Goal: Task Accomplishment & Management: Manage account settings

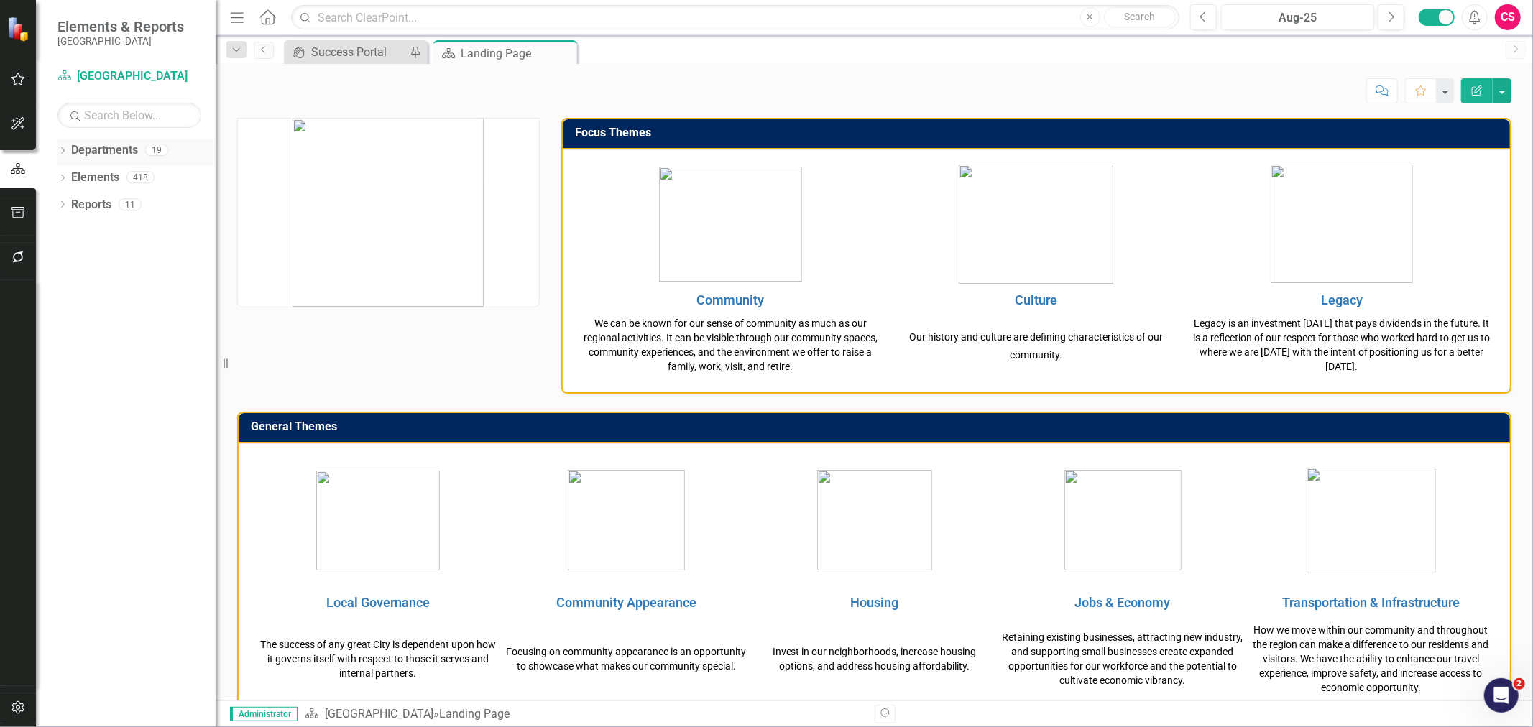
click at [65, 147] on div "Dropdown" at bounding box center [62, 152] width 10 height 12
click at [72, 175] on icon "Dropdown" at bounding box center [70, 176] width 11 height 9
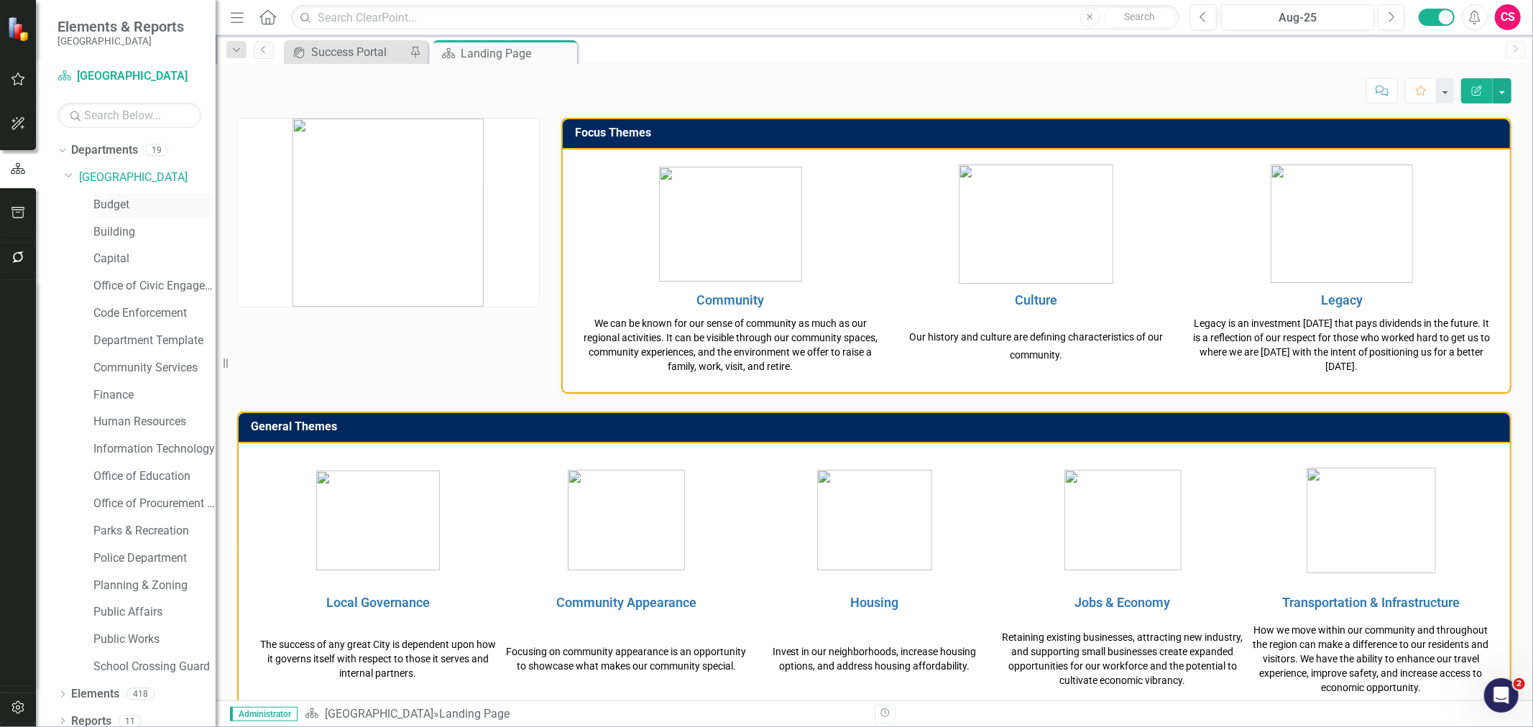
click at [102, 205] on link "Budget" at bounding box center [154, 205] width 122 height 17
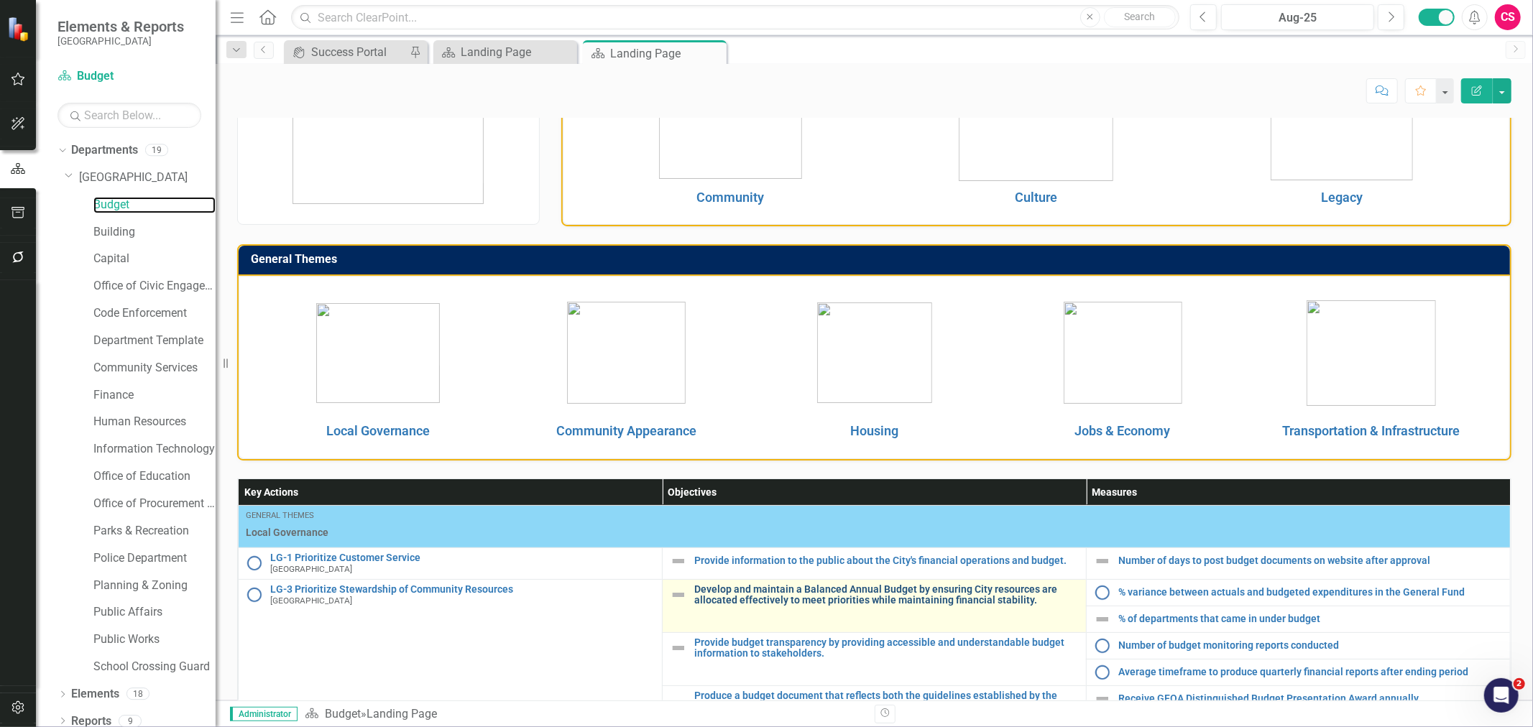
scroll to position [359, 0]
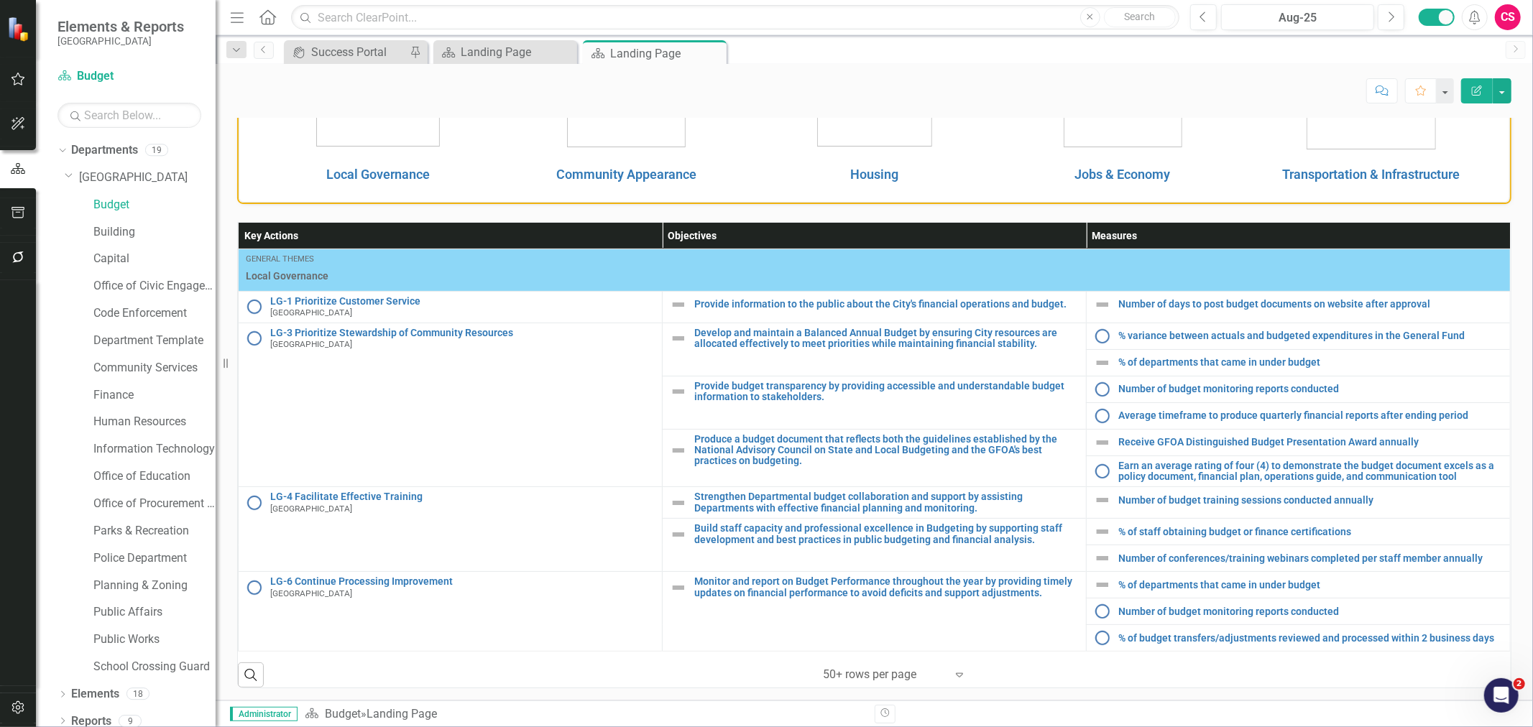
click at [1087, 662] on div "Search ‹ Previous 1 (current) › Next 50+ rows per page Expand" at bounding box center [874, 669] width 1273 height 35
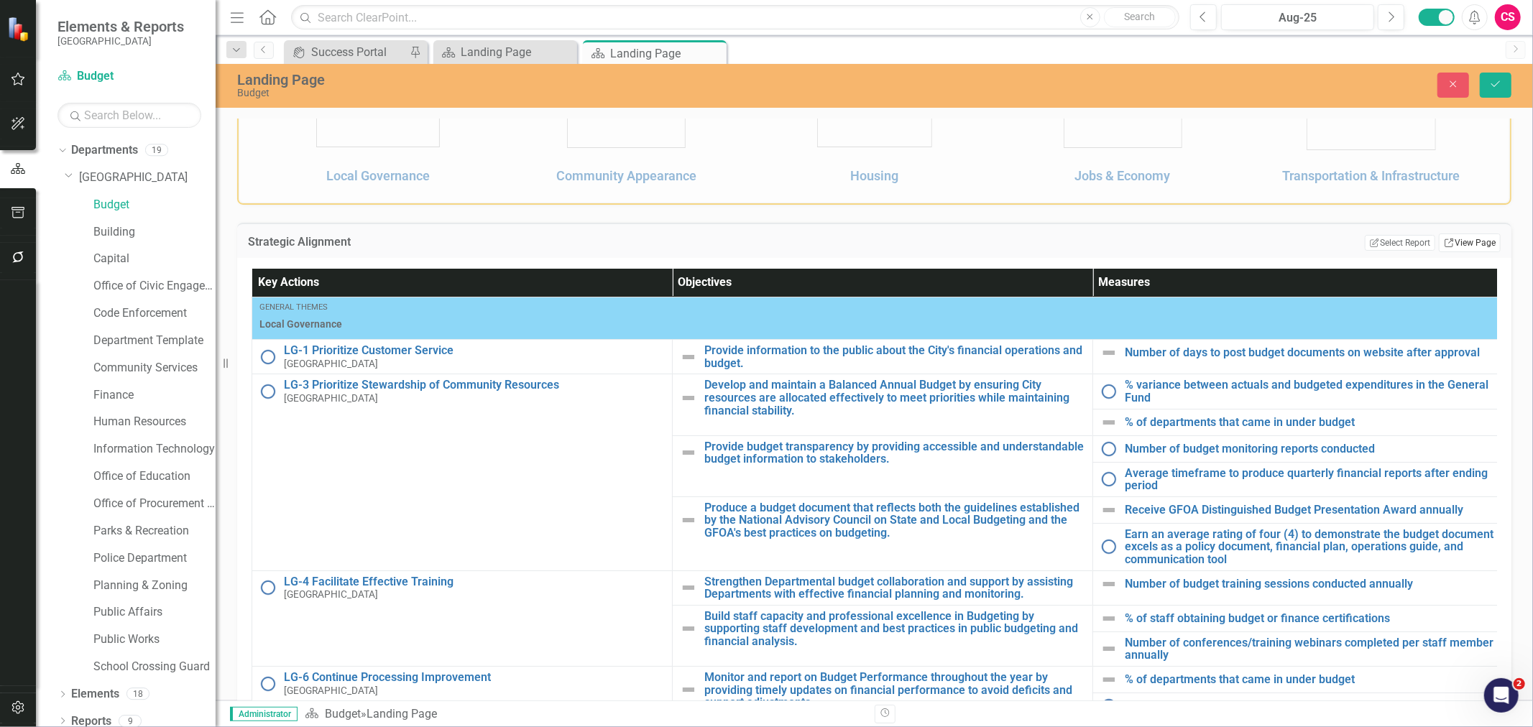
click at [1449, 239] on link "Link View Page" at bounding box center [1470, 243] width 62 height 19
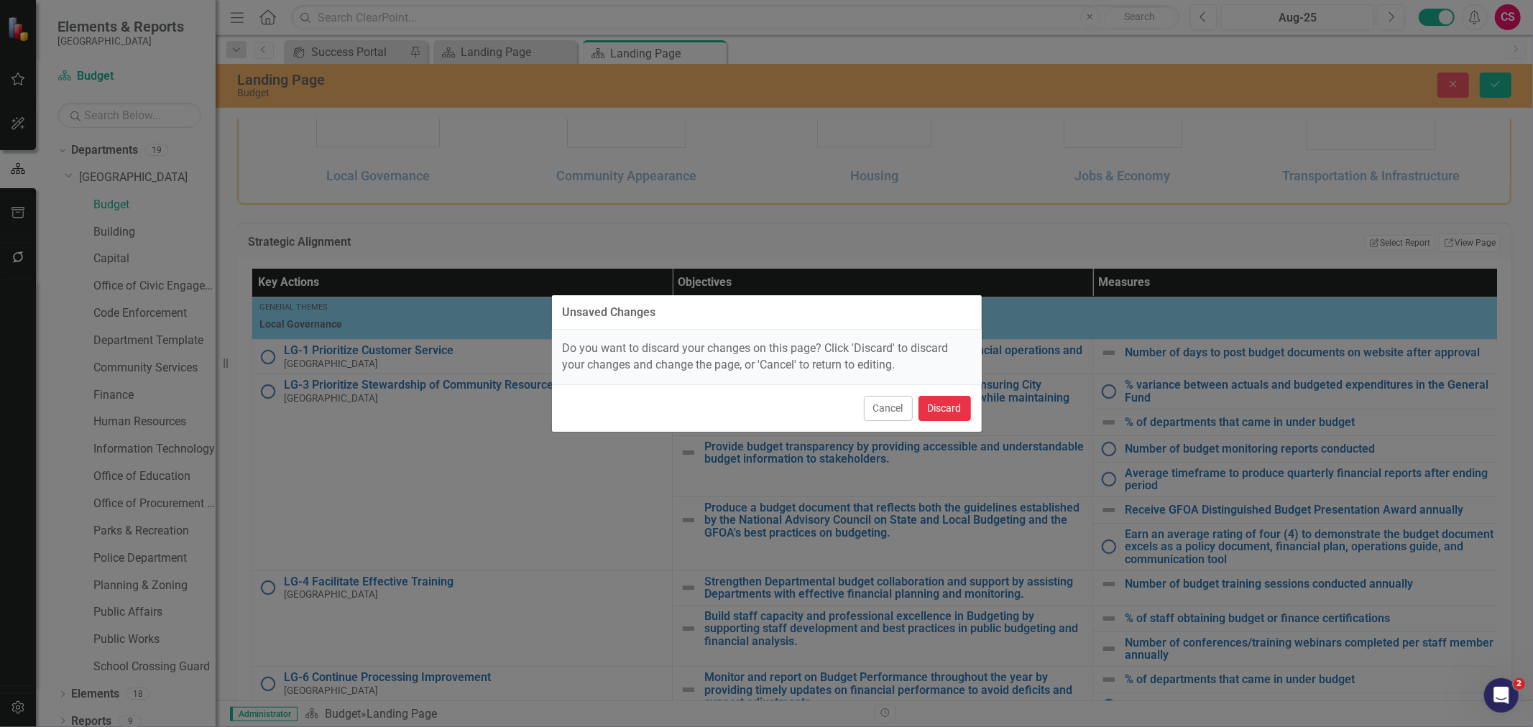
click at [939, 410] on button "Discard" at bounding box center [944, 408] width 52 height 25
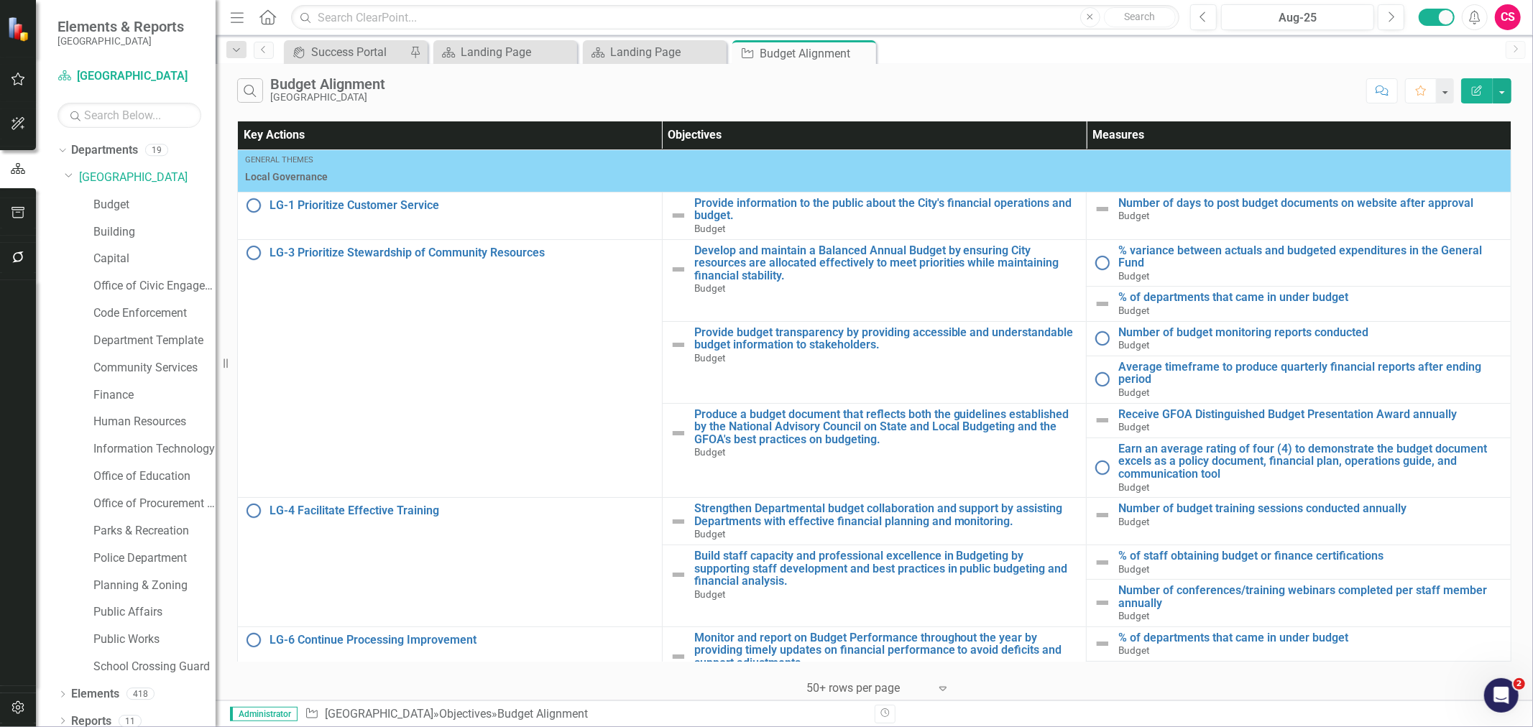
click at [1476, 94] on icon "Edit Report" at bounding box center [1476, 91] width 13 height 10
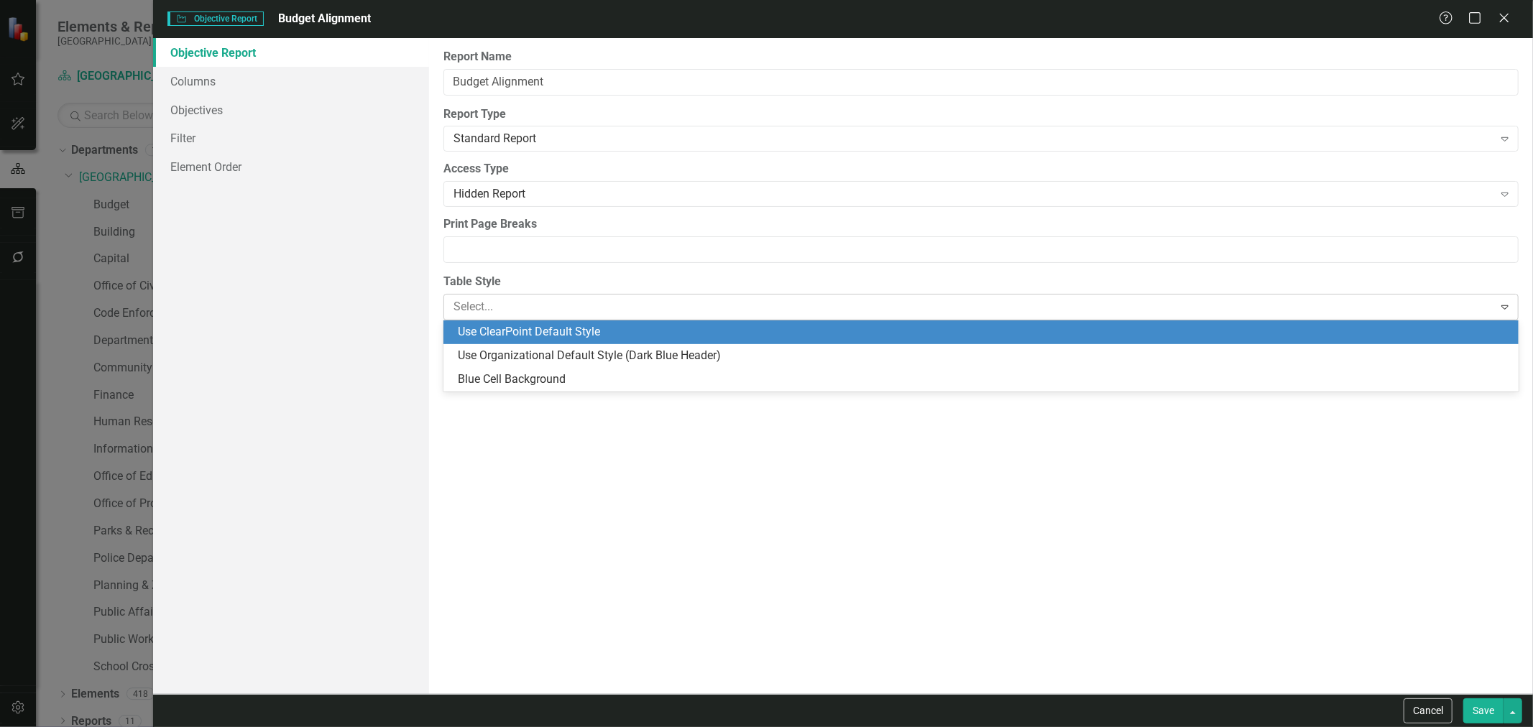
click at [532, 317] on div at bounding box center [968, 306] width 1030 height 19
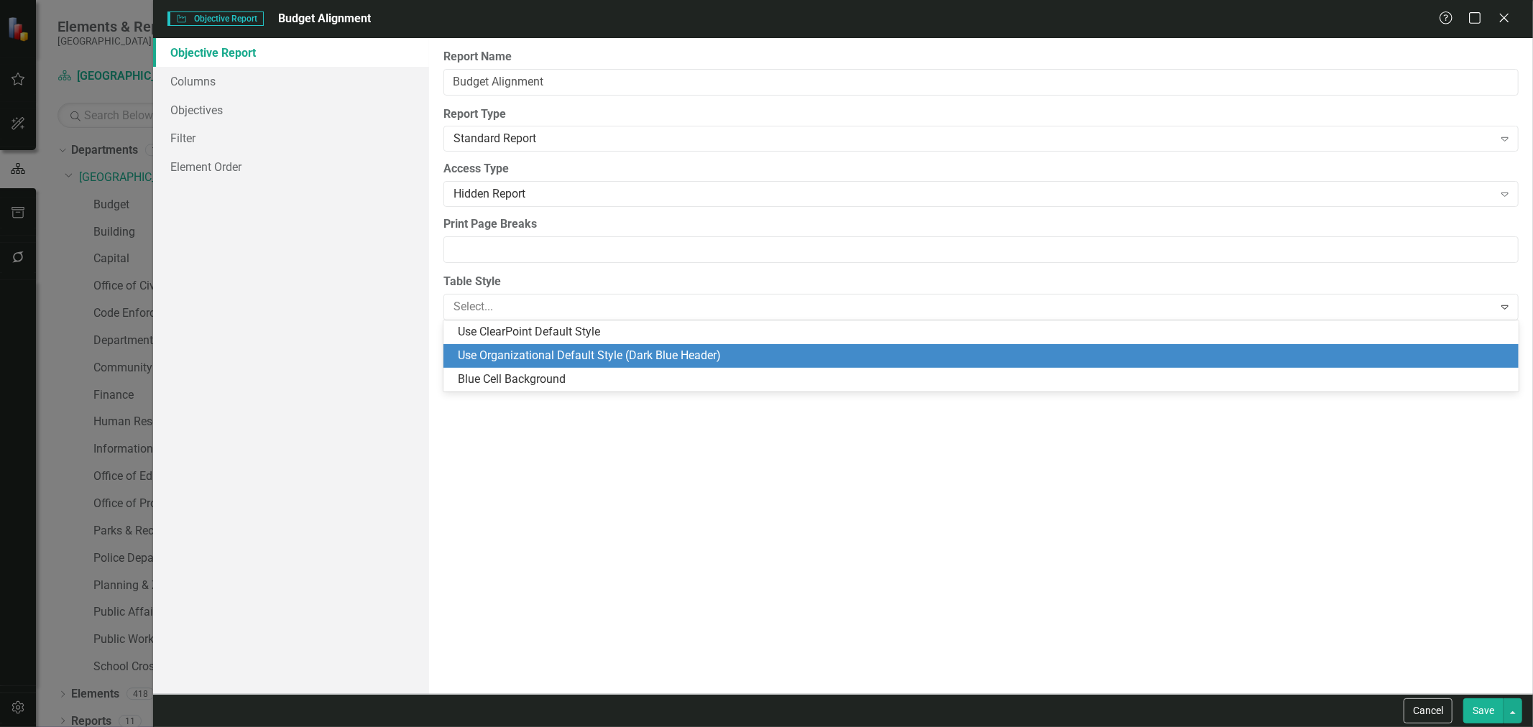
click at [534, 358] on div "Use Organizational Default Style (Dark Blue Header)" at bounding box center [984, 356] width 1052 height 17
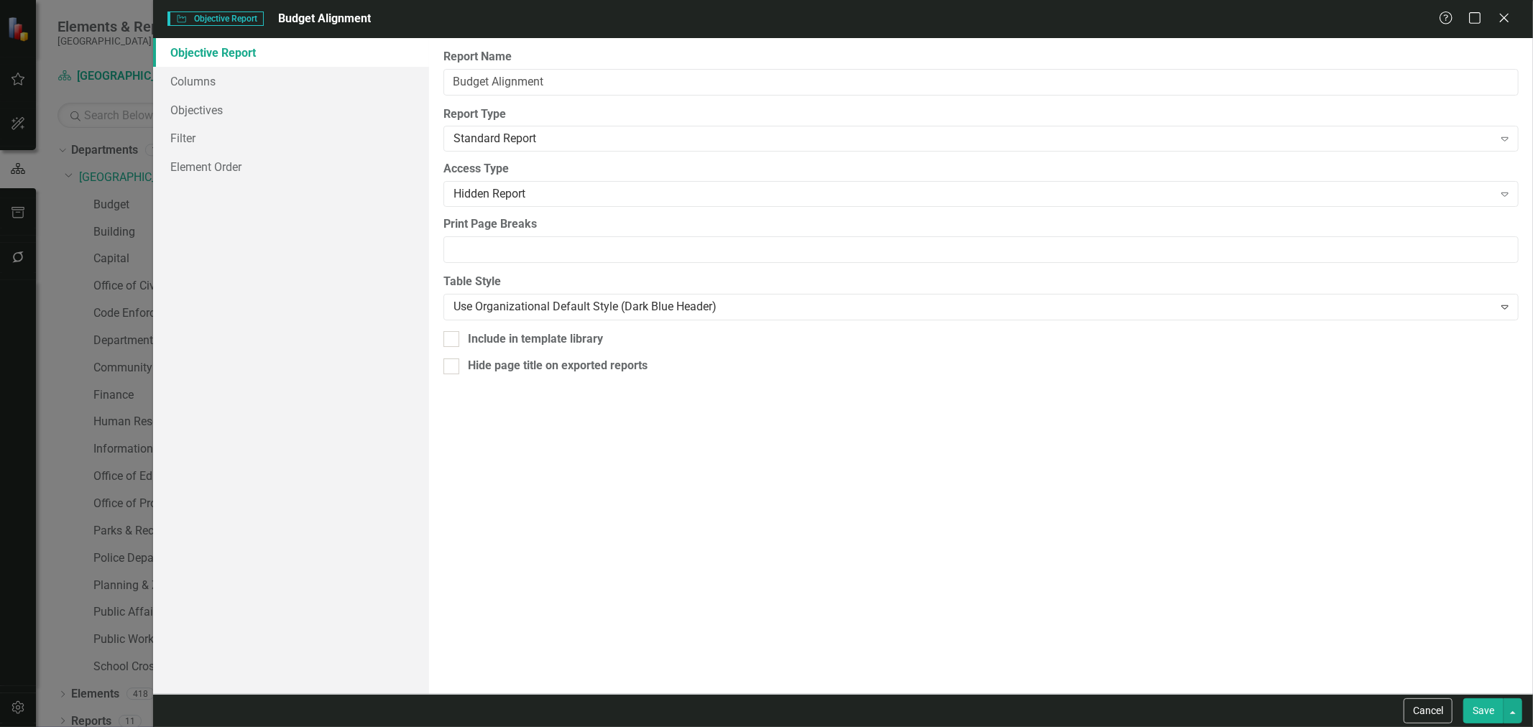
click at [1488, 720] on button "Save" at bounding box center [1483, 710] width 40 height 25
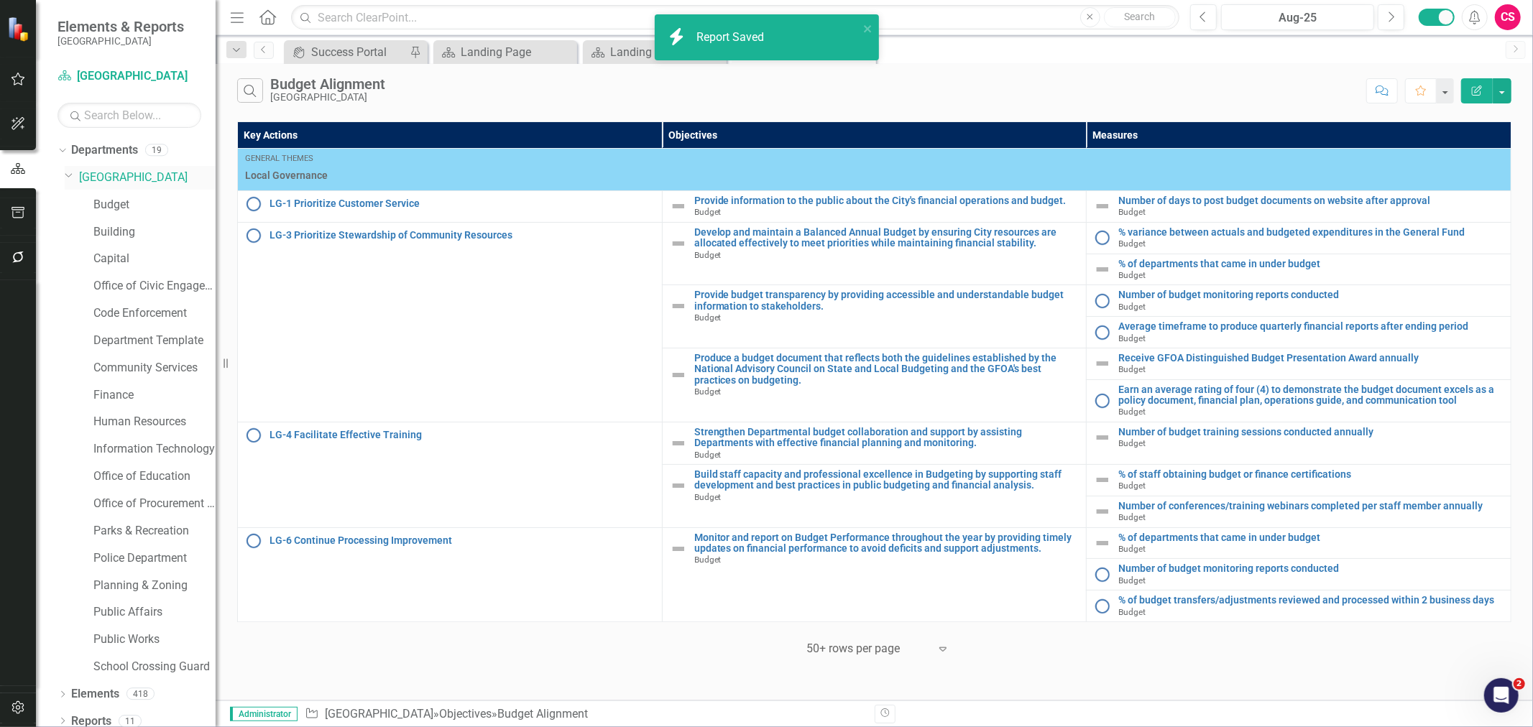
click at [135, 175] on link "[GEOGRAPHIC_DATA]" at bounding box center [147, 178] width 137 height 17
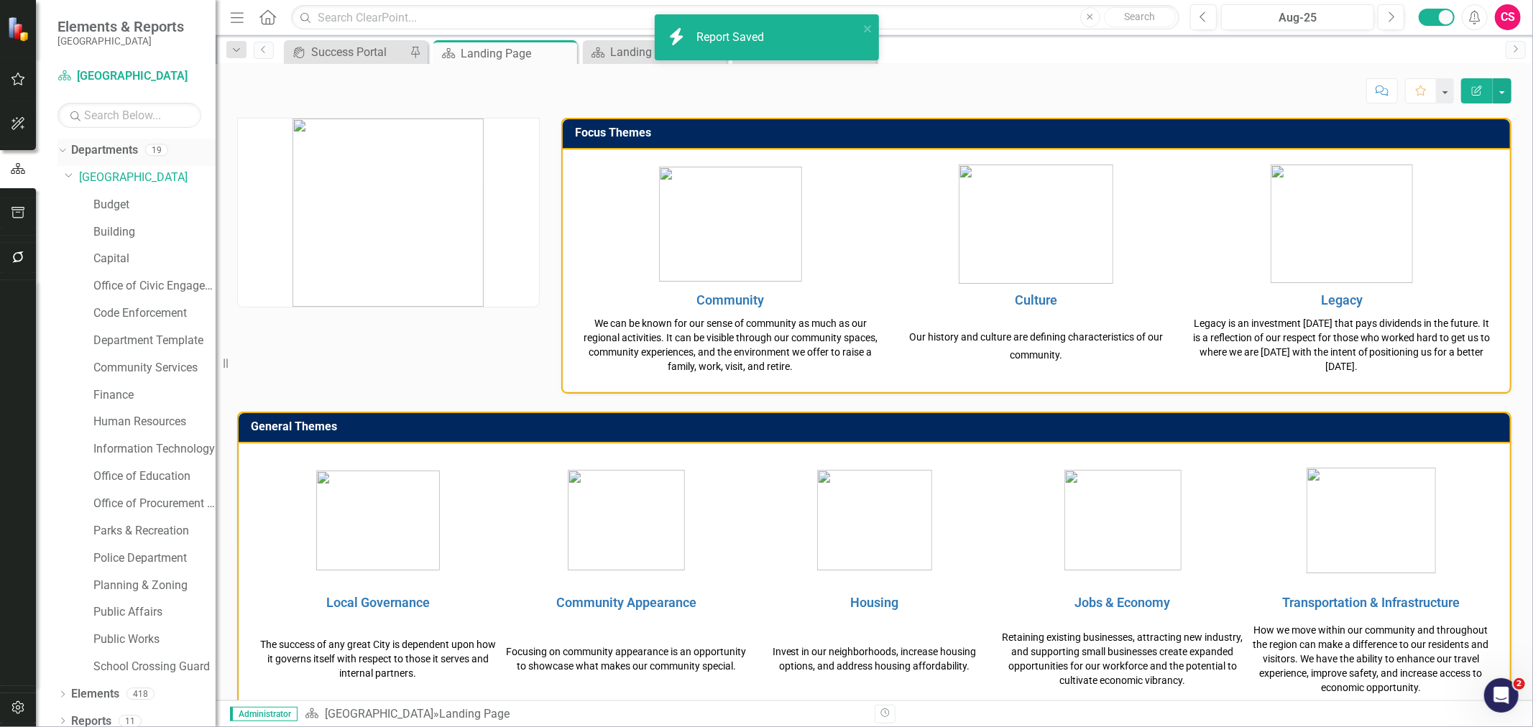
click at [65, 152] on div "Dropdown" at bounding box center [60, 149] width 12 height 10
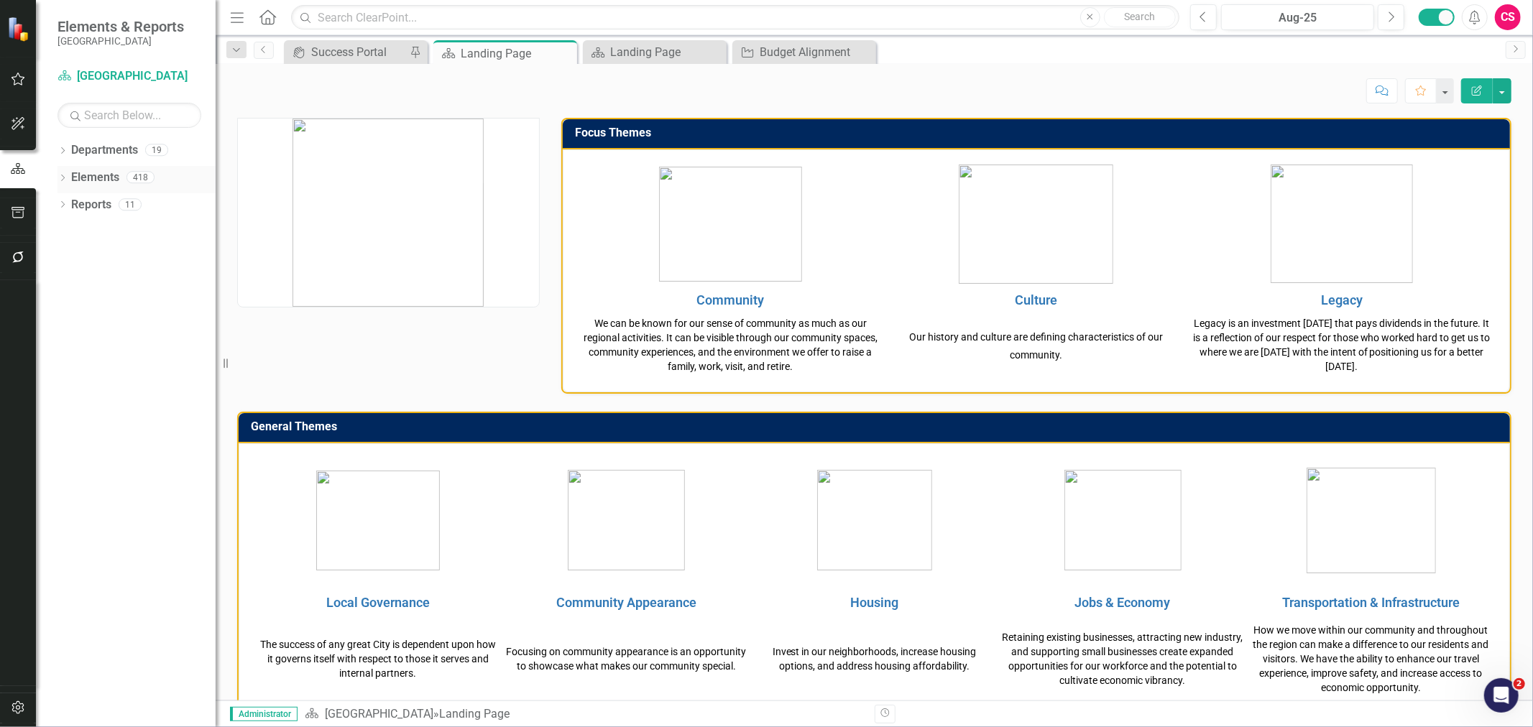
click at [96, 185] on link "Elements" at bounding box center [95, 178] width 48 height 17
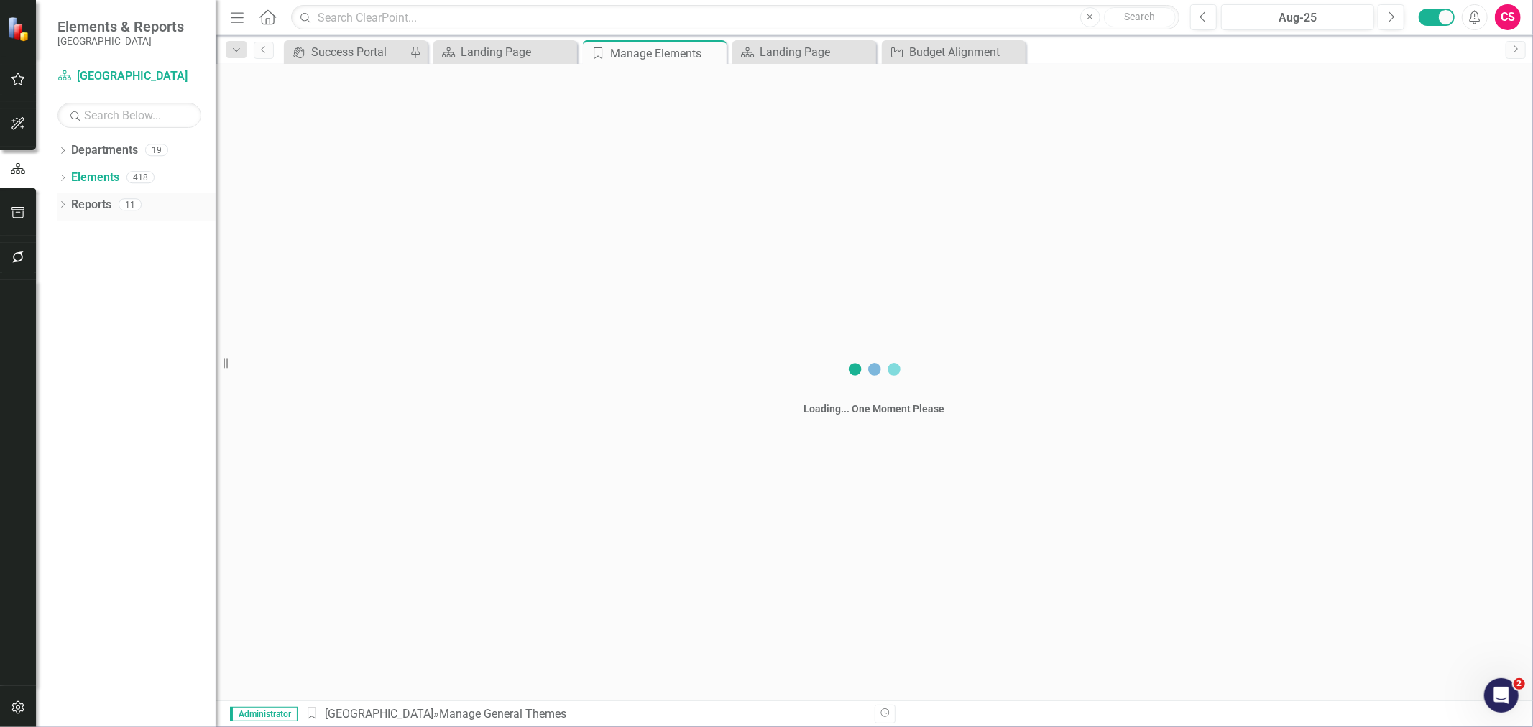
click at [95, 212] on link "Reports" at bounding box center [91, 205] width 40 height 17
click at [91, 206] on link "Reports" at bounding box center [91, 205] width 40 height 17
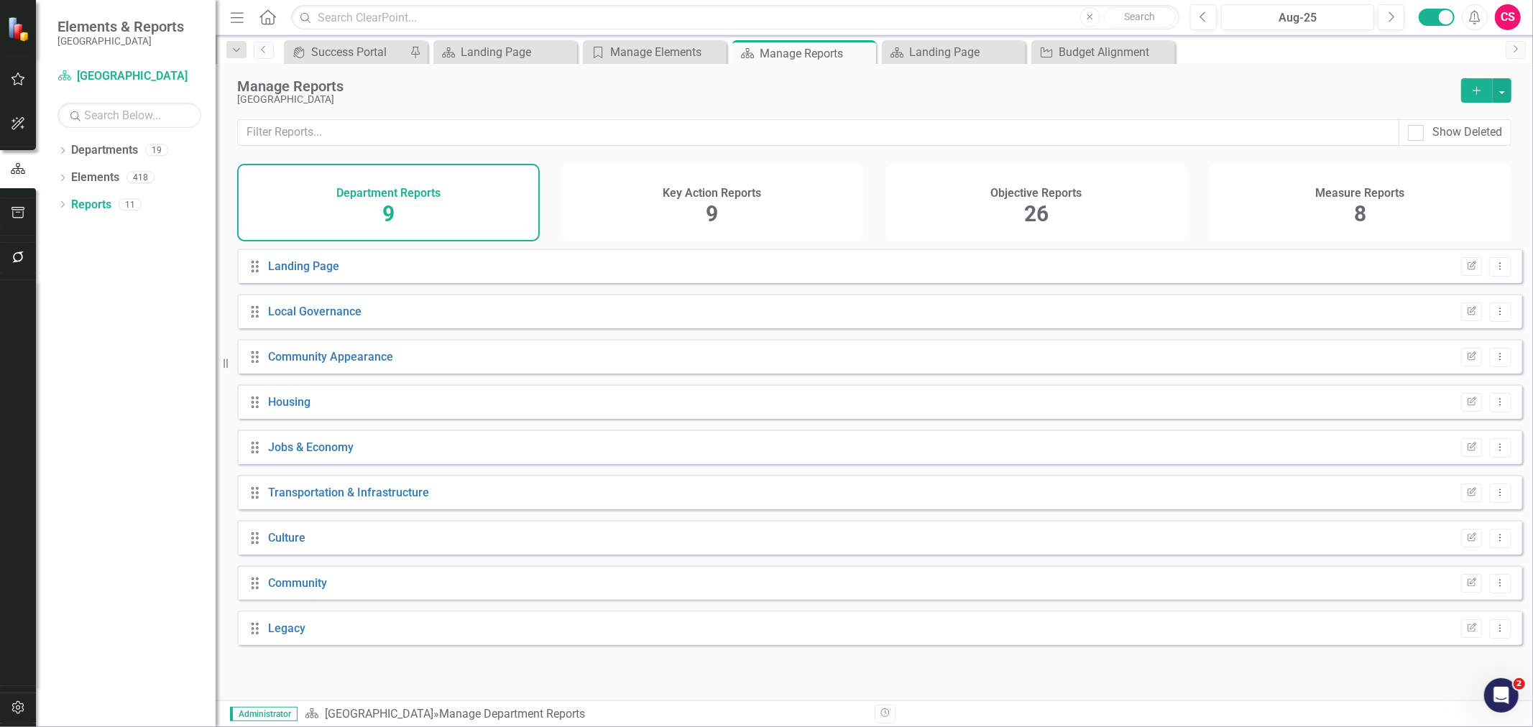
click at [1051, 221] on div "Objective Reports 26" at bounding box center [1036, 203] width 303 height 78
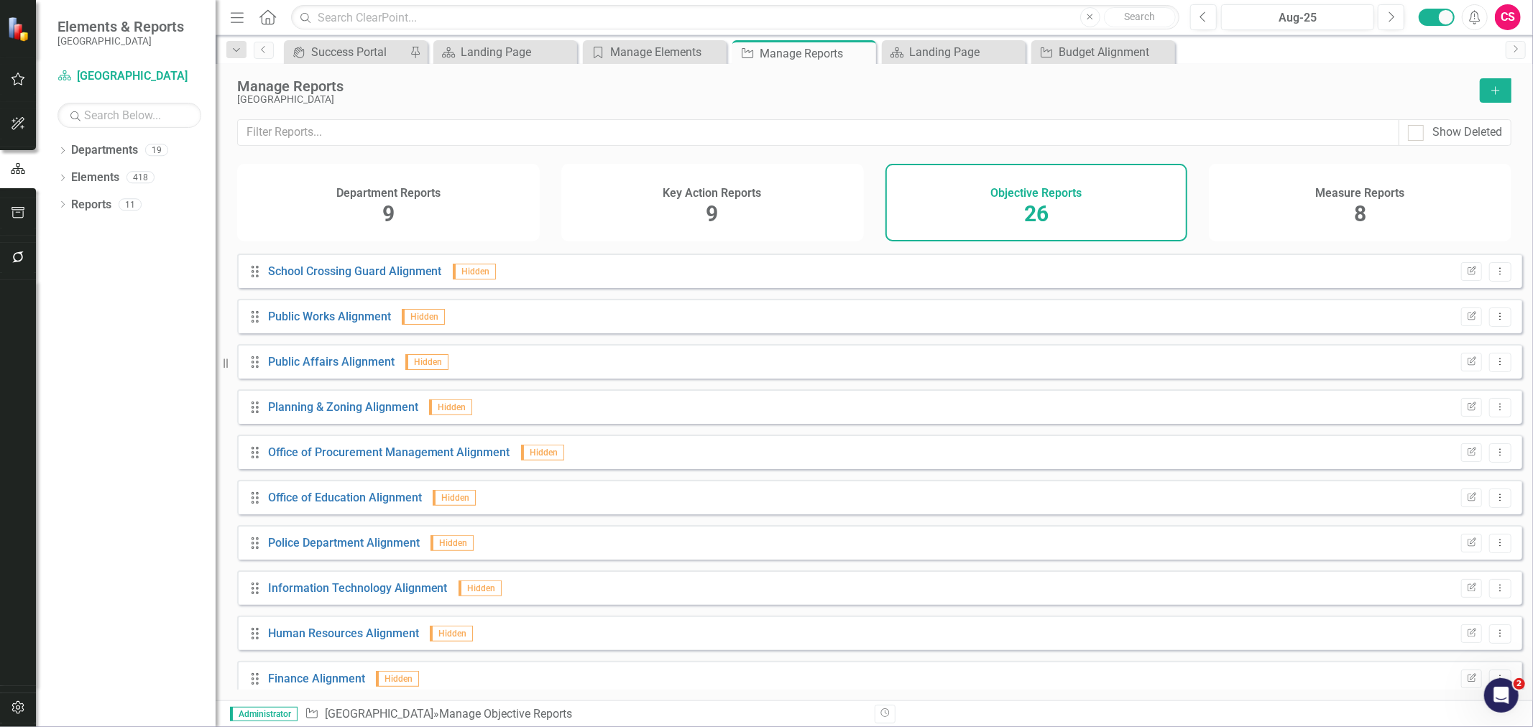
scroll to position [177, 0]
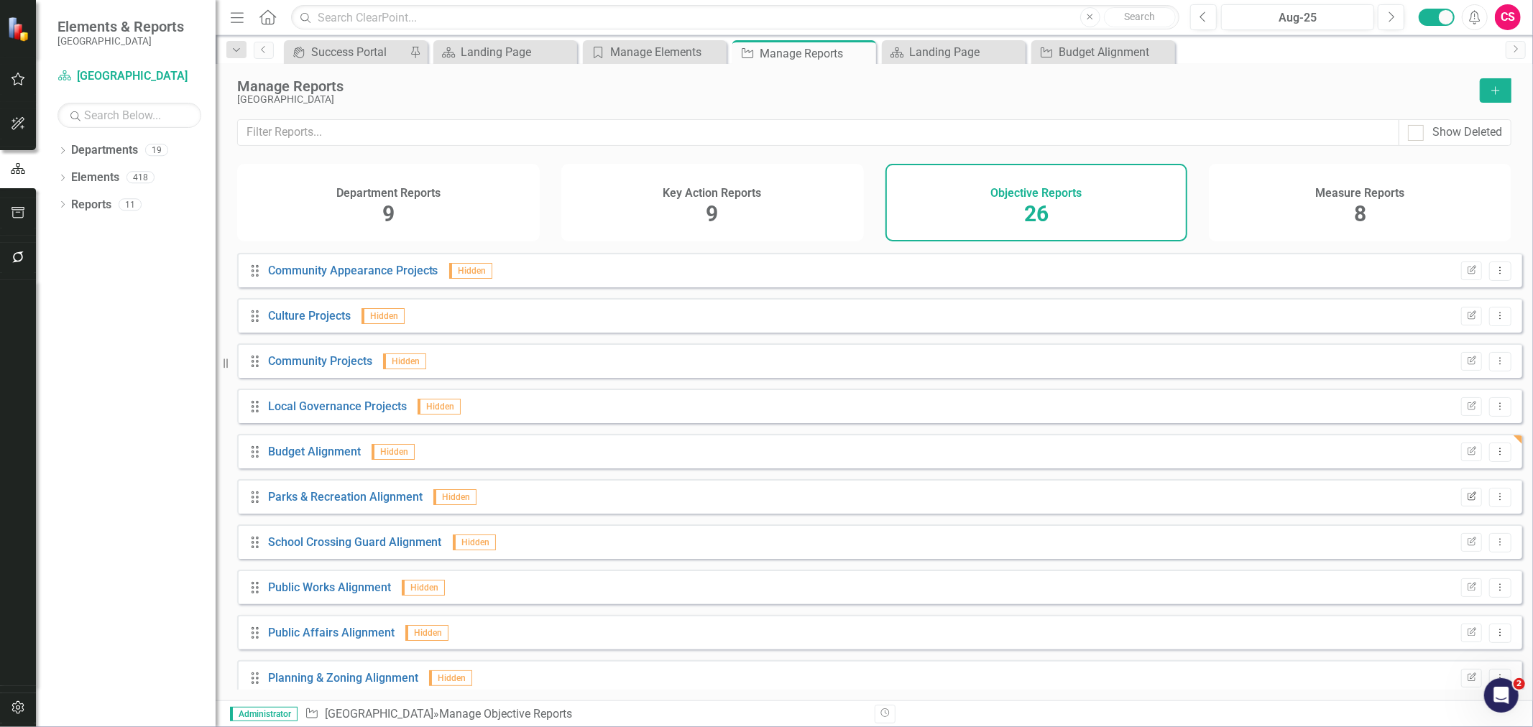
click at [1466, 501] on icon "Edit Report" at bounding box center [1471, 497] width 11 height 9
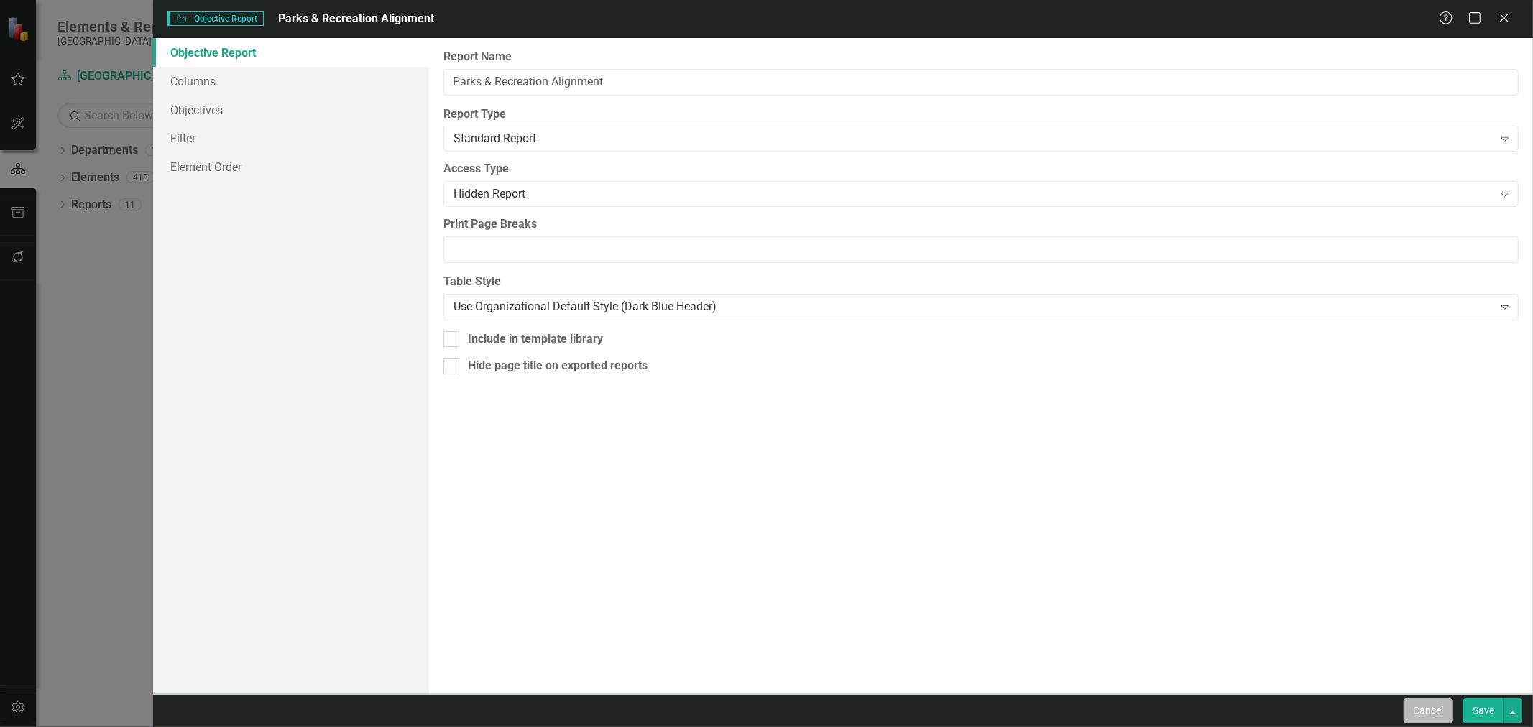
click at [1447, 708] on button "Cancel" at bounding box center [1427, 710] width 49 height 25
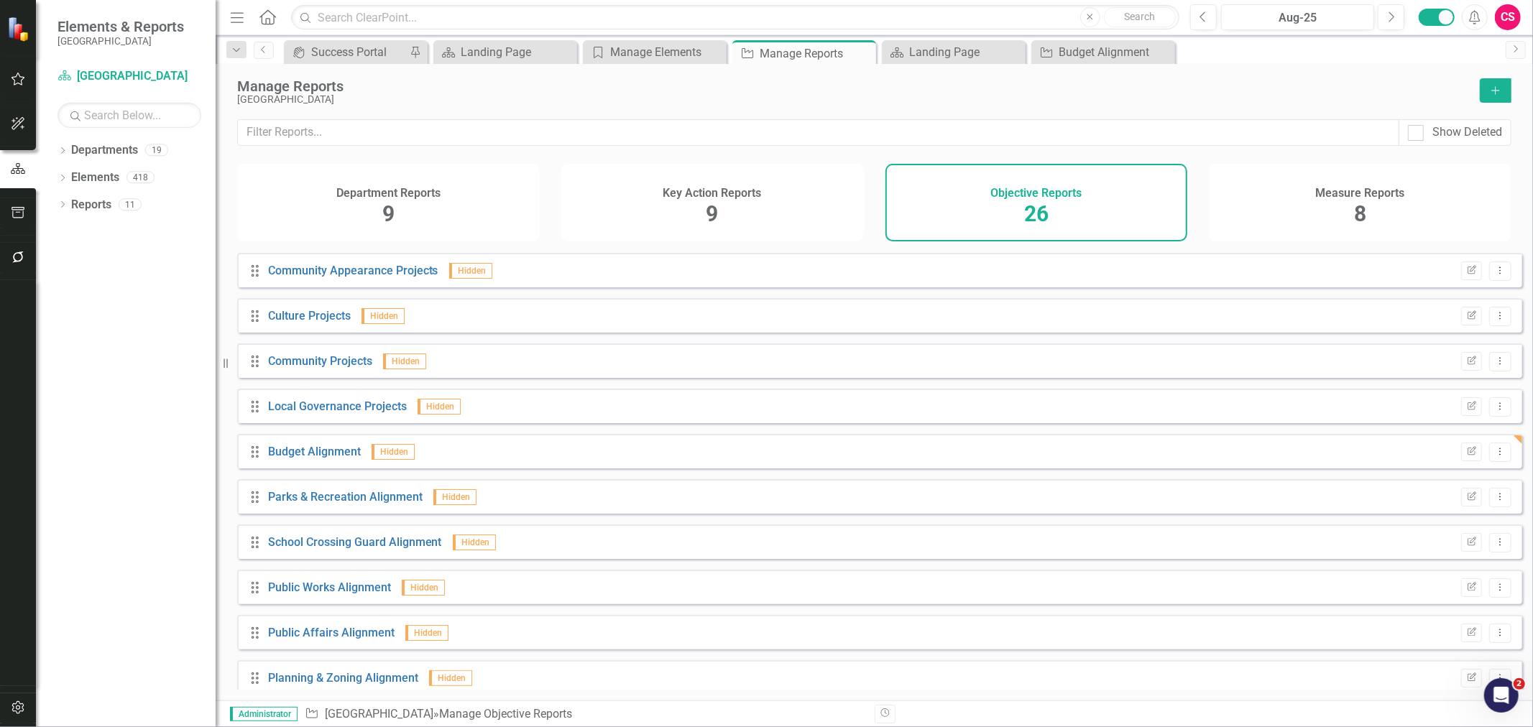
click at [1467, 539] on div "Drag School Crossing Guard Alignment Hidden Edit Report Dropdown Menu" at bounding box center [879, 542] width 1285 height 34
click at [1466, 545] on button "Edit Report" at bounding box center [1471, 542] width 21 height 19
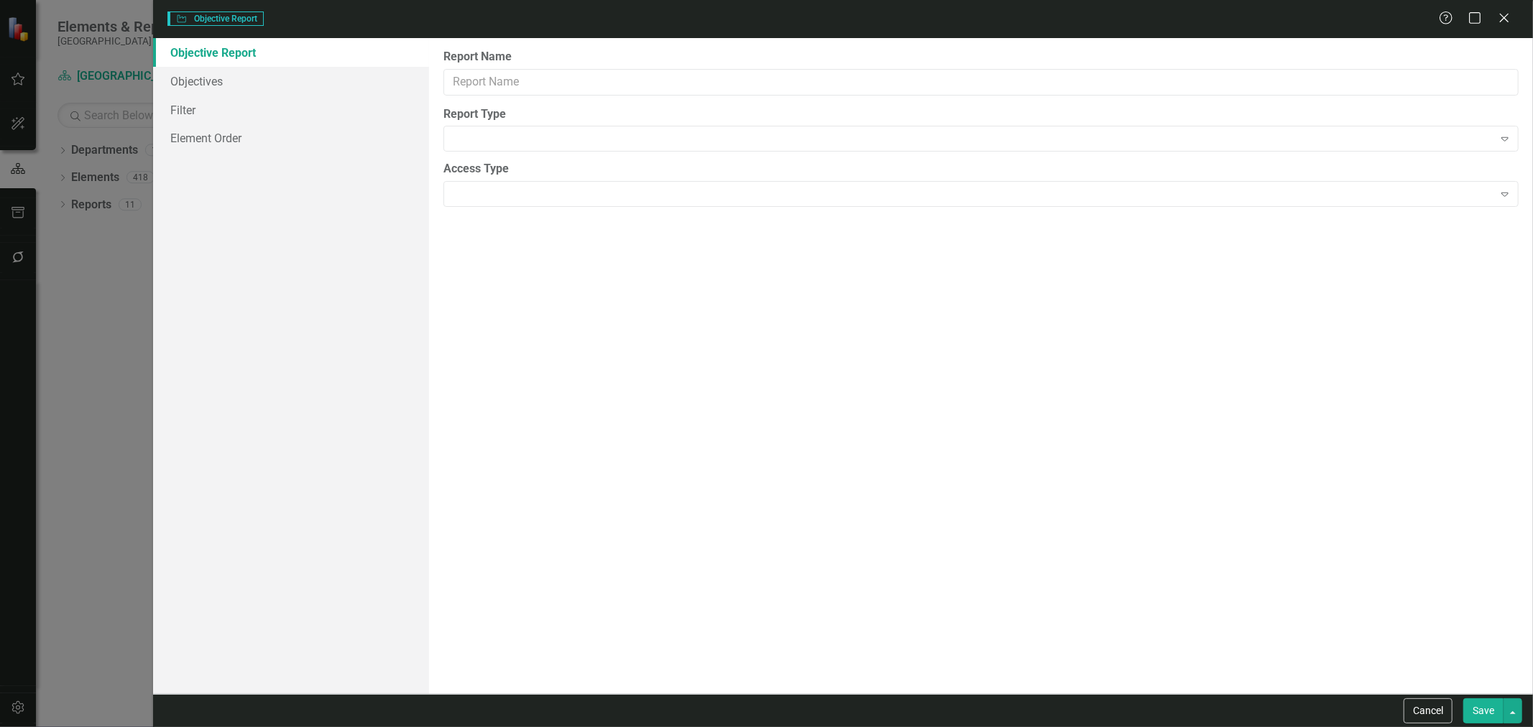
type input "School Crossing Guard Alignment"
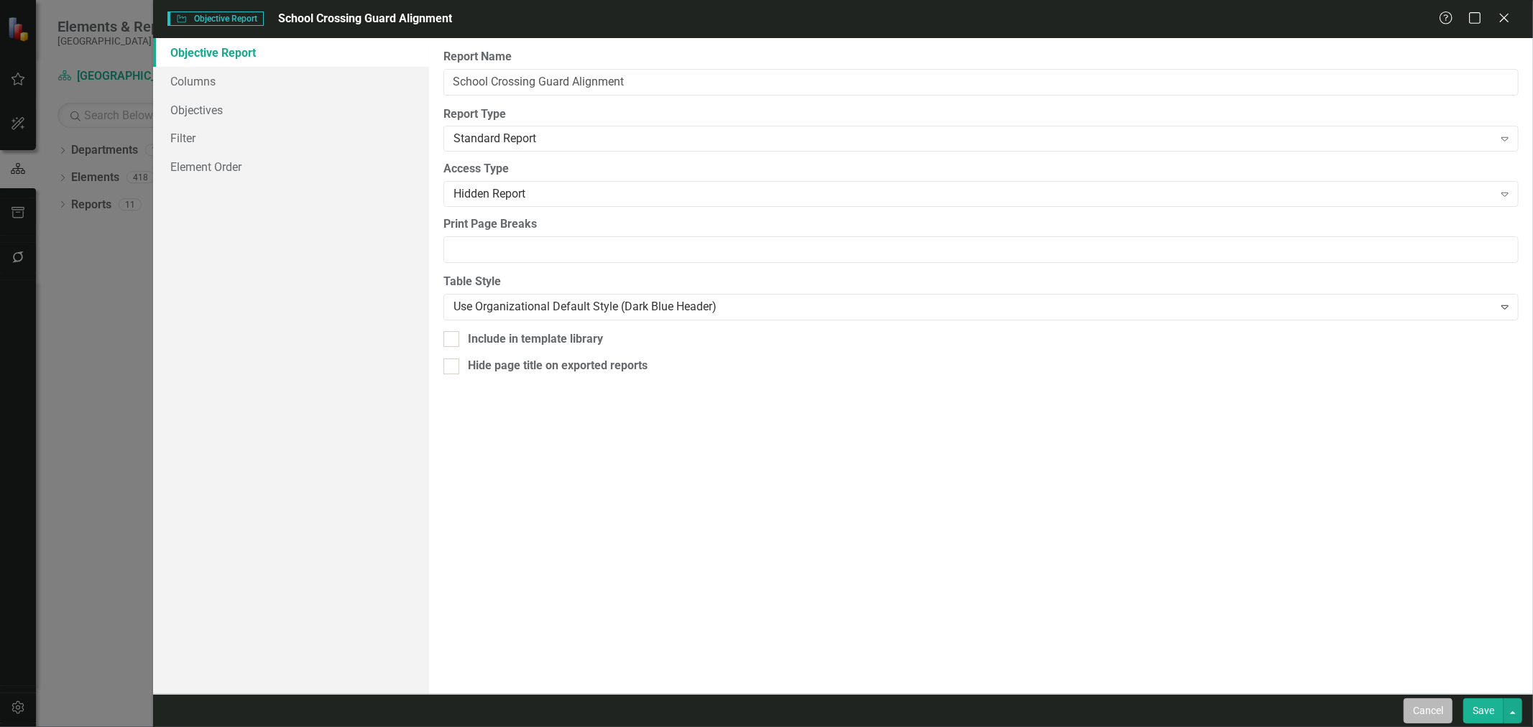
click at [1447, 712] on button "Cancel" at bounding box center [1427, 710] width 49 height 25
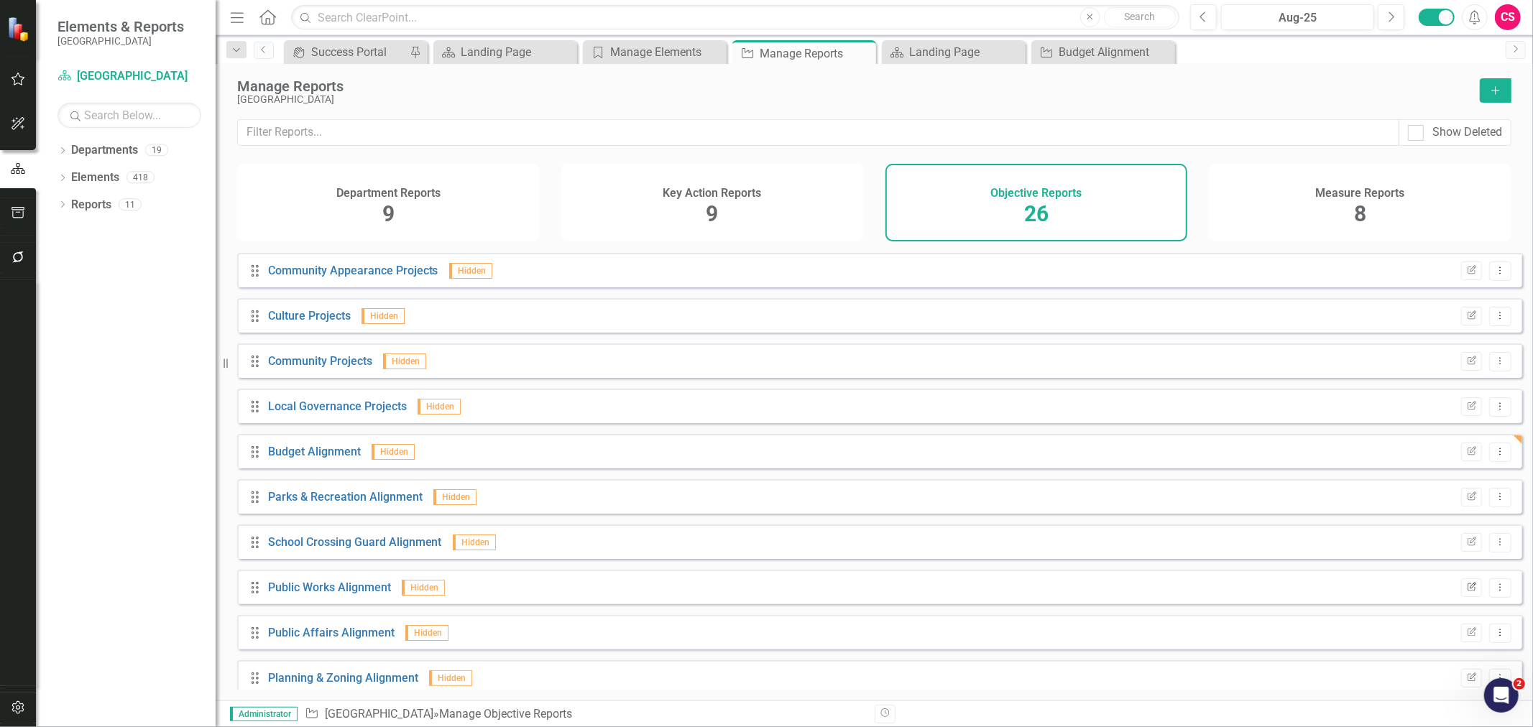
click at [1467, 591] on icon "button" at bounding box center [1471, 586] width 9 height 9
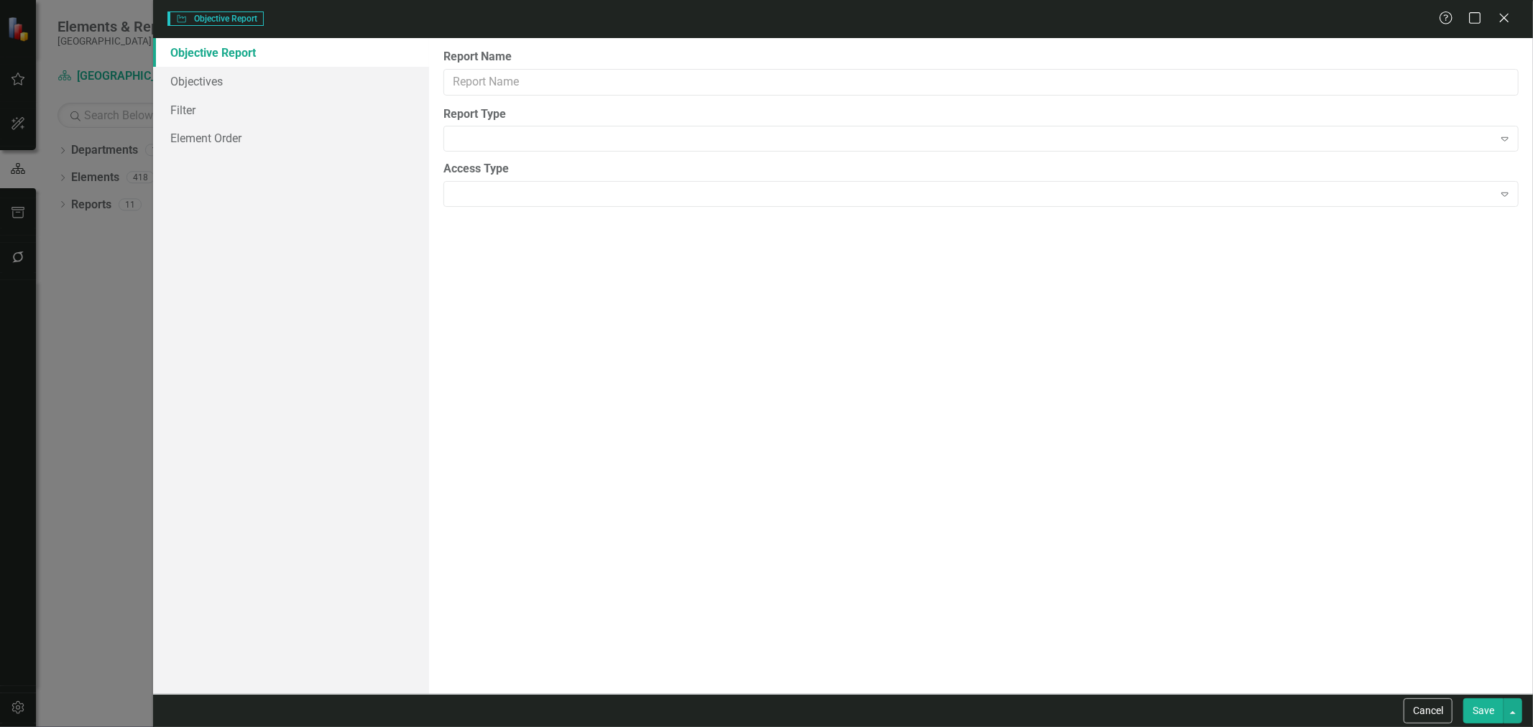
type input "Public Works Alignment"
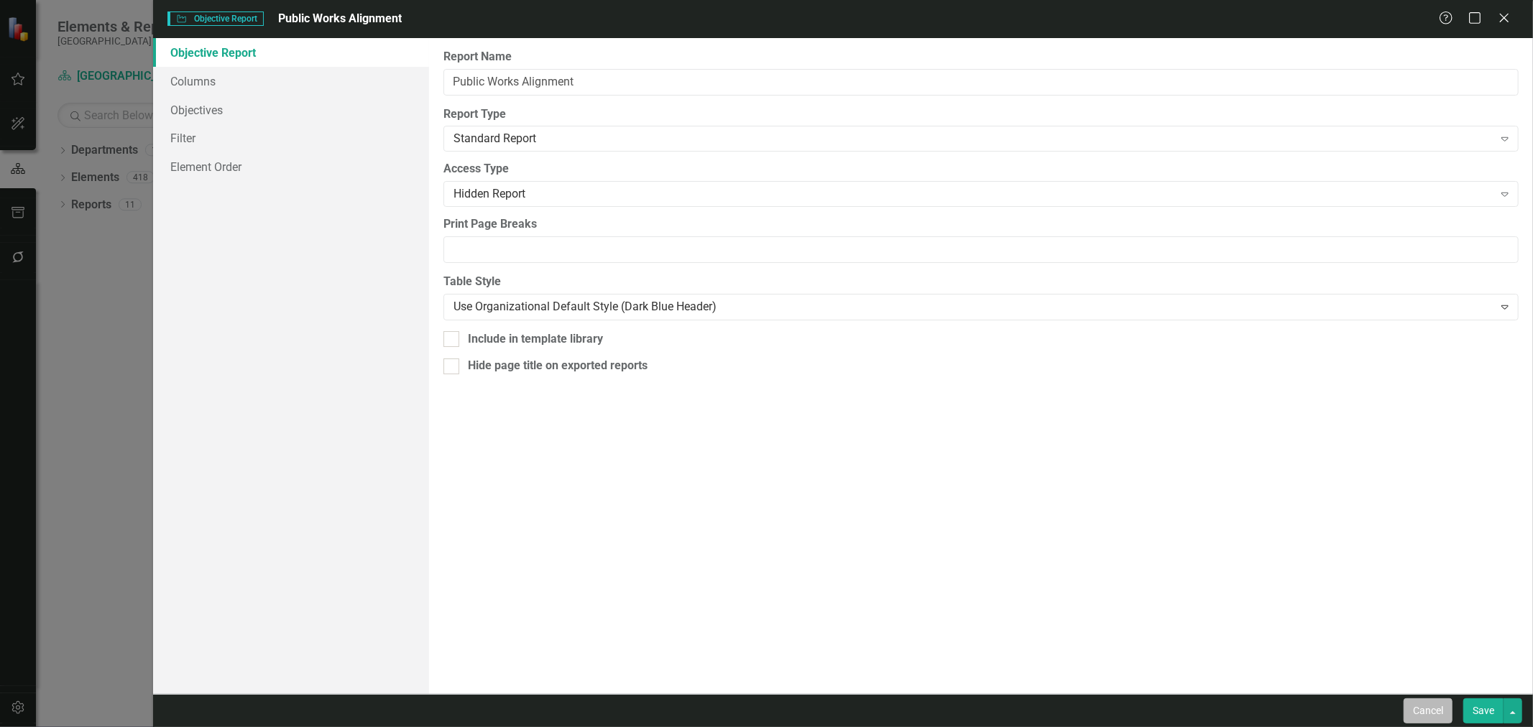
click at [1428, 723] on button "Cancel" at bounding box center [1427, 710] width 49 height 25
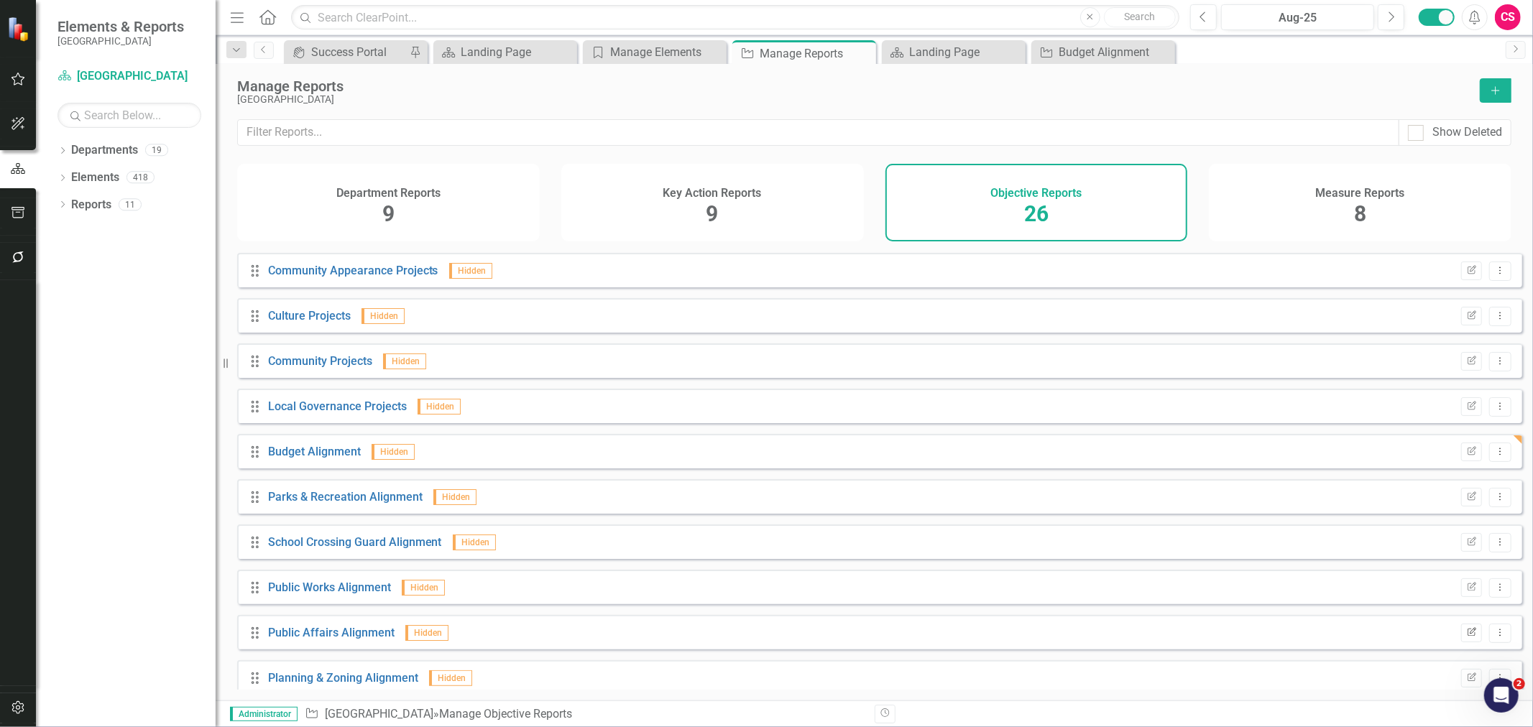
click at [1466, 637] on icon "Edit Report" at bounding box center [1471, 633] width 11 height 9
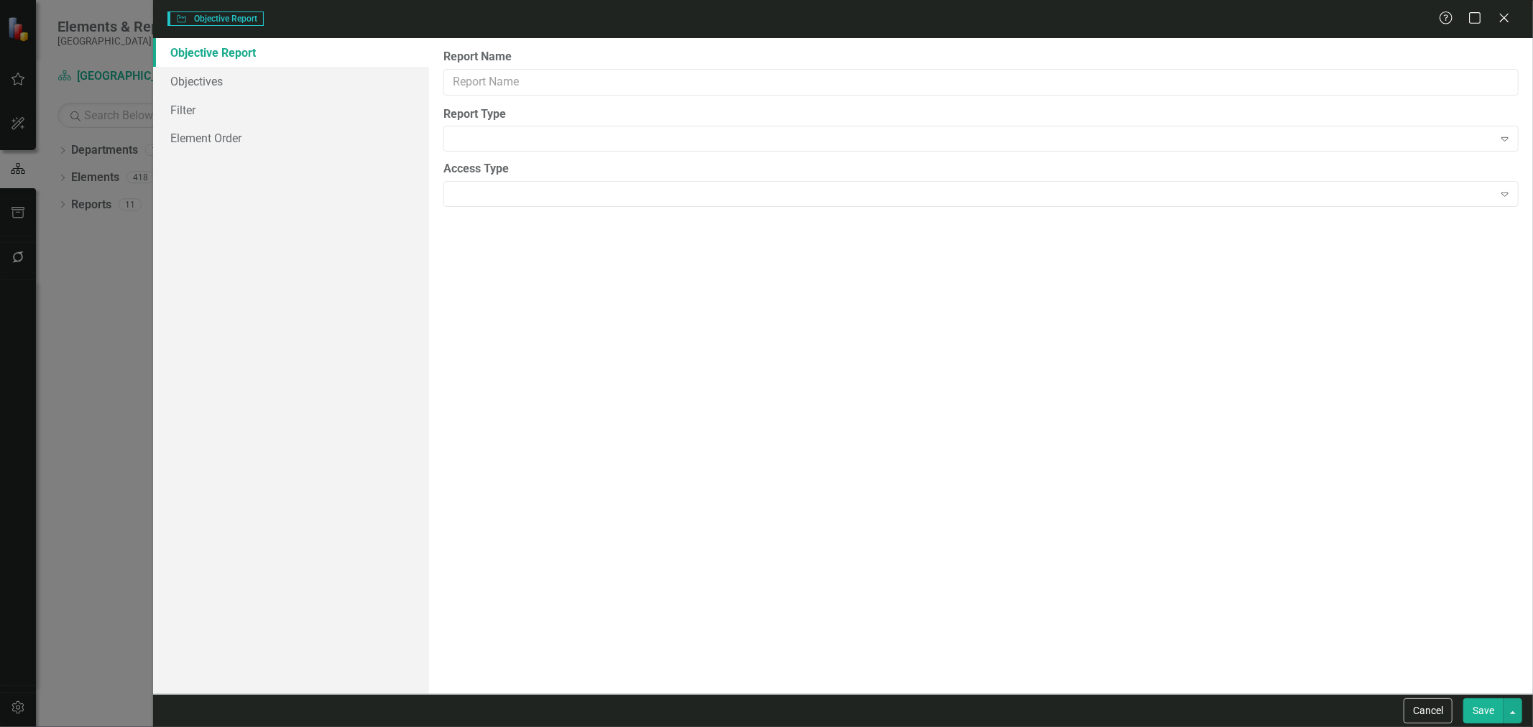
type input "Public Affairs Alignment"
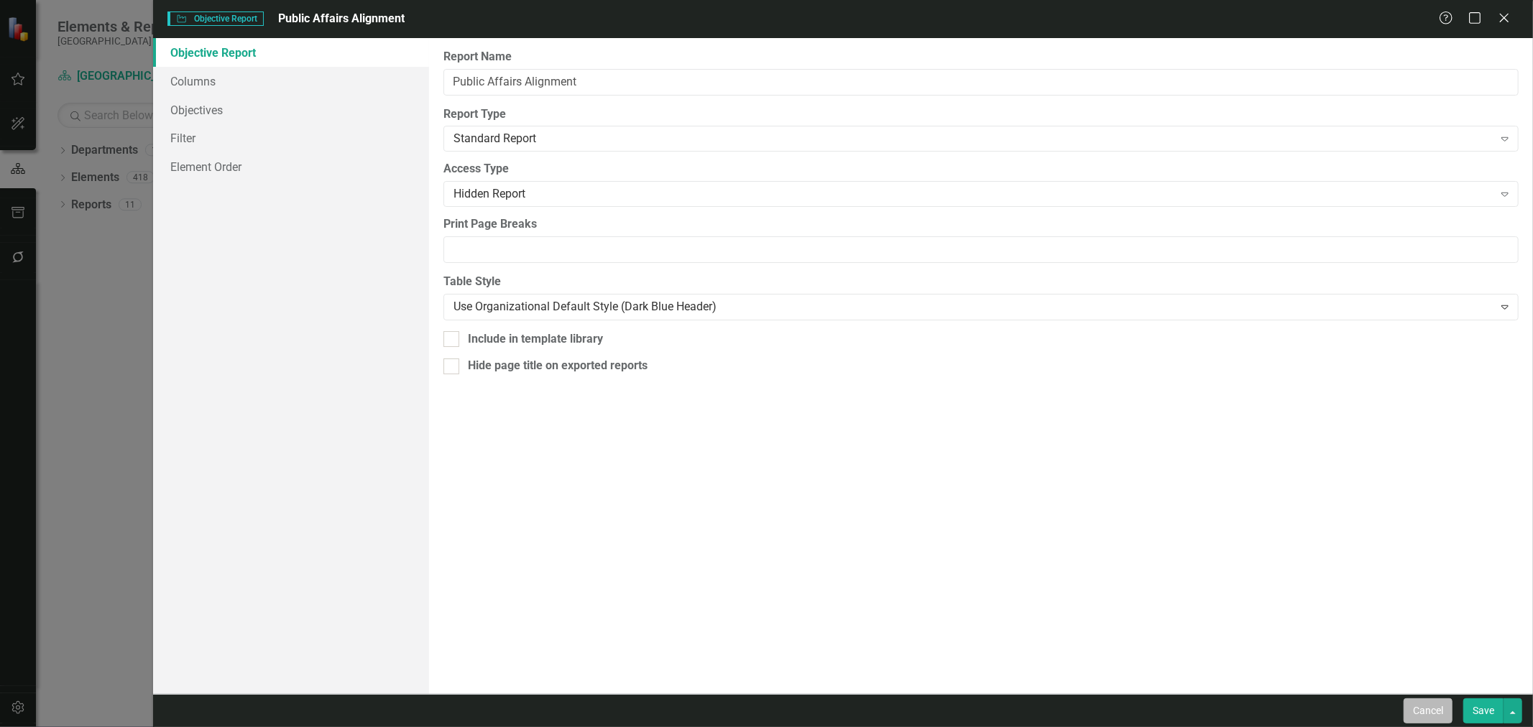
click at [1421, 706] on button "Cancel" at bounding box center [1427, 710] width 49 height 25
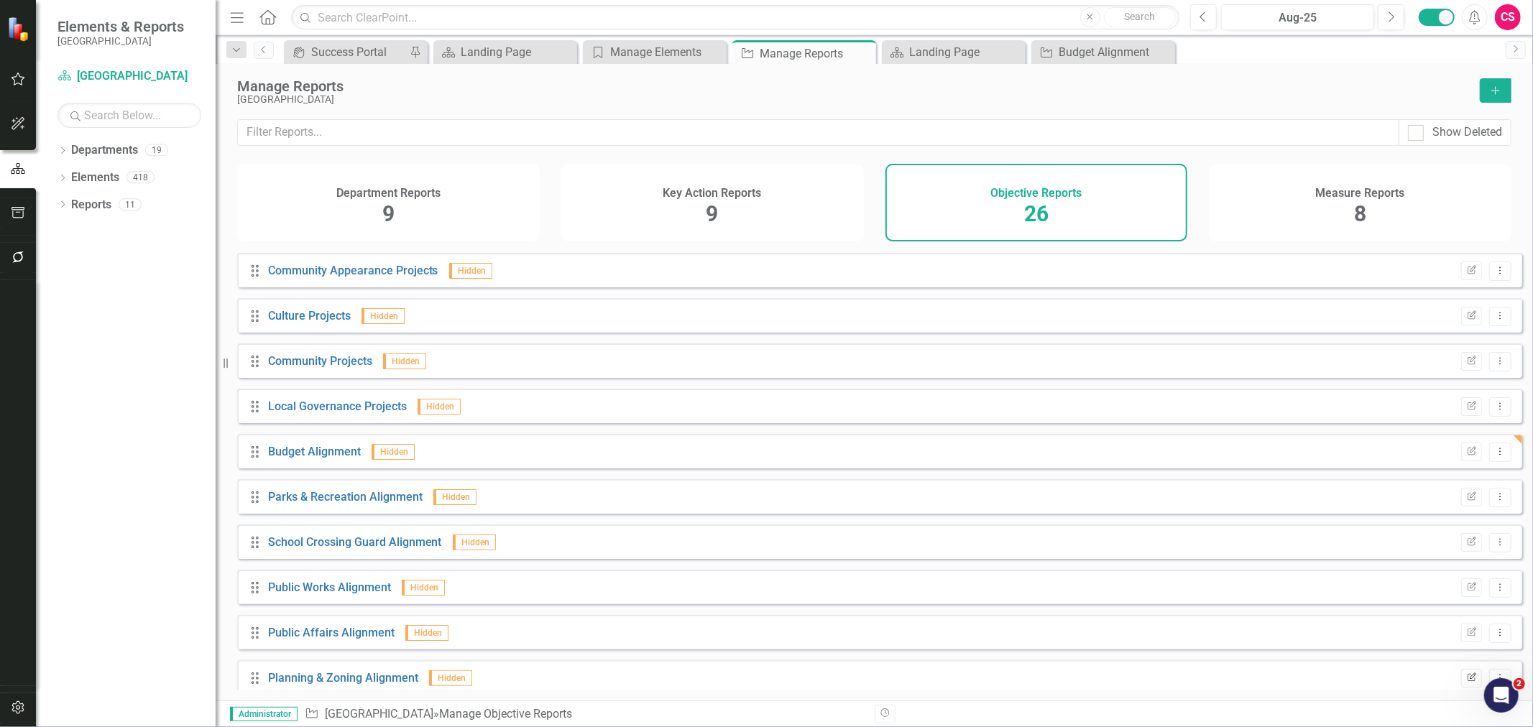
click at [1461, 686] on button "Edit Report" at bounding box center [1471, 678] width 21 height 19
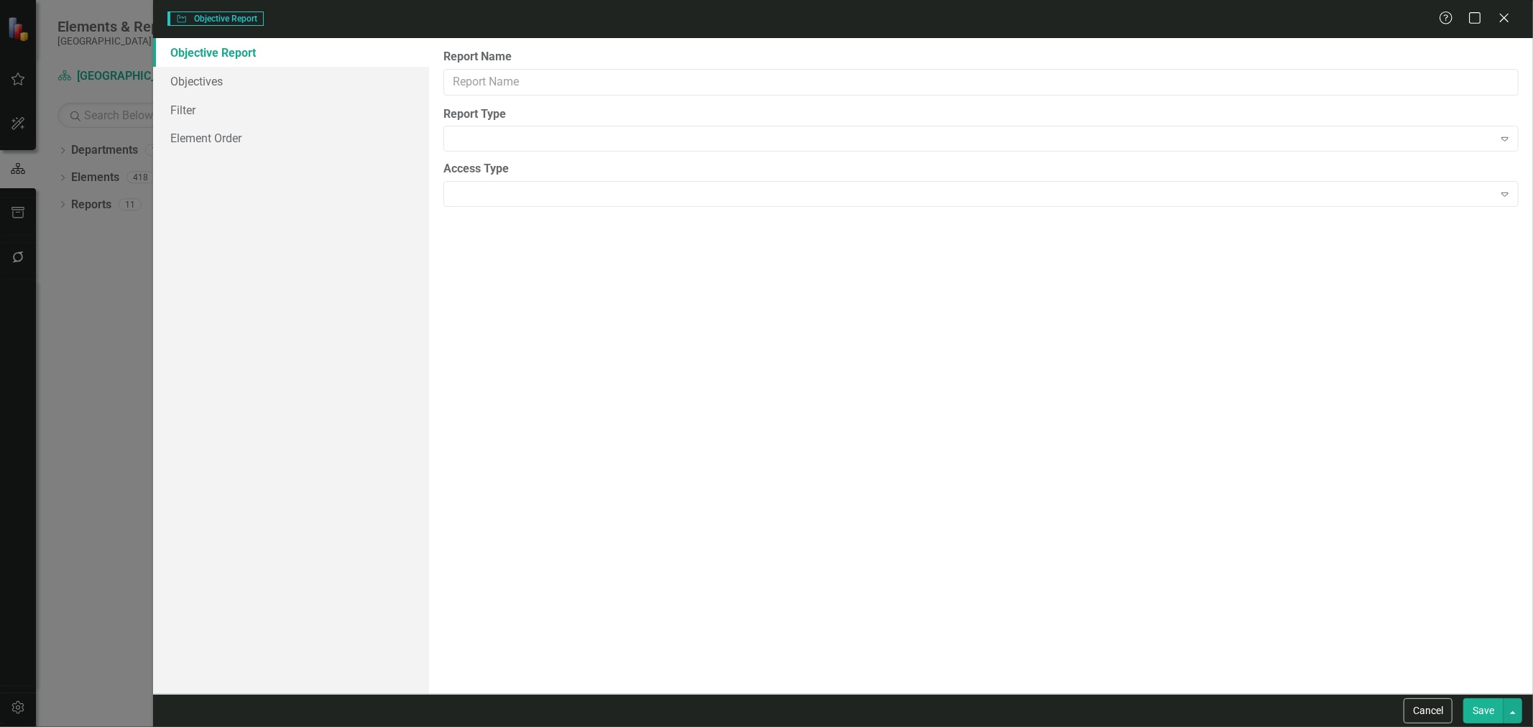
type input "Planning & Zoning Alignment"
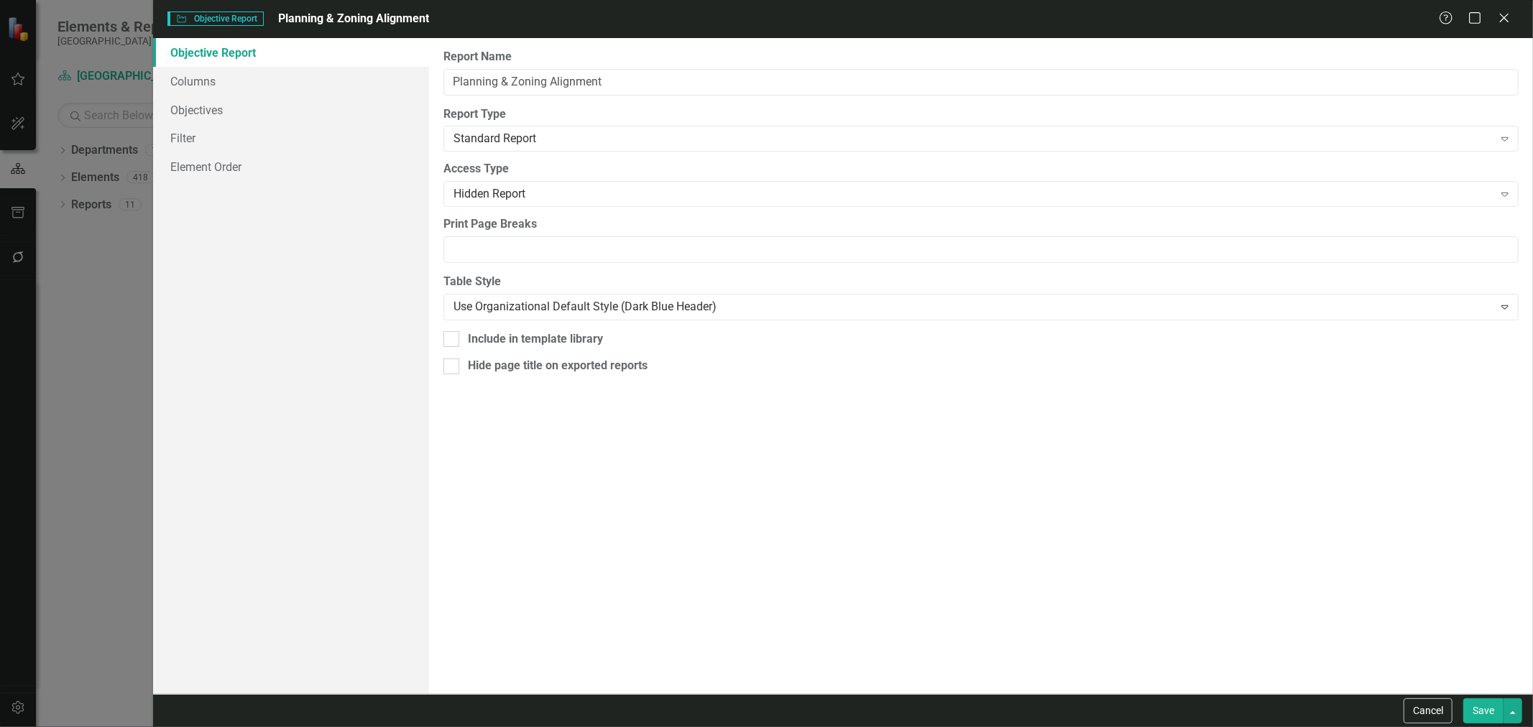
click at [1447, 695] on div "Cancel Save" at bounding box center [843, 710] width 1380 height 33
click at [1456, 705] on div "Cancel Save" at bounding box center [1461, 710] width 122 height 25
click at [1446, 703] on button "Cancel" at bounding box center [1427, 710] width 49 height 25
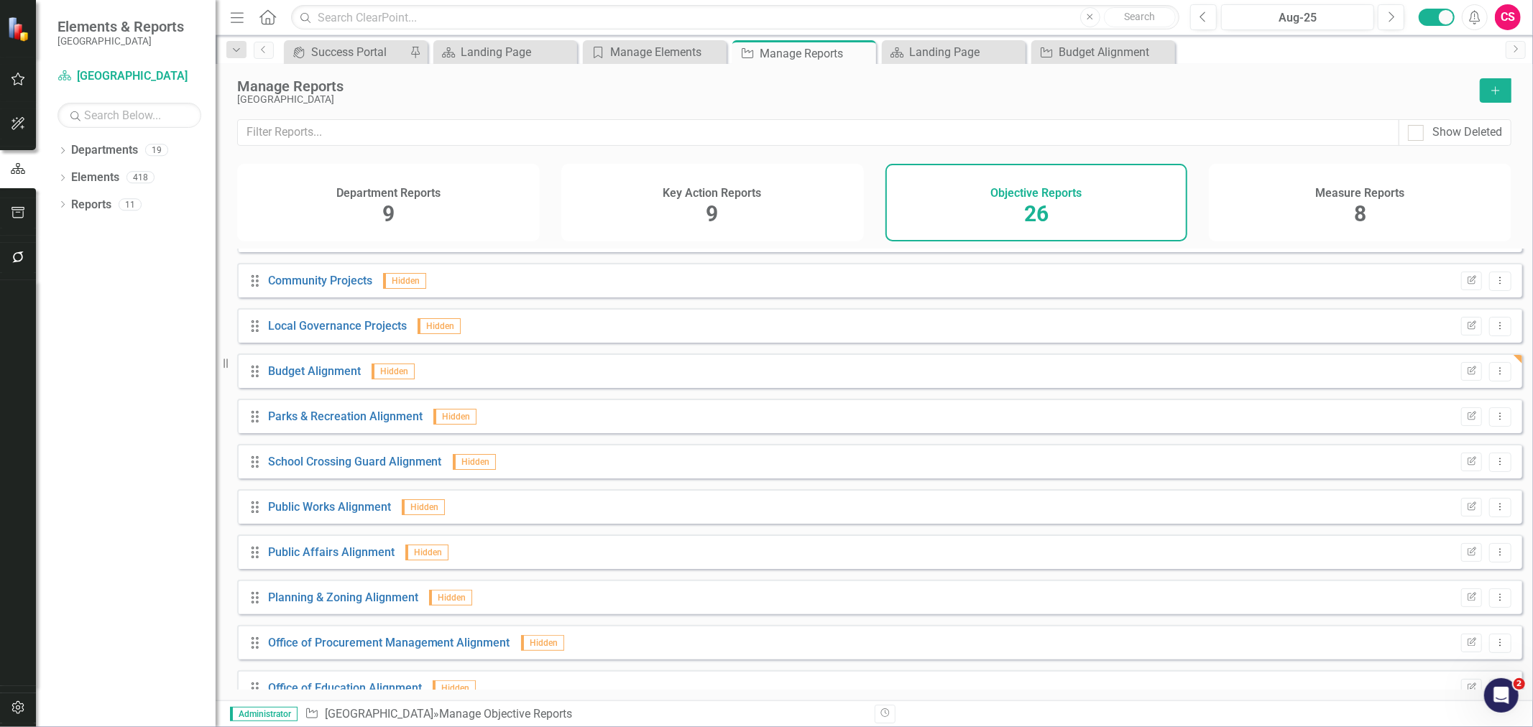
scroll to position [336, 0]
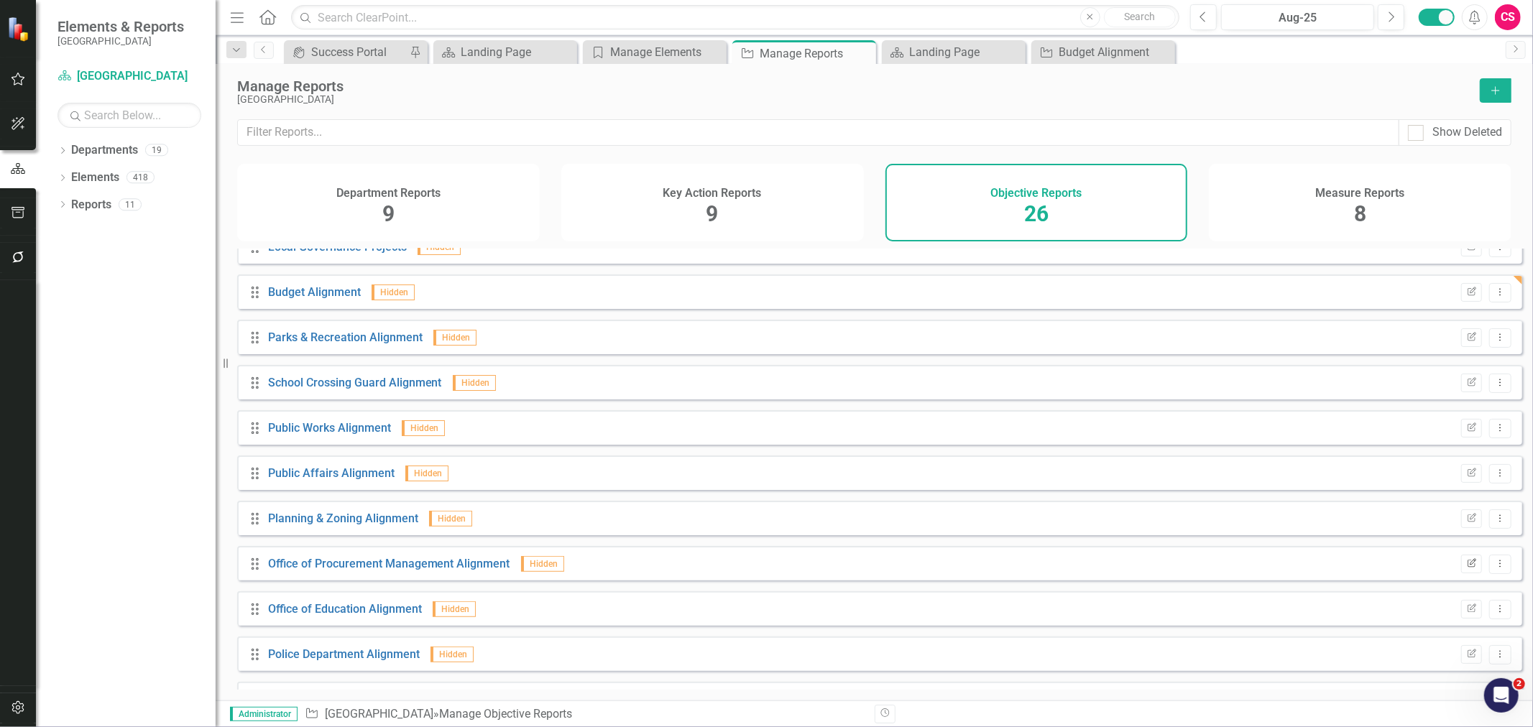
click at [1469, 573] on button "Edit Report" at bounding box center [1471, 564] width 21 height 19
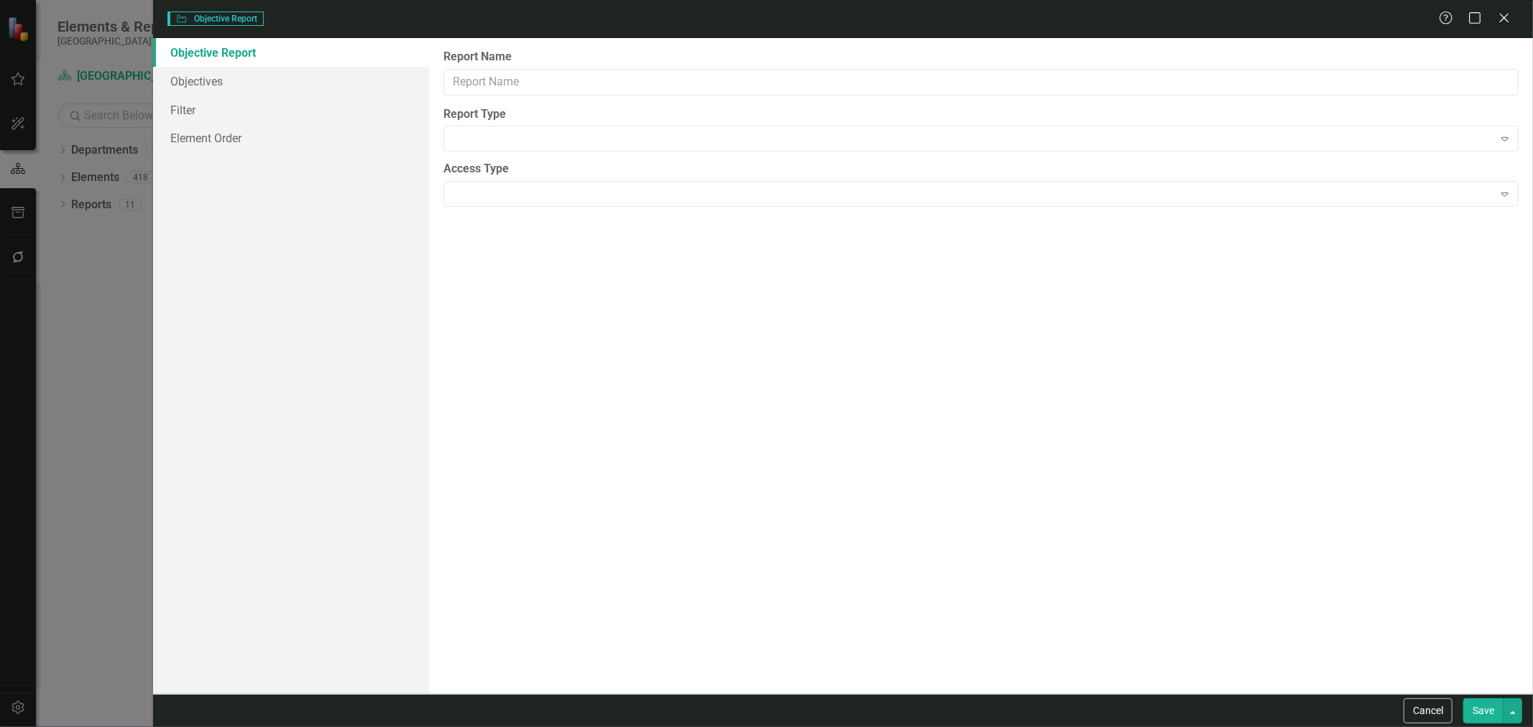
type input "Office of Procurement Management Alignment"
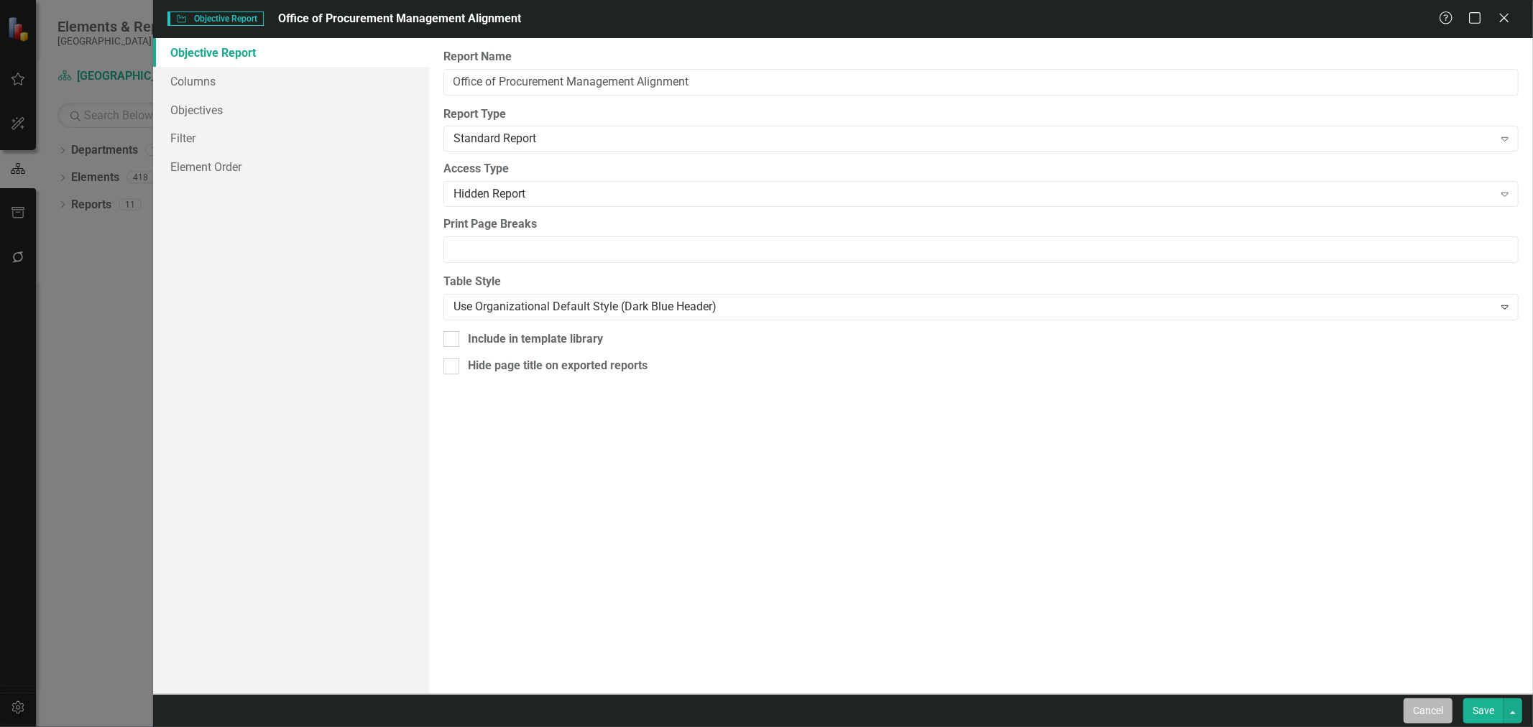
click at [1440, 714] on button "Cancel" at bounding box center [1427, 710] width 49 height 25
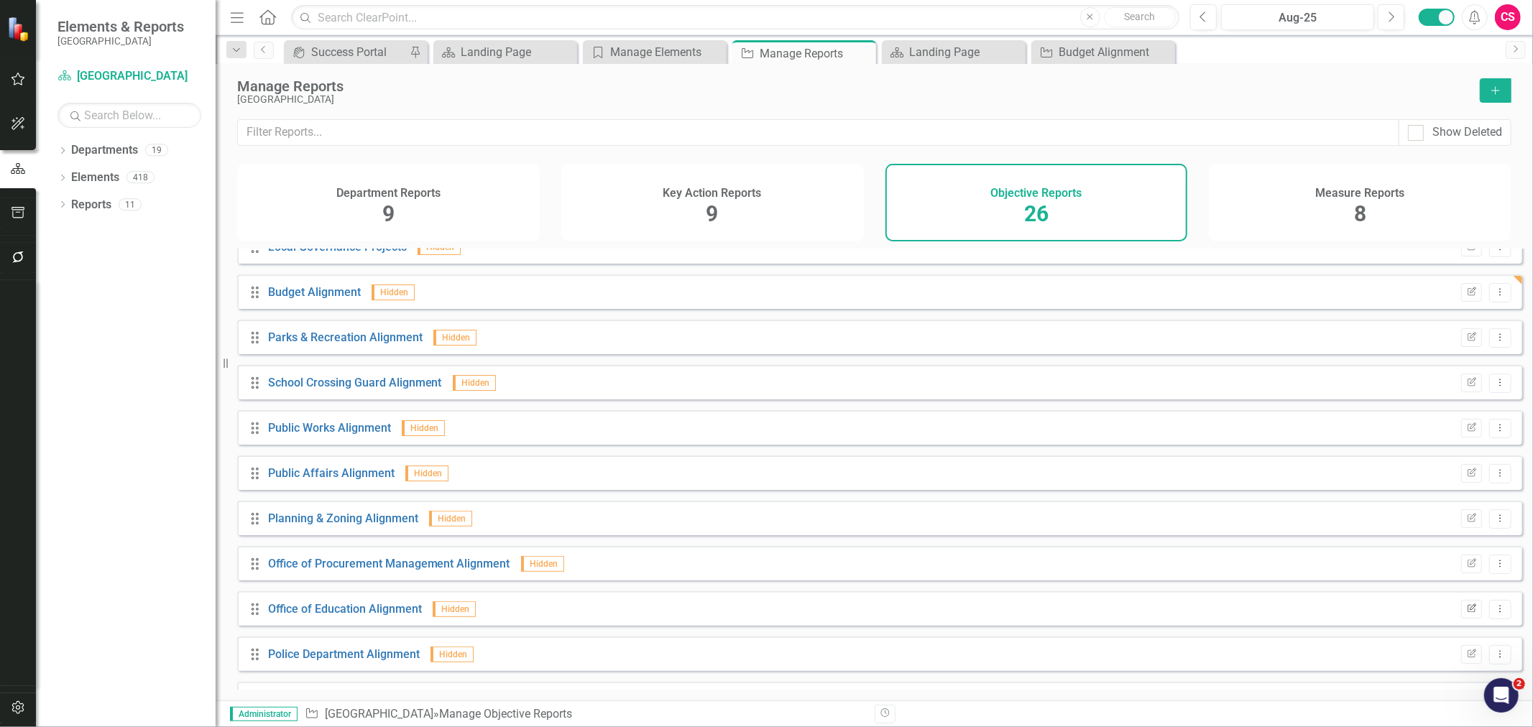
click at [1461, 619] on button "Edit Report" at bounding box center [1471, 609] width 21 height 19
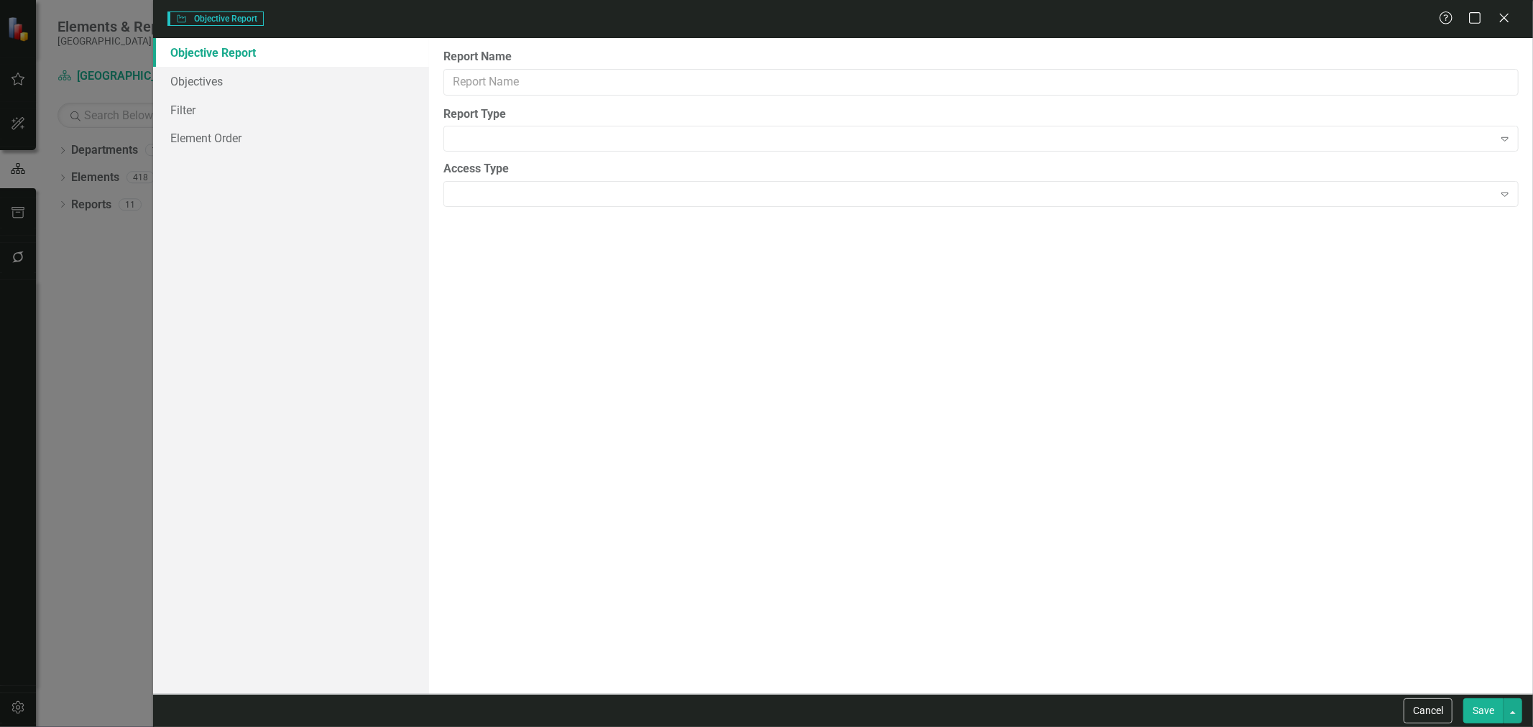
type input "Office of Education Alignment"
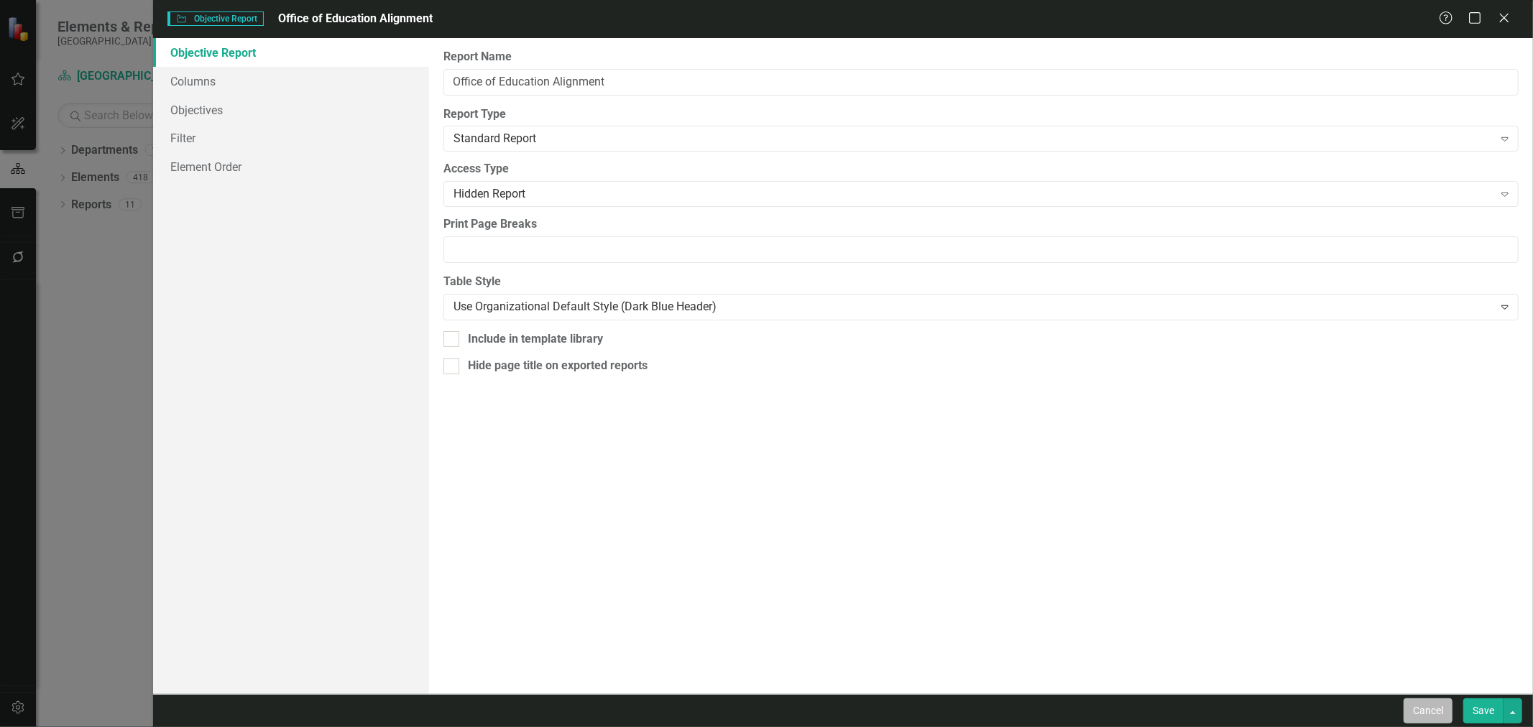
click at [1442, 717] on button "Cancel" at bounding box center [1427, 710] width 49 height 25
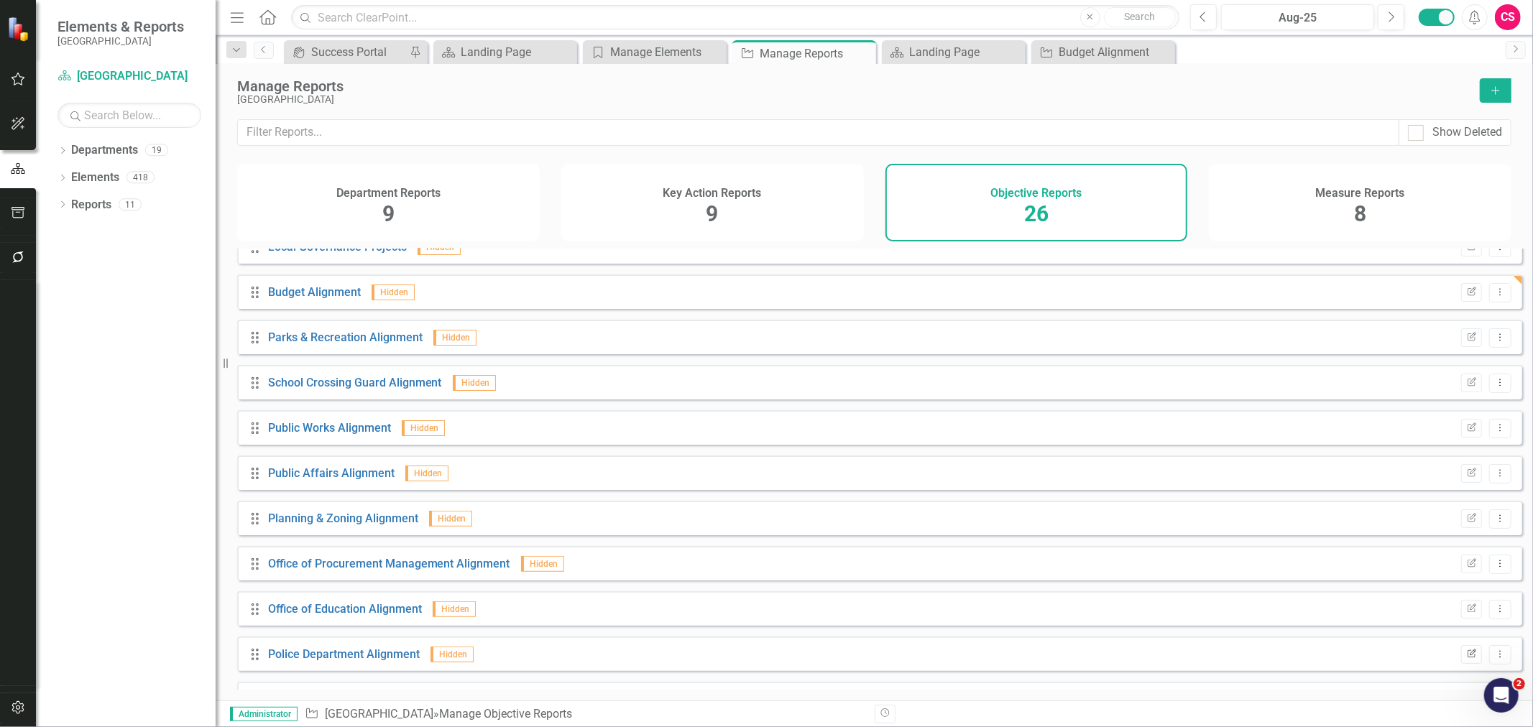
click at [1466, 659] on icon "Edit Report" at bounding box center [1471, 654] width 11 height 9
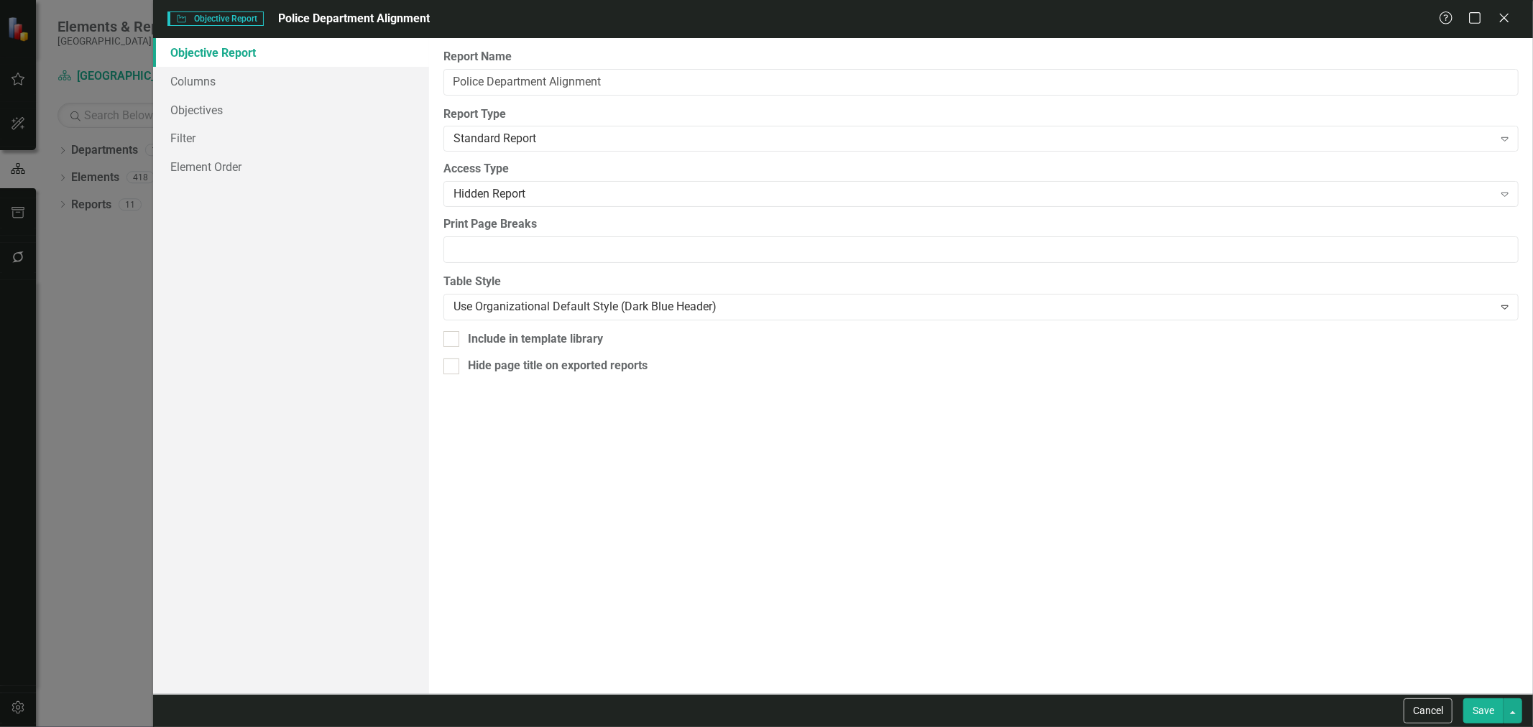
click at [1433, 721] on button "Cancel" at bounding box center [1427, 710] width 49 height 25
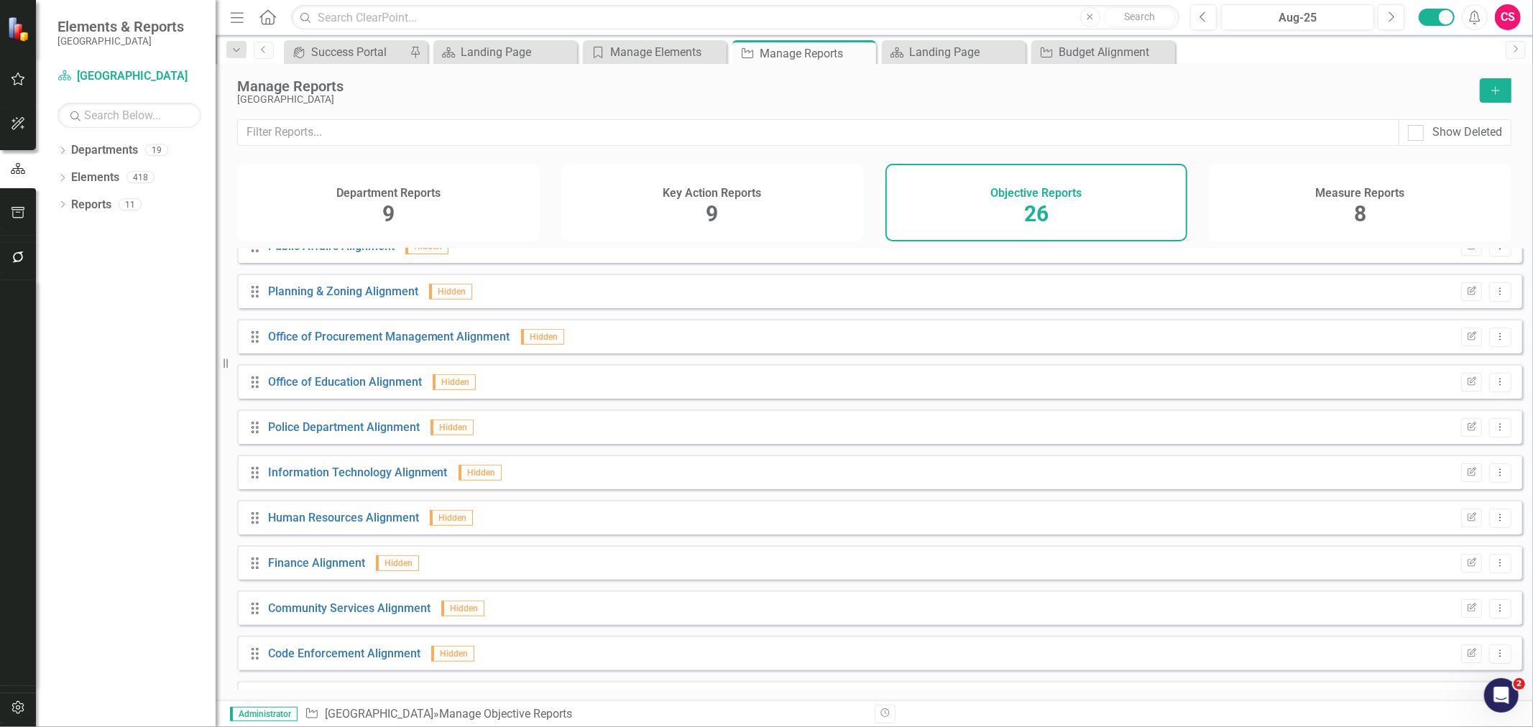
scroll to position [576, 0]
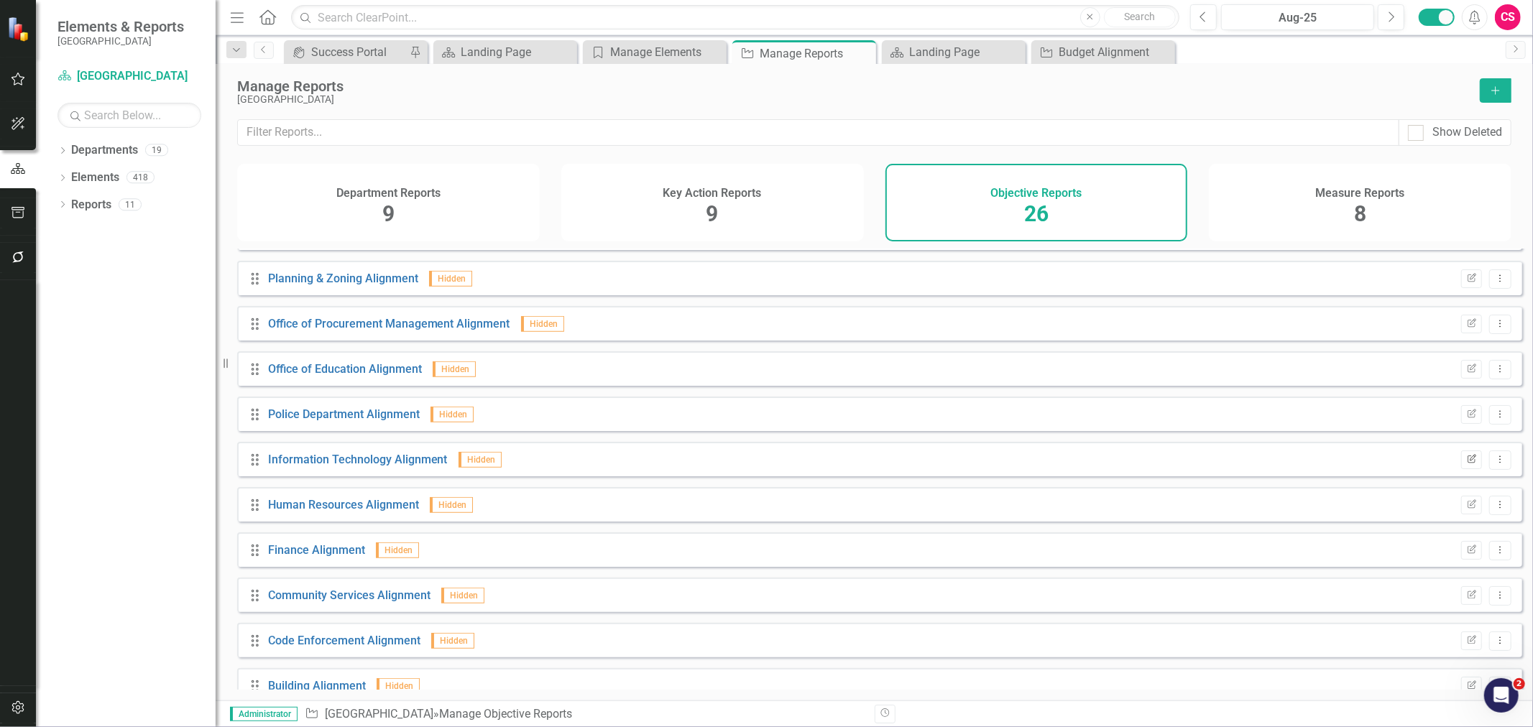
click at [1461, 461] on button "Edit Report" at bounding box center [1471, 460] width 21 height 19
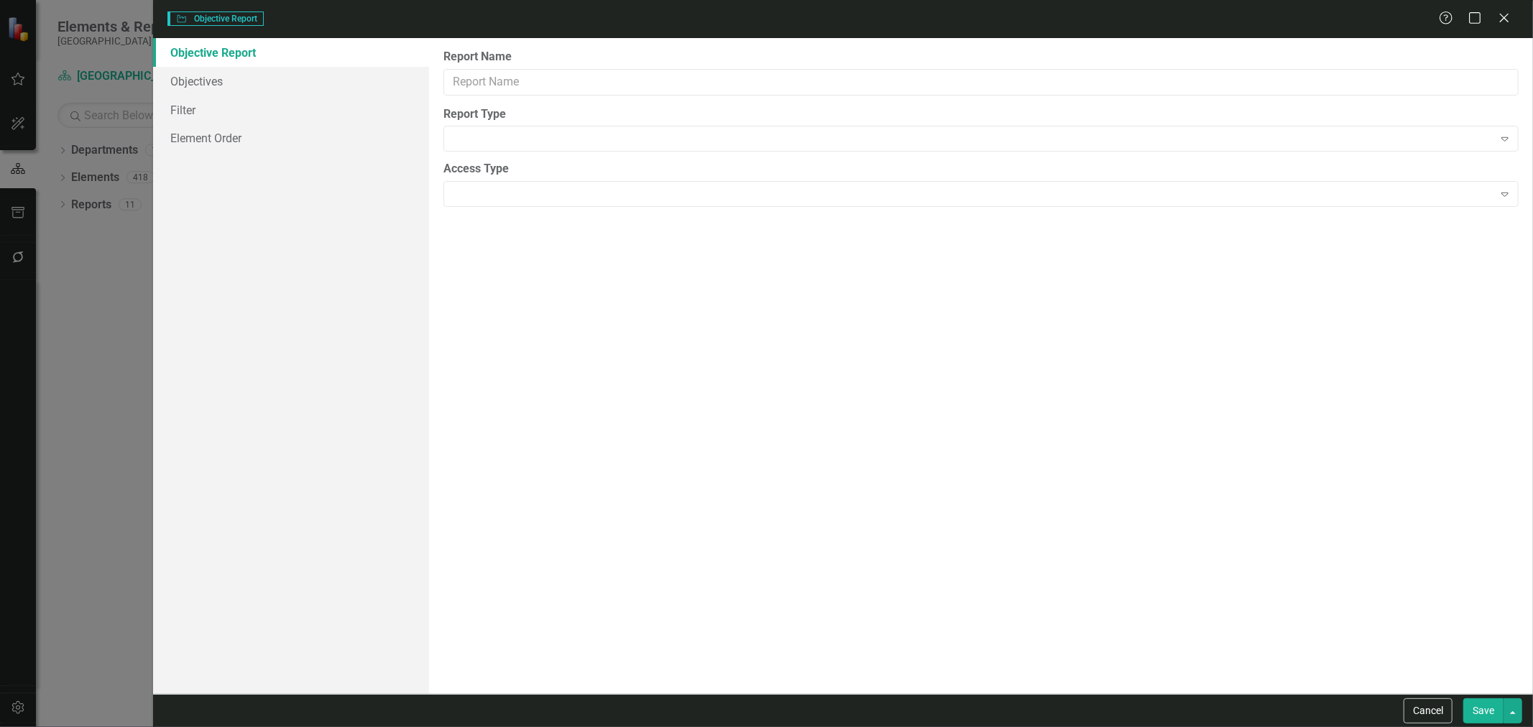
type input "Information Technology Alignment"
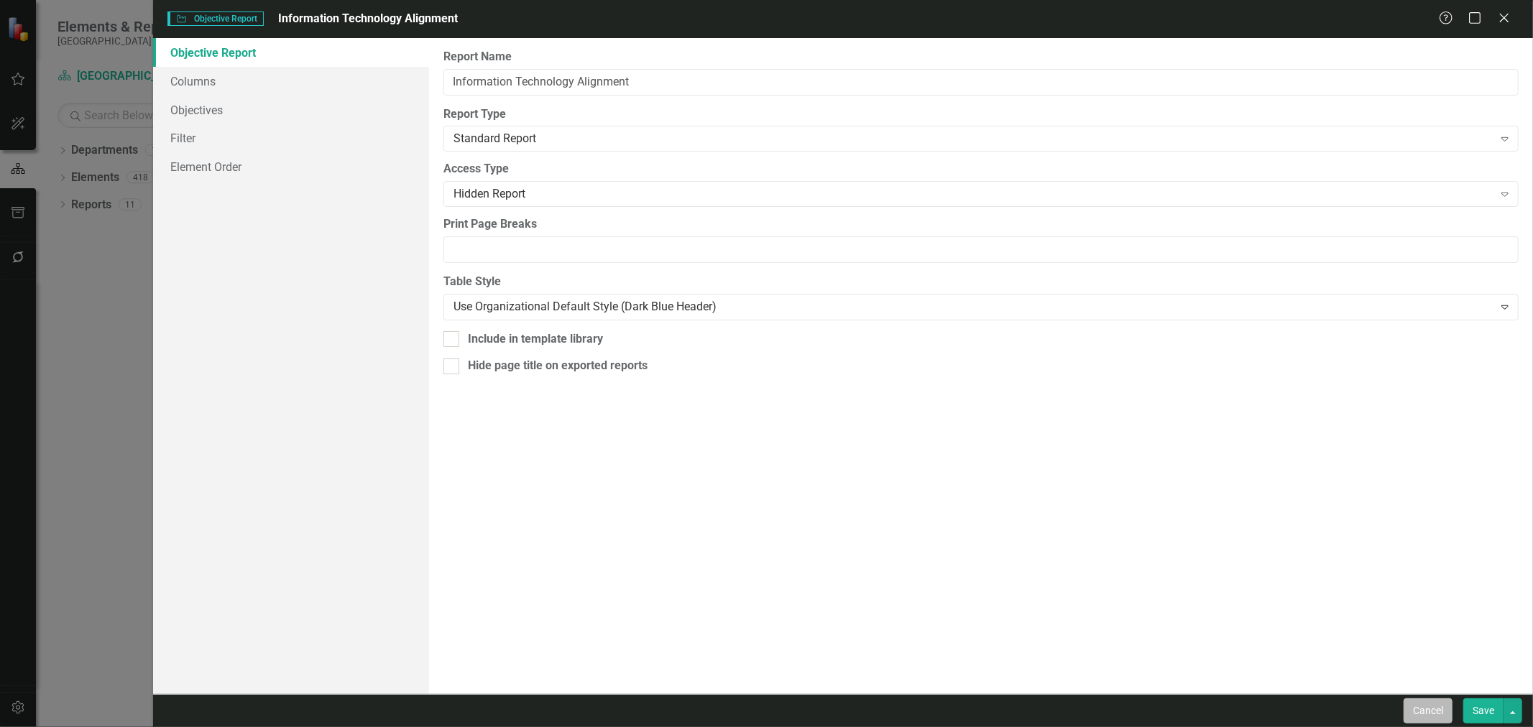
drag, startPoint x: 1421, startPoint y: 703, endPoint x: 1424, endPoint y: 714, distance: 12.0
click at [1424, 714] on button "Cancel" at bounding box center [1427, 710] width 49 height 25
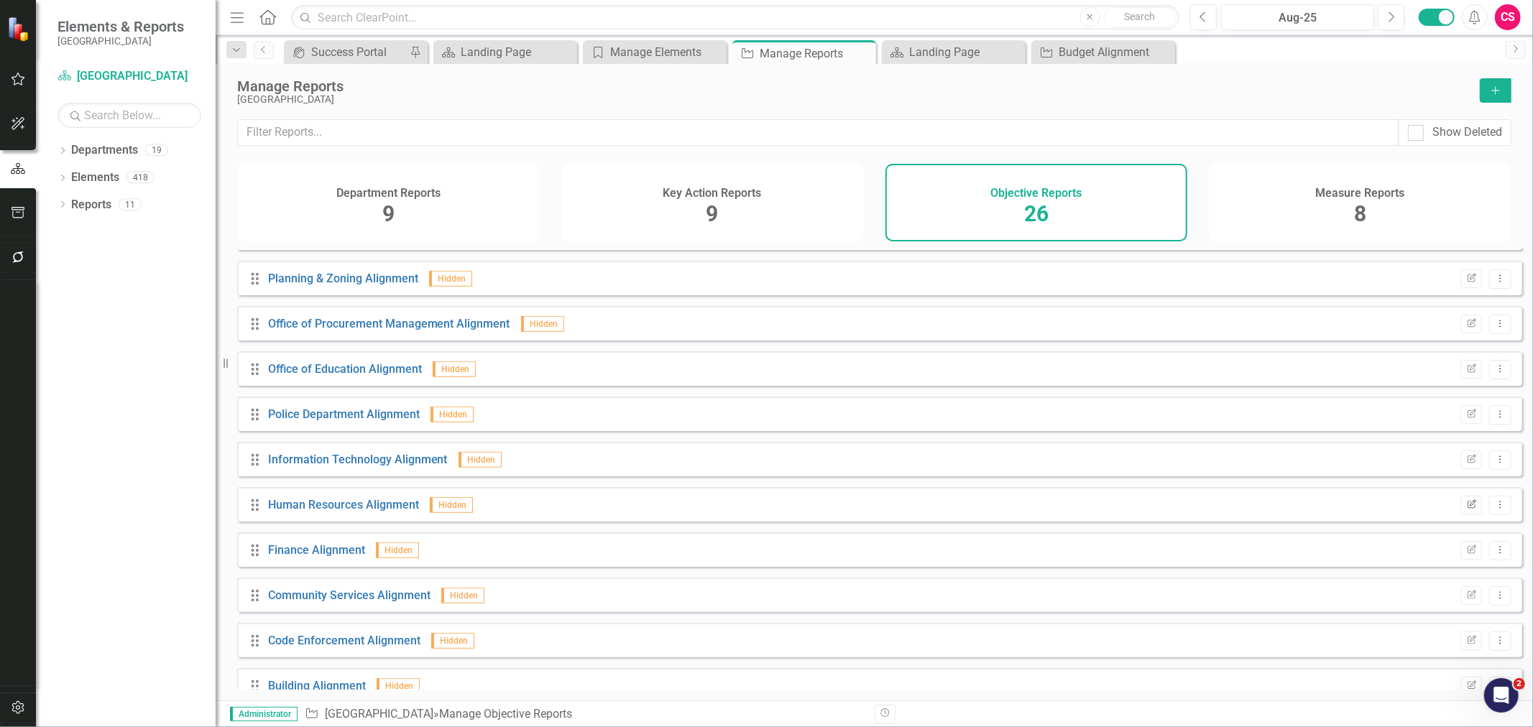
click at [1466, 509] on icon "Edit Report" at bounding box center [1471, 505] width 11 height 9
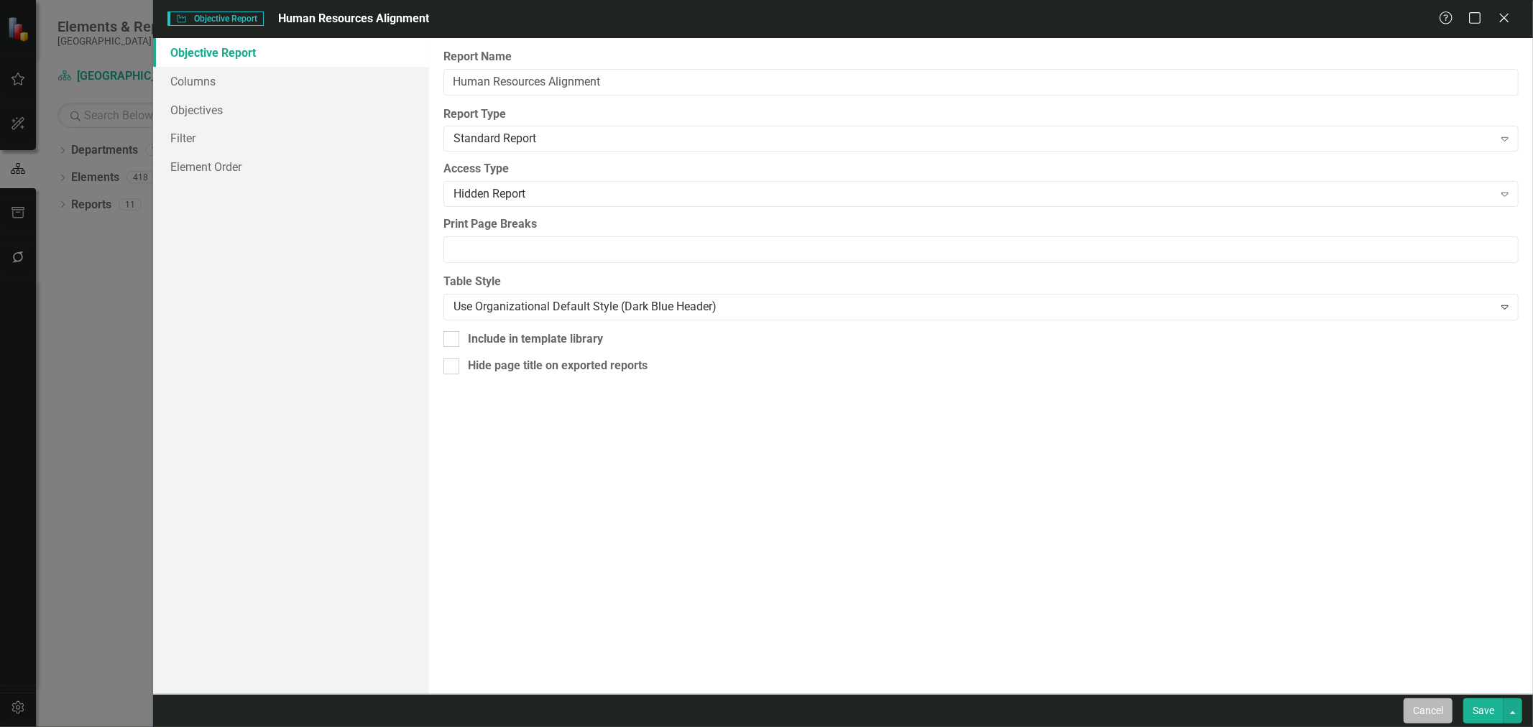
click at [1416, 714] on button "Cancel" at bounding box center [1427, 710] width 49 height 25
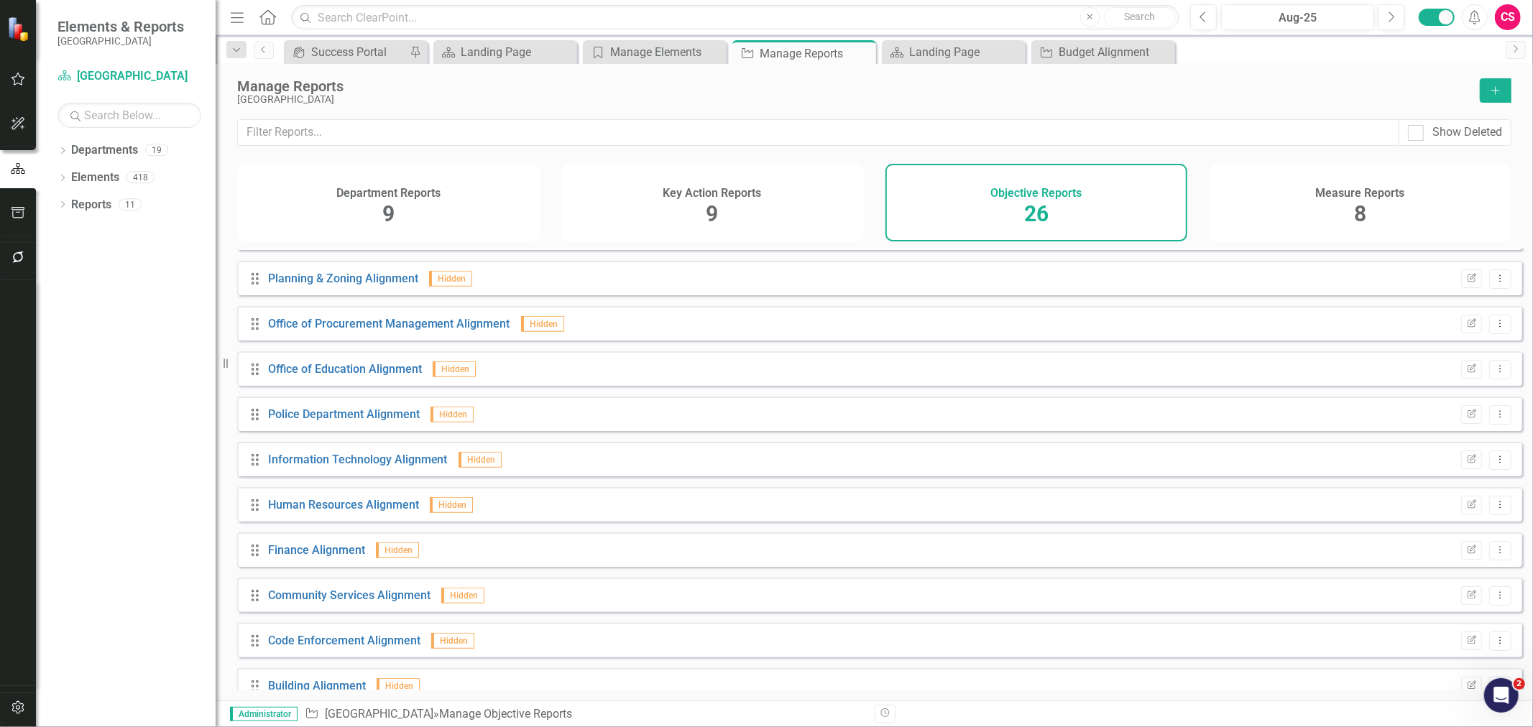
click at [1454, 560] on div "Edit Report Dropdown Menu" at bounding box center [1482, 550] width 57 height 19
click at [1461, 560] on button "Edit Report" at bounding box center [1471, 550] width 21 height 19
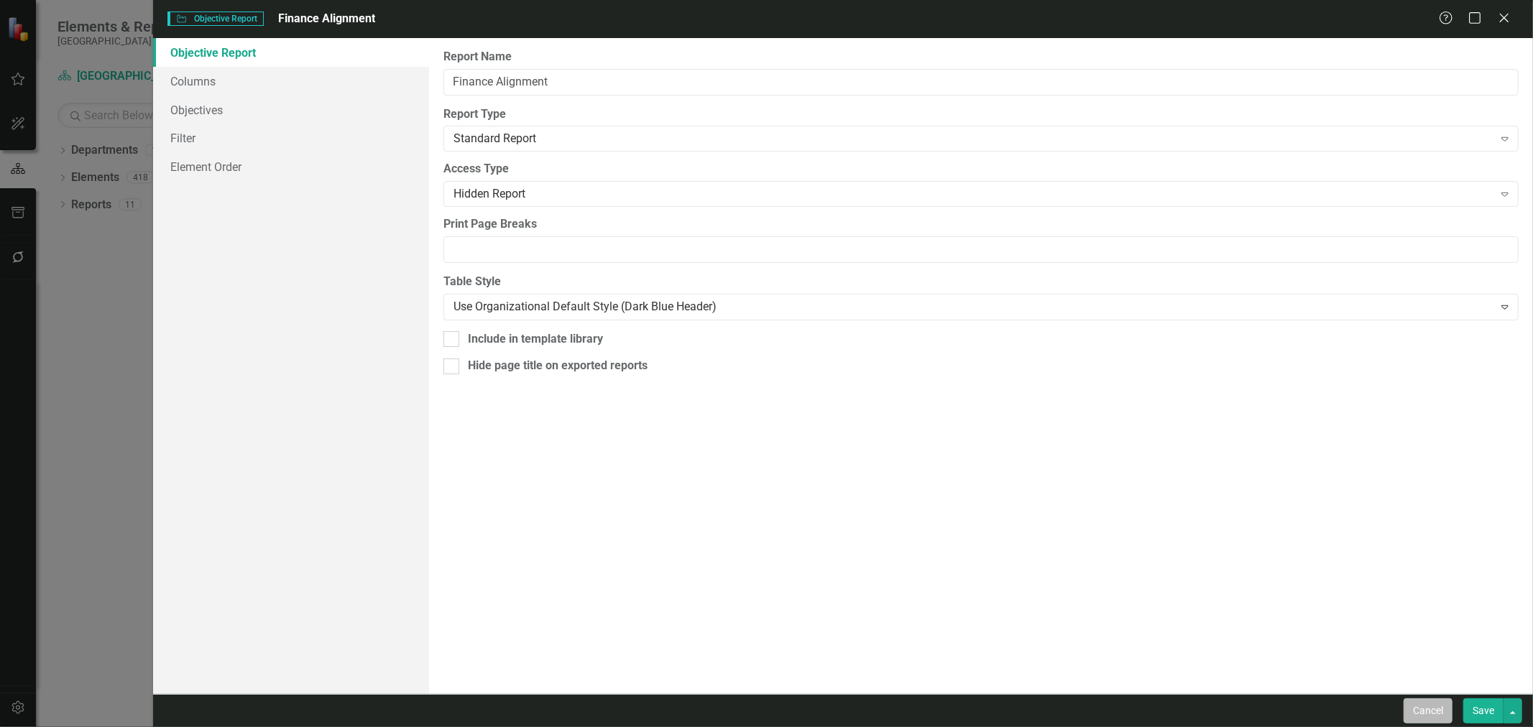
click at [1430, 716] on button "Cancel" at bounding box center [1427, 710] width 49 height 25
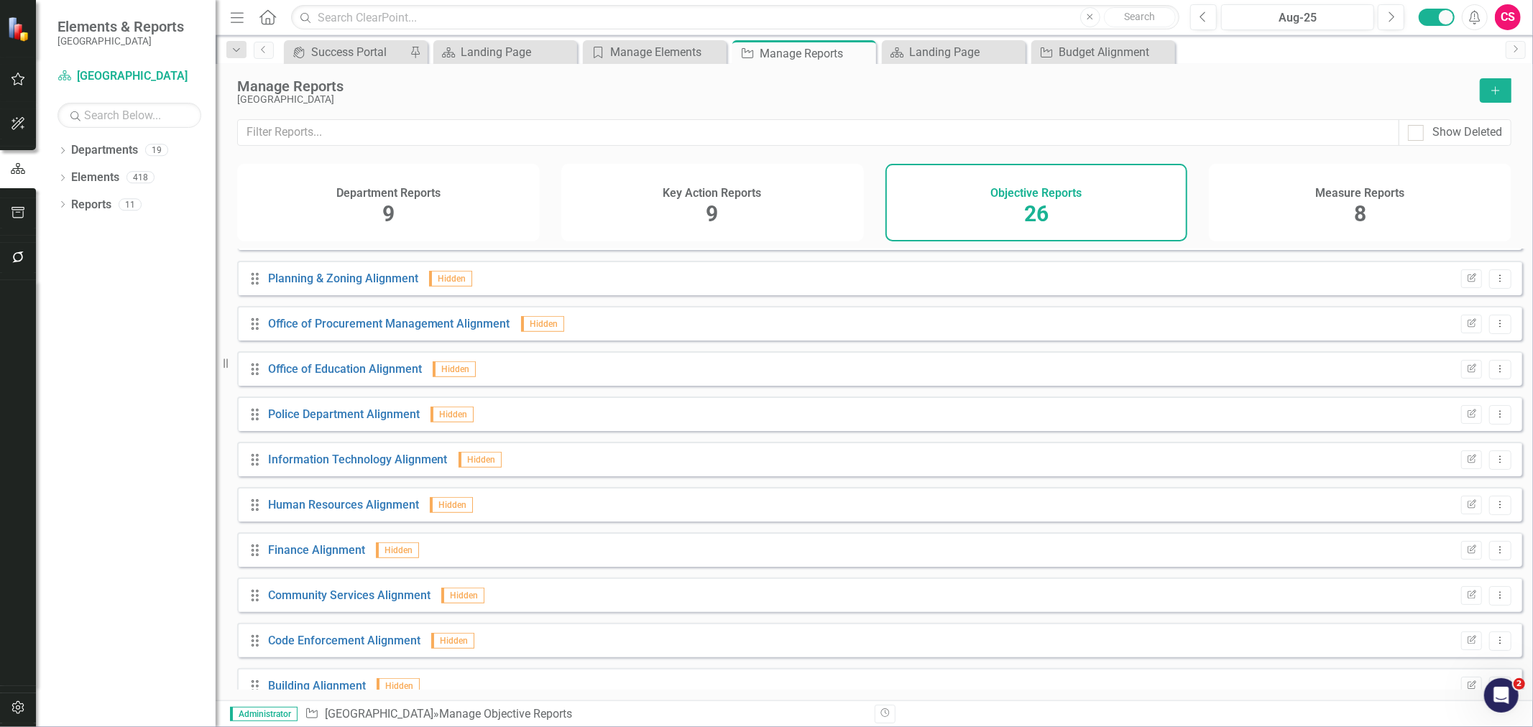
click at [1459, 594] on div "Drag Community Services Alignment Hidden Edit Report Dropdown Menu" at bounding box center [879, 595] width 1285 height 34
click at [1466, 600] on icon "Edit Report" at bounding box center [1471, 595] width 11 height 9
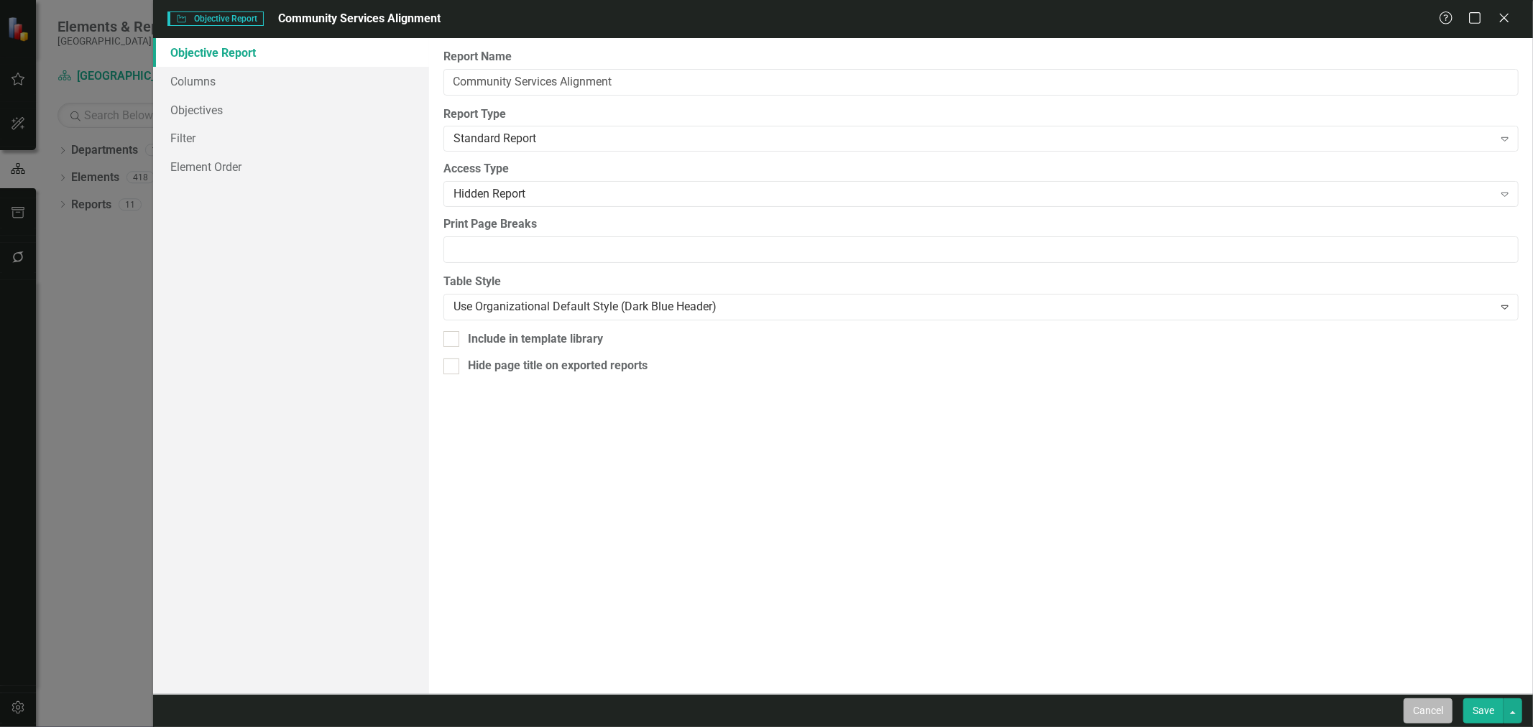
click at [1445, 719] on button "Cancel" at bounding box center [1427, 710] width 49 height 25
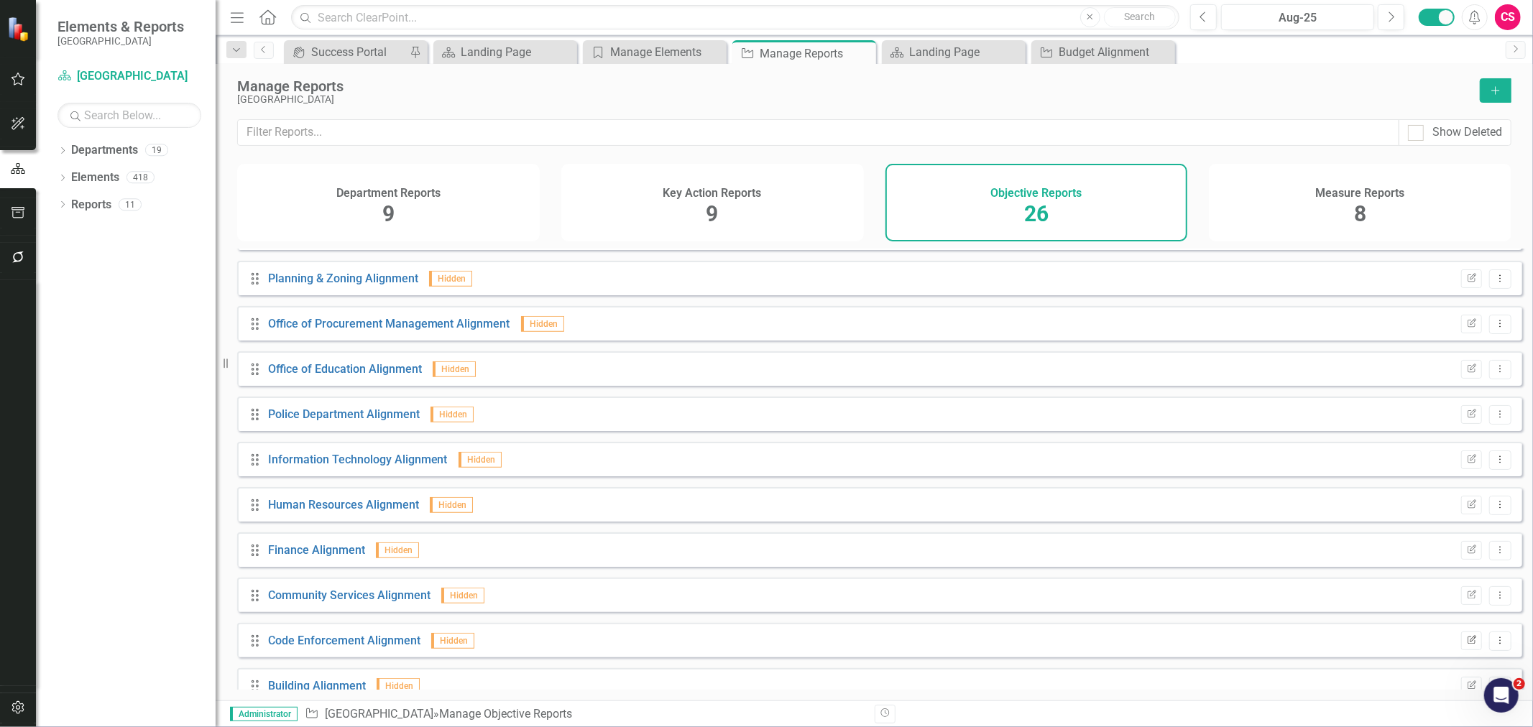
click at [1461, 650] on button "Edit Report" at bounding box center [1471, 641] width 21 height 19
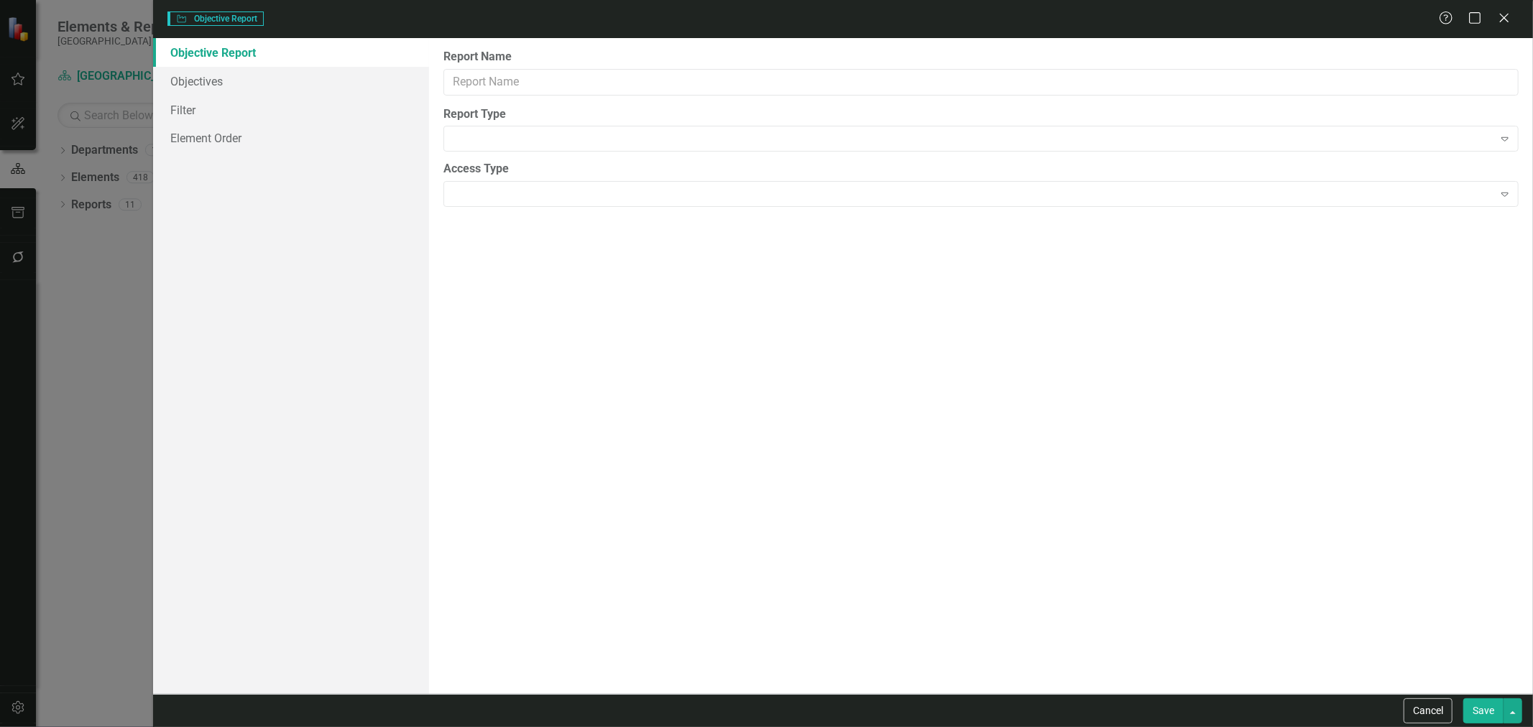
type input "Code Enforcement Alignment"
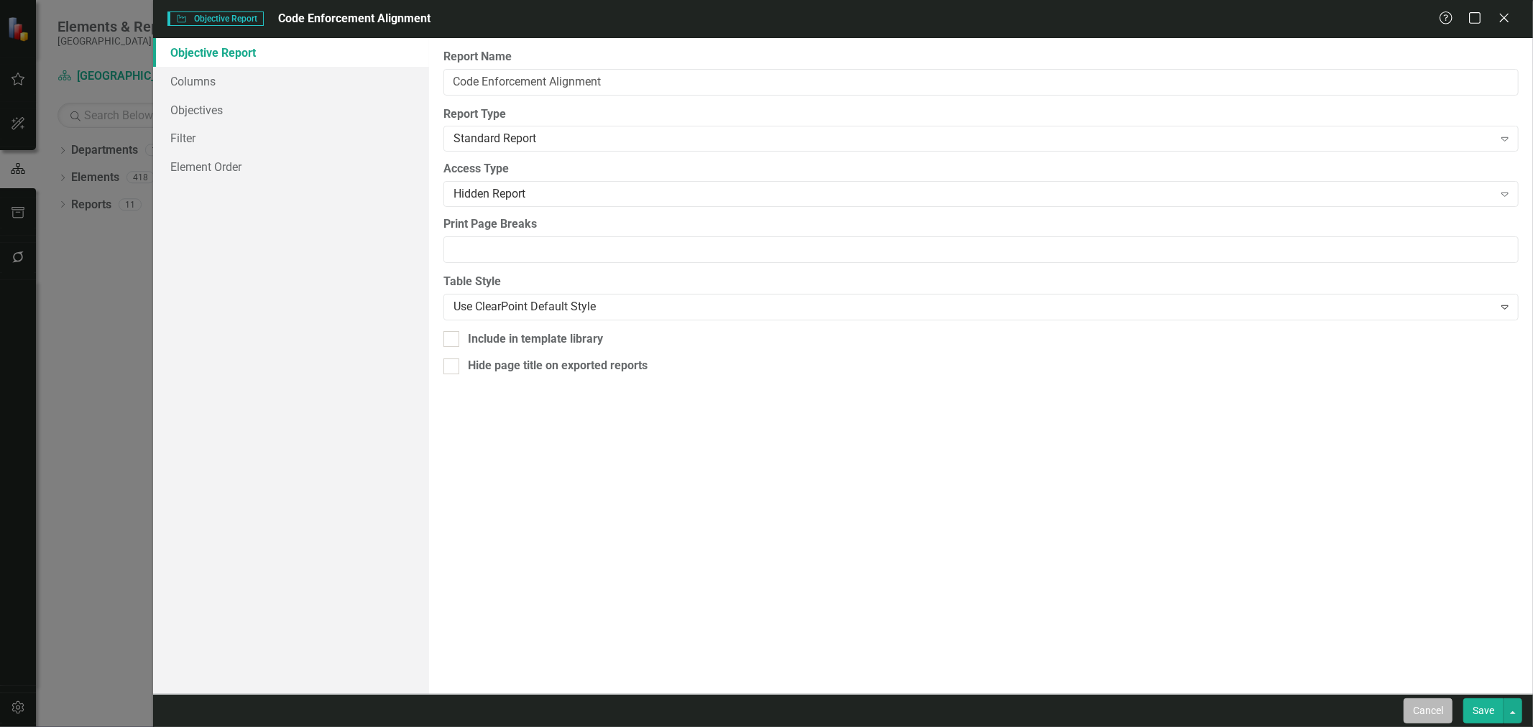
click at [1439, 723] on button "Cancel" at bounding box center [1427, 710] width 49 height 25
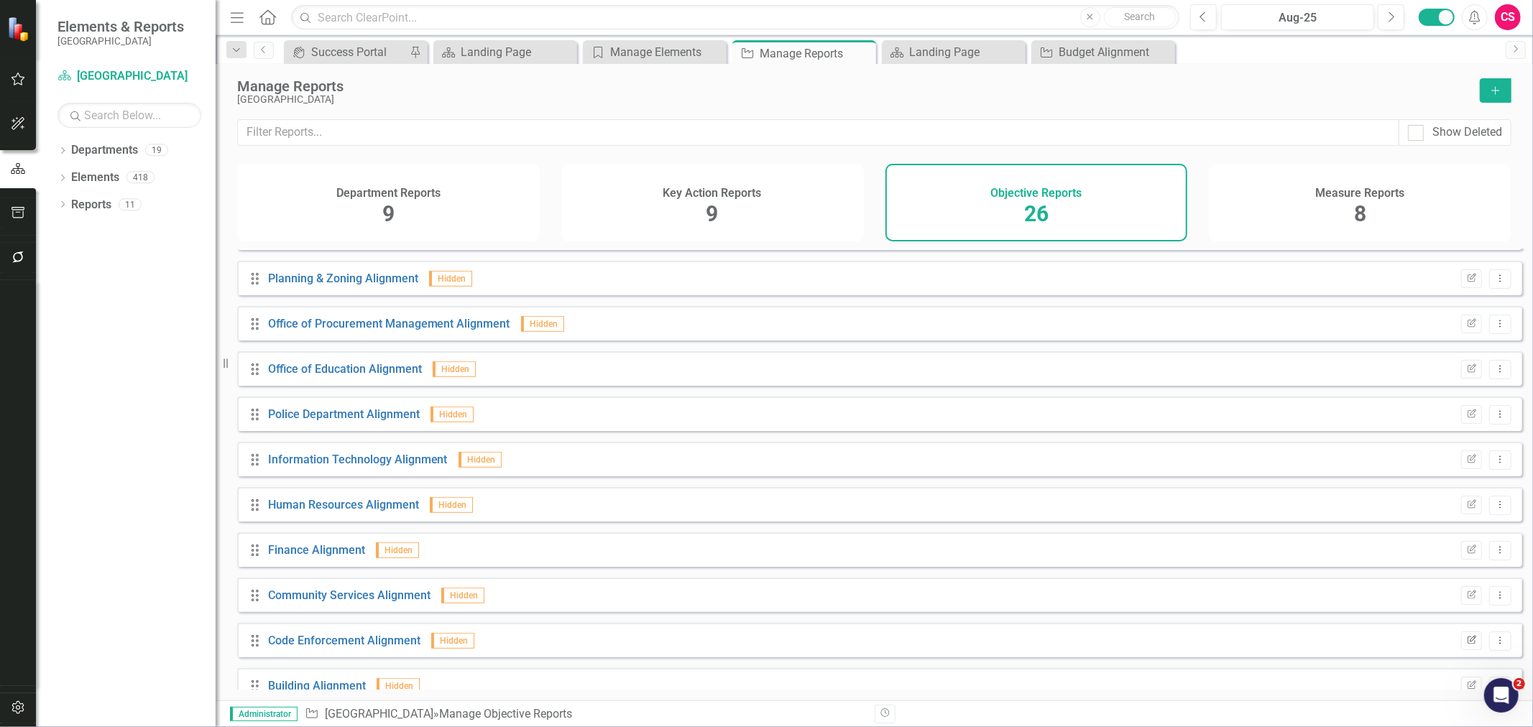
click at [1469, 650] on button "Edit Report" at bounding box center [1471, 641] width 21 height 19
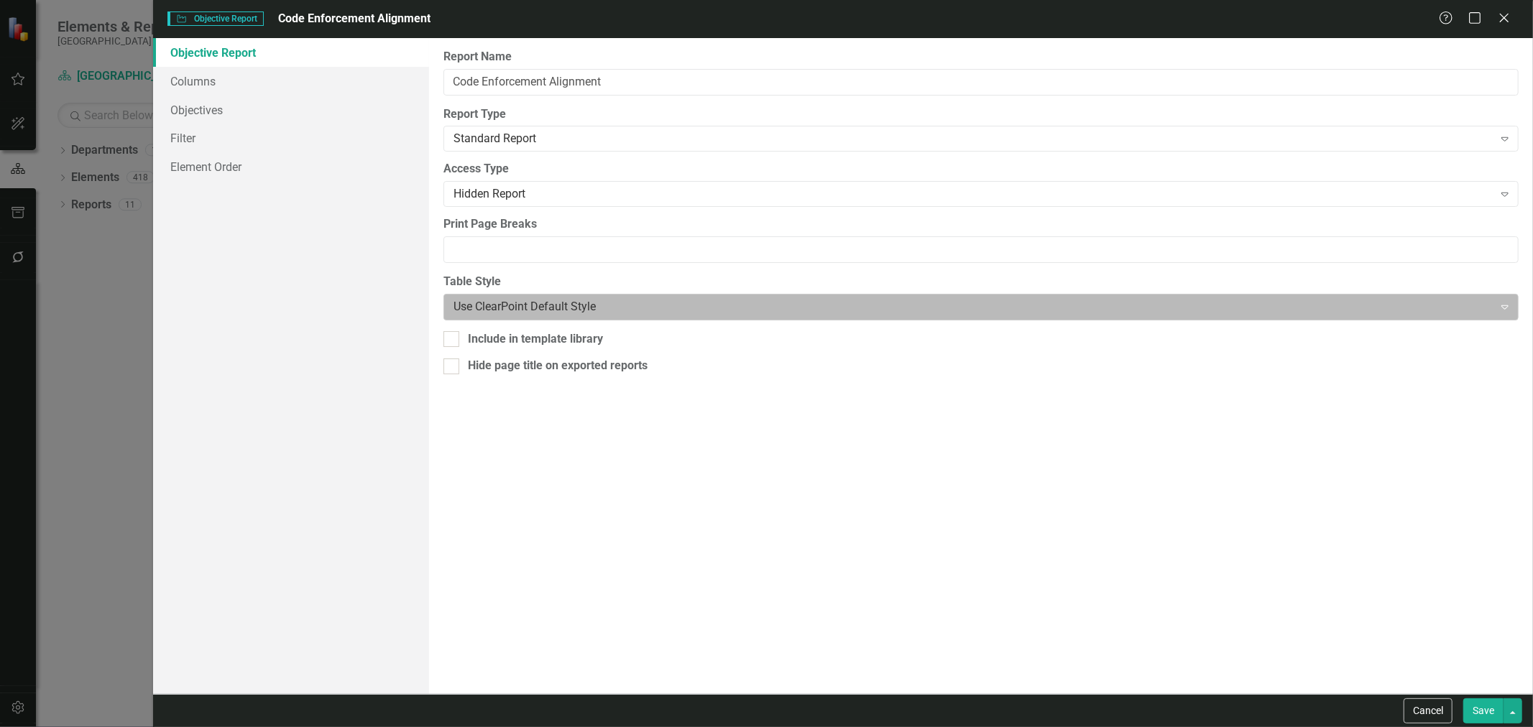
click at [573, 295] on div "Use ClearPoint Default Style" at bounding box center [968, 307] width 1045 height 25
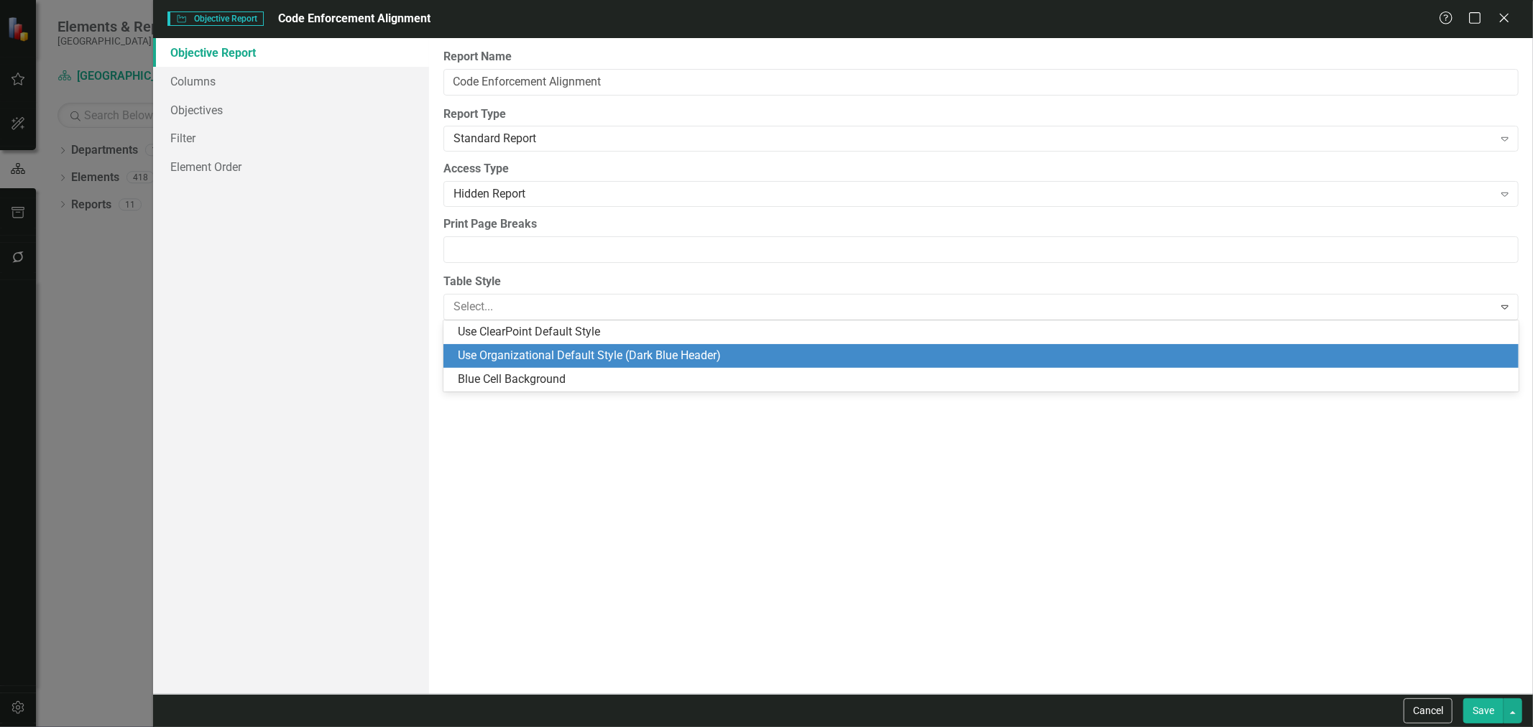
click at [558, 349] on div "Use Organizational Default Style (Dark Blue Header)" at bounding box center [984, 356] width 1052 height 17
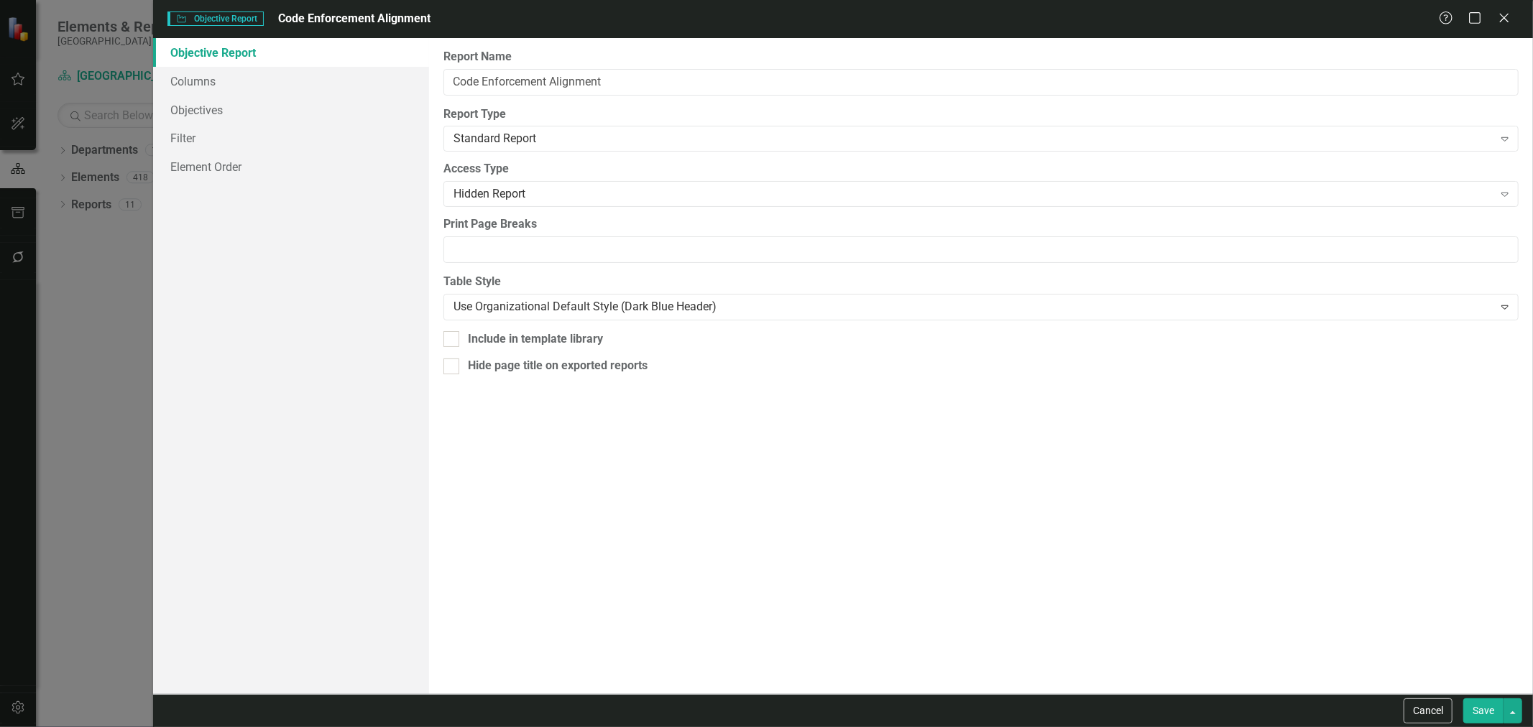
click at [1481, 713] on button "Save" at bounding box center [1483, 710] width 40 height 25
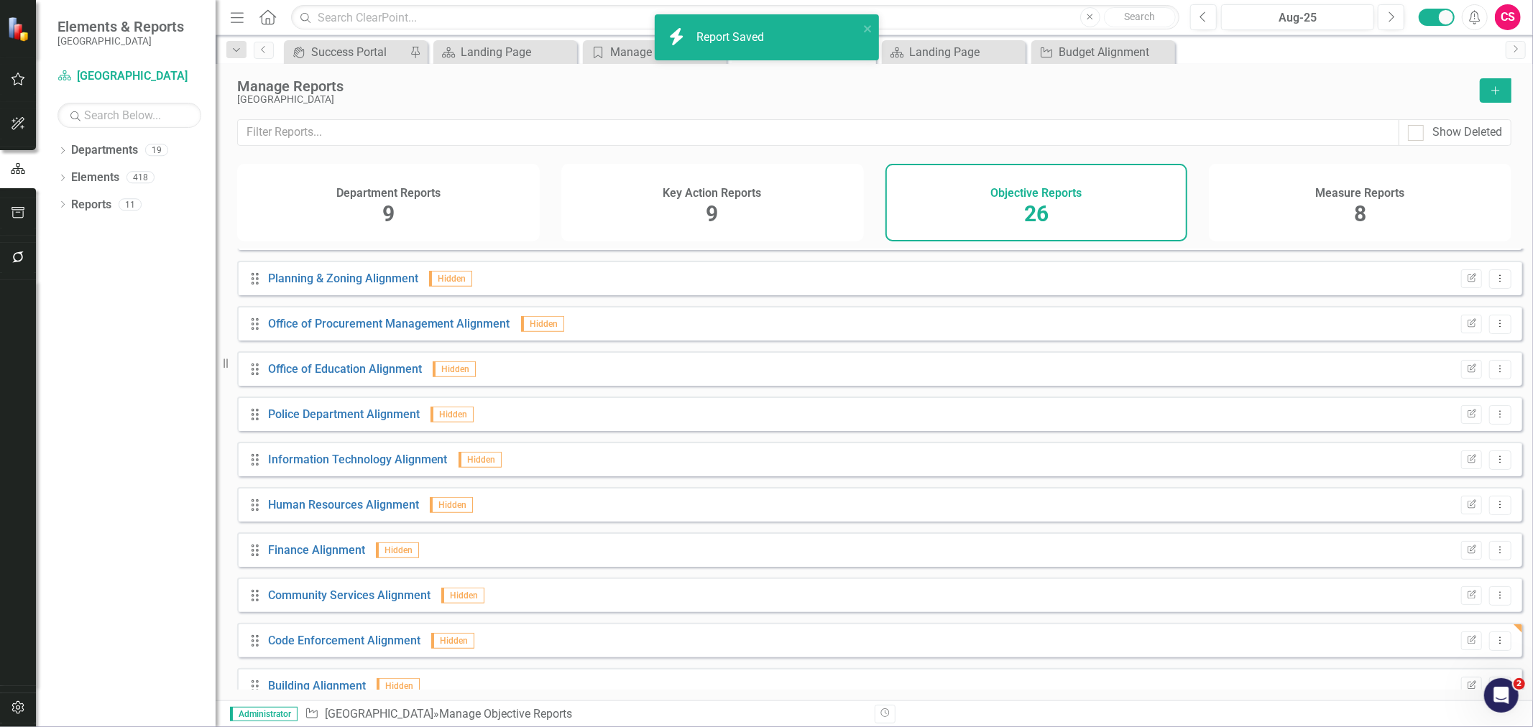
click at [1462, 701] on div "Administrator Objective [GEOGRAPHIC_DATA] » Manage Objective Reports Revision H…" at bounding box center [874, 714] width 1317 height 27
click at [1466, 691] on icon "Edit Report" at bounding box center [1471, 686] width 11 height 9
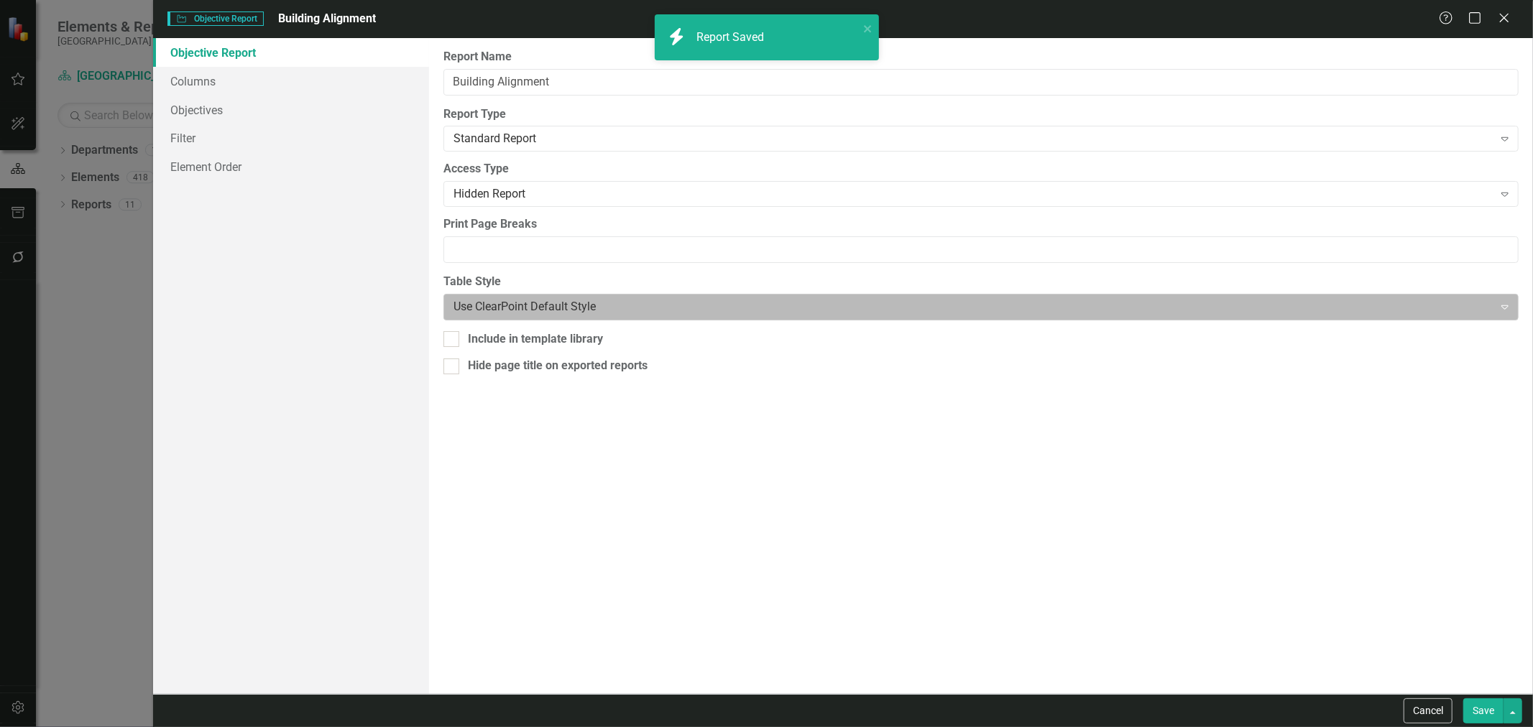
click at [774, 317] on div at bounding box center [968, 306] width 1030 height 19
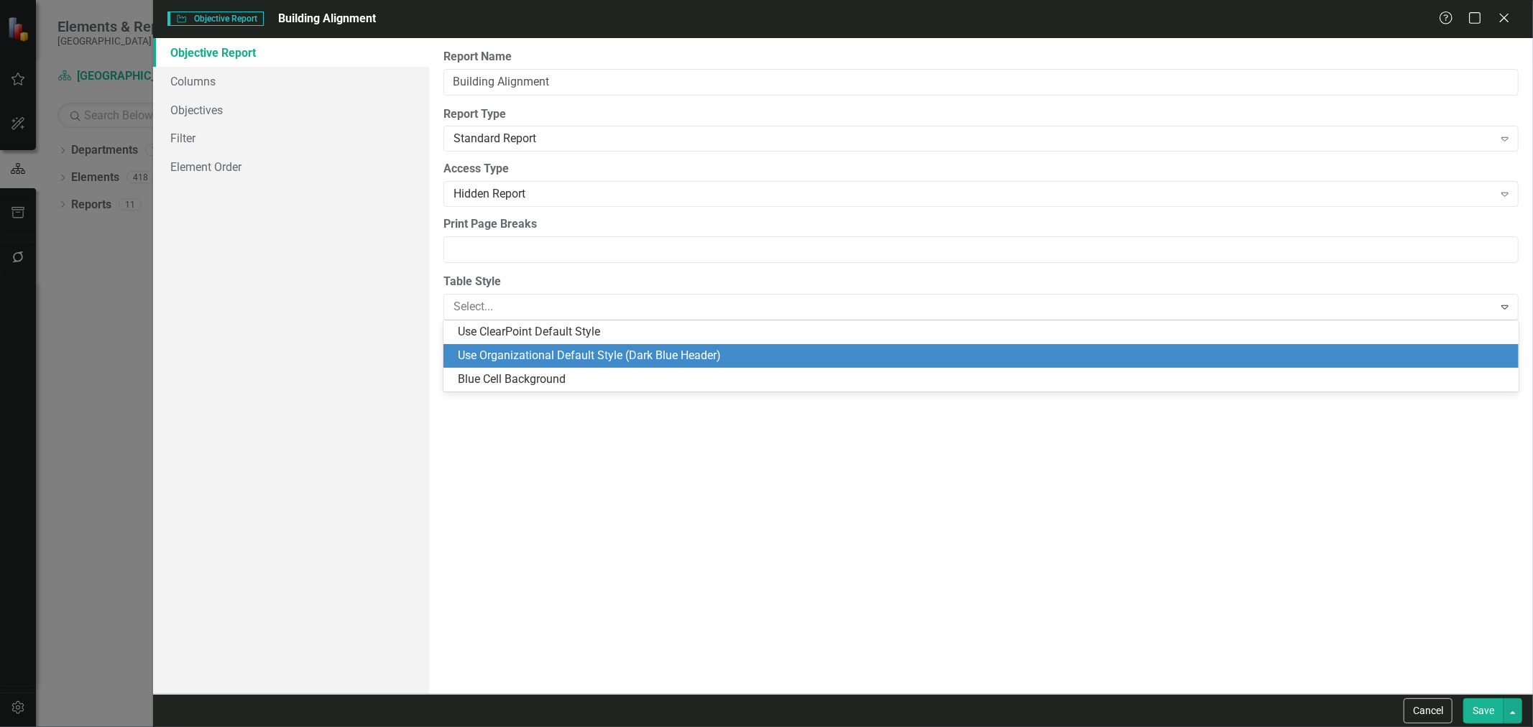
click at [748, 350] on div "Use Organizational Default Style (Dark Blue Header)" at bounding box center [984, 356] width 1052 height 17
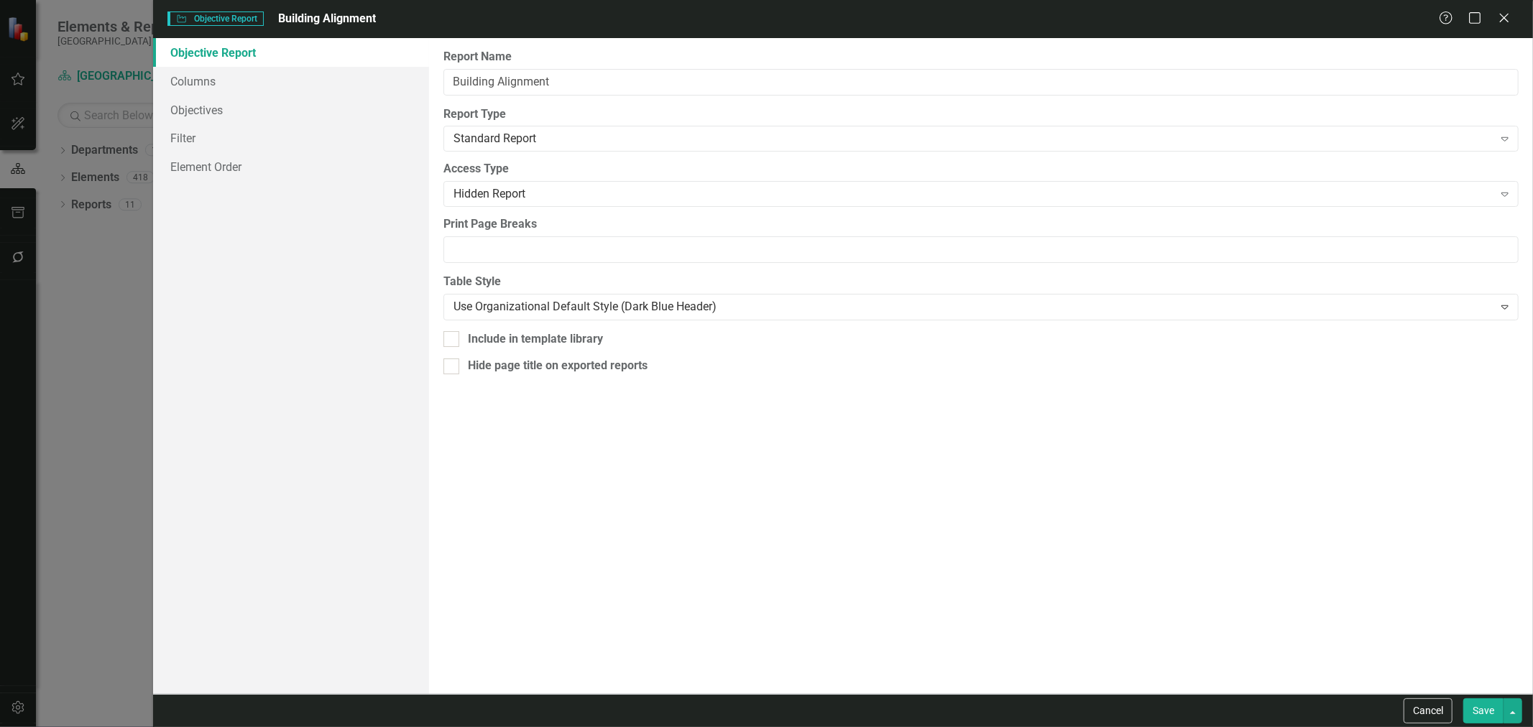
click at [1475, 707] on button "Save" at bounding box center [1483, 710] width 40 height 25
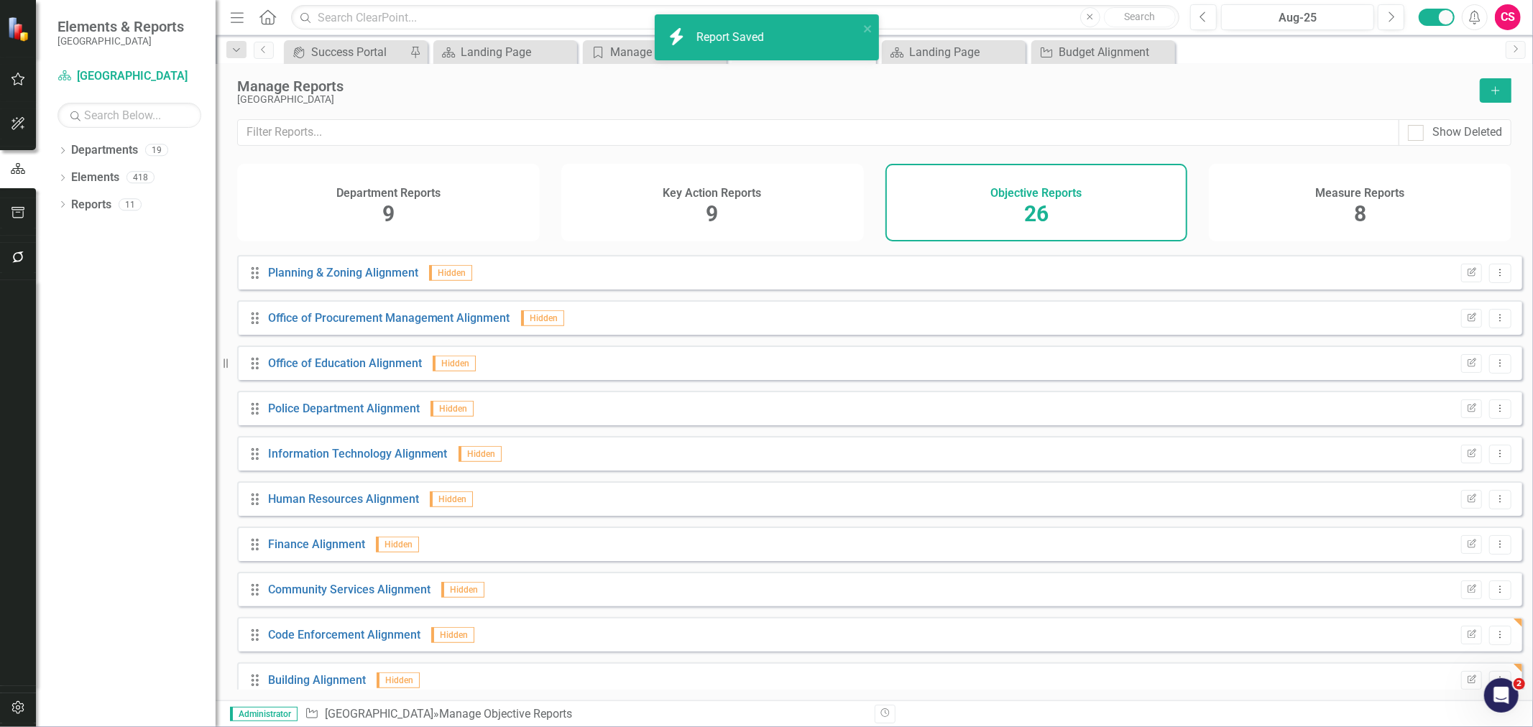
scroll to position [662, 0]
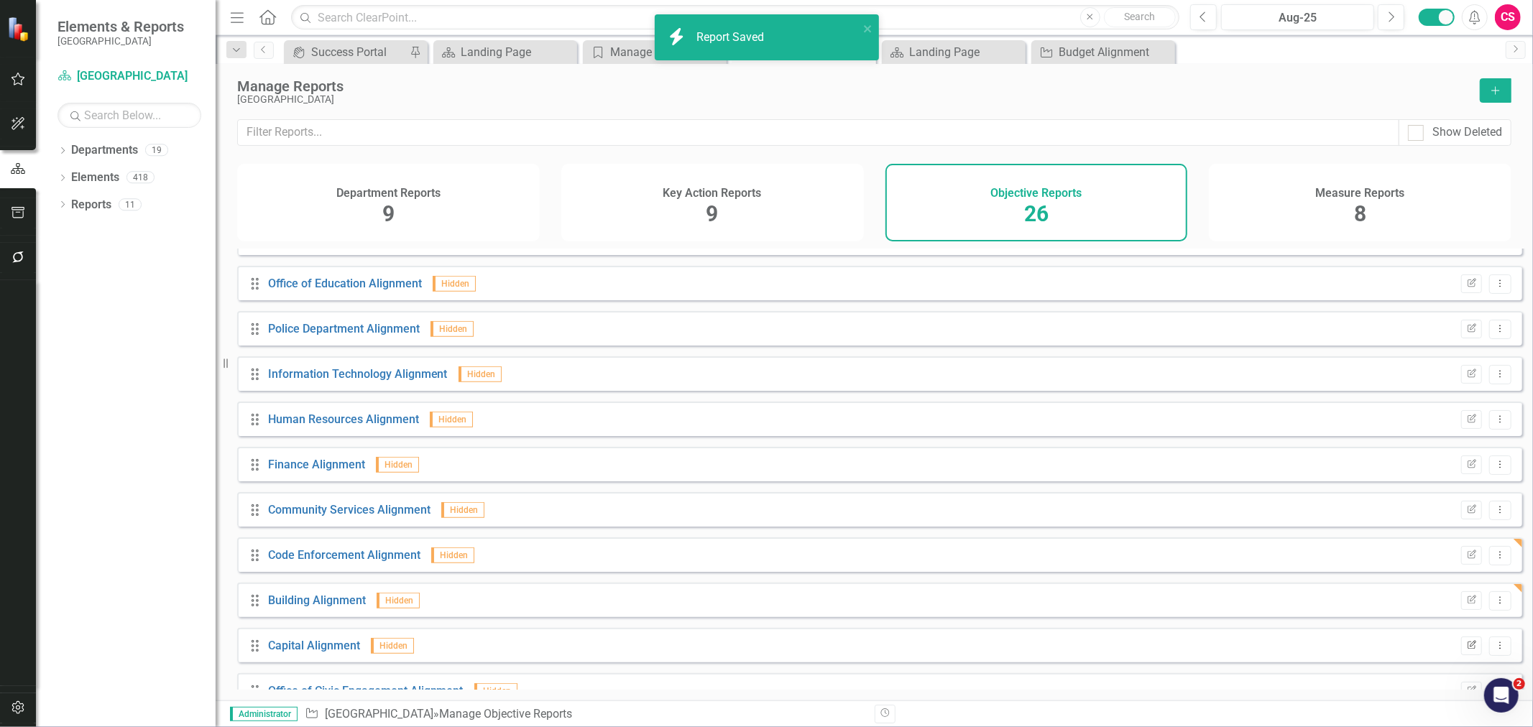
click at [1461, 655] on button "Edit Report" at bounding box center [1471, 646] width 21 height 19
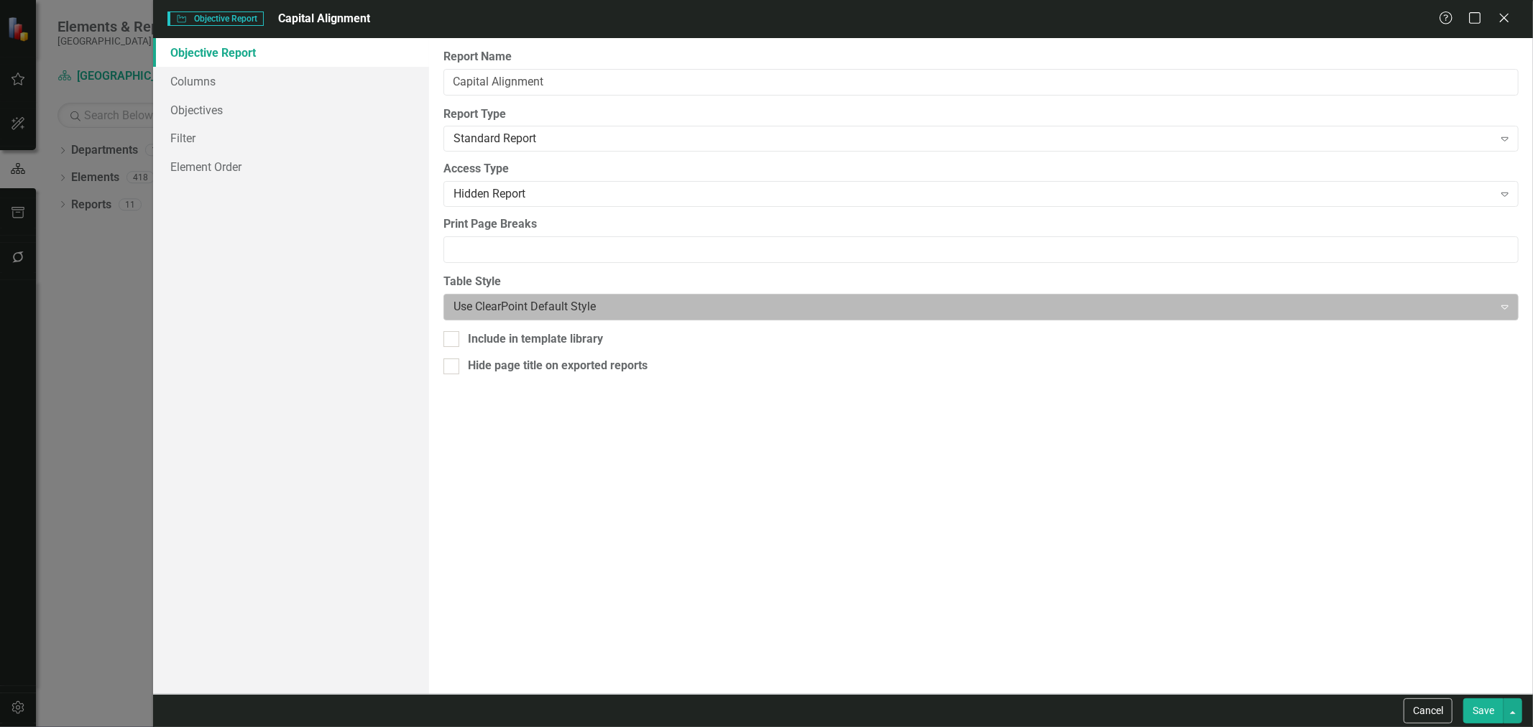
click at [827, 307] on div at bounding box center [968, 306] width 1030 height 19
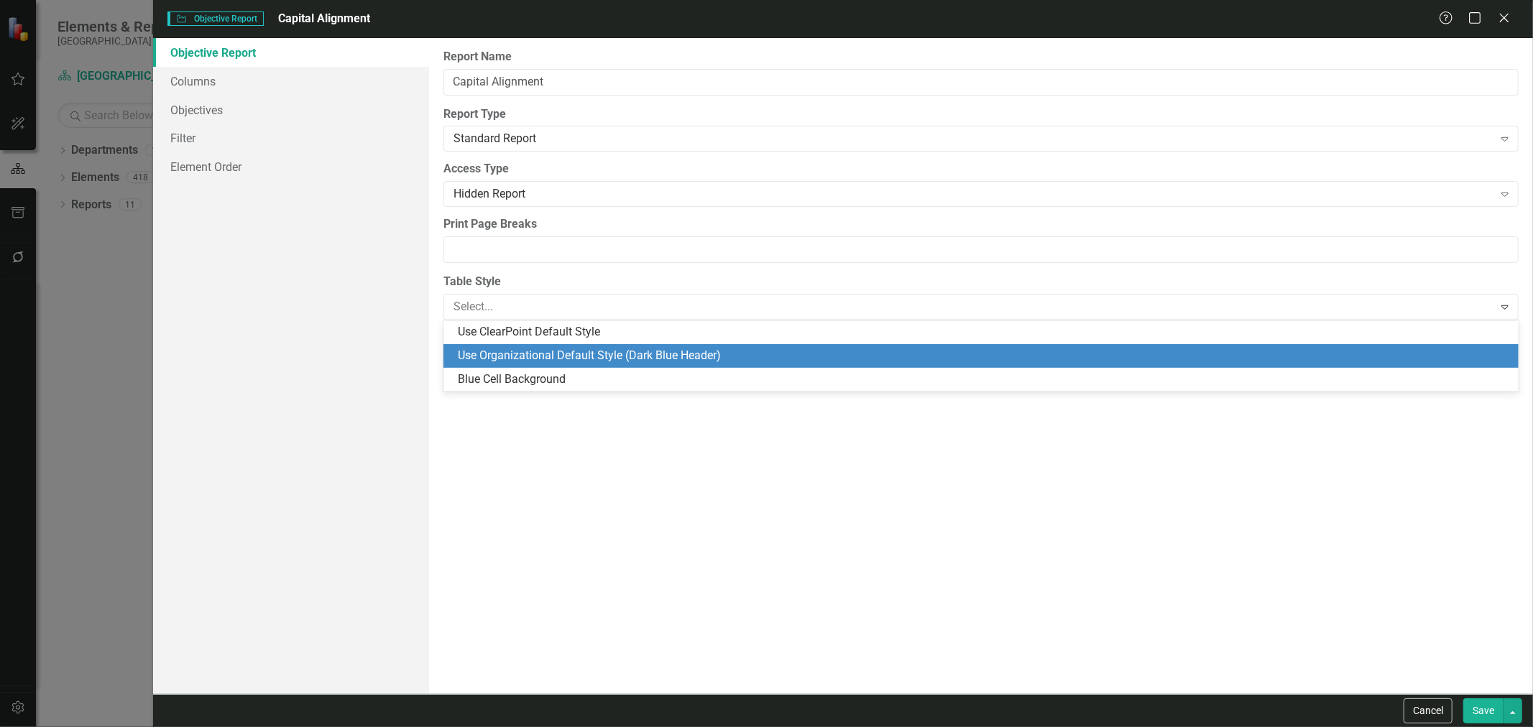
click at [799, 349] on div "Use Organizational Default Style (Dark Blue Header)" at bounding box center [984, 356] width 1052 height 17
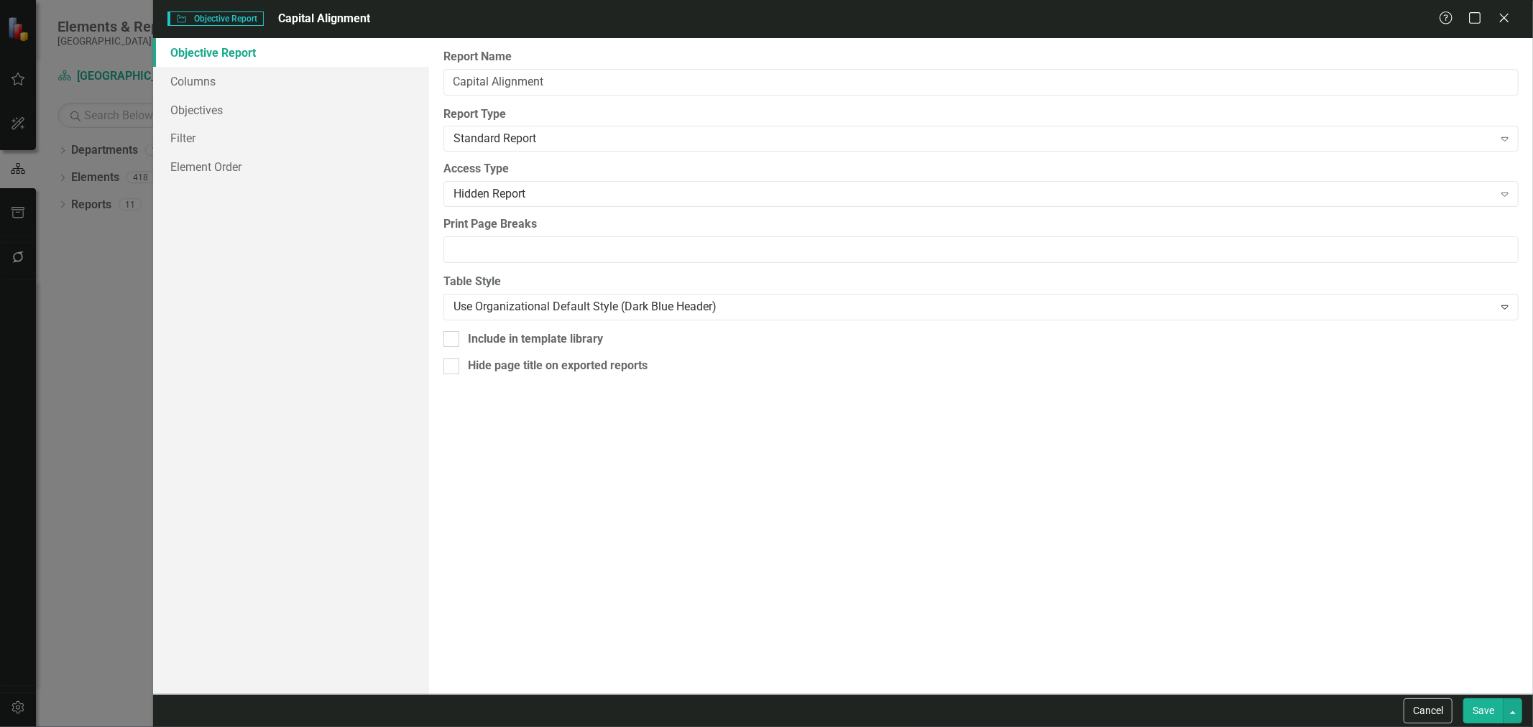
click at [1475, 724] on div "Cancel Save" at bounding box center [843, 710] width 1380 height 33
click at [1474, 716] on button "Save" at bounding box center [1483, 710] width 40 height 25
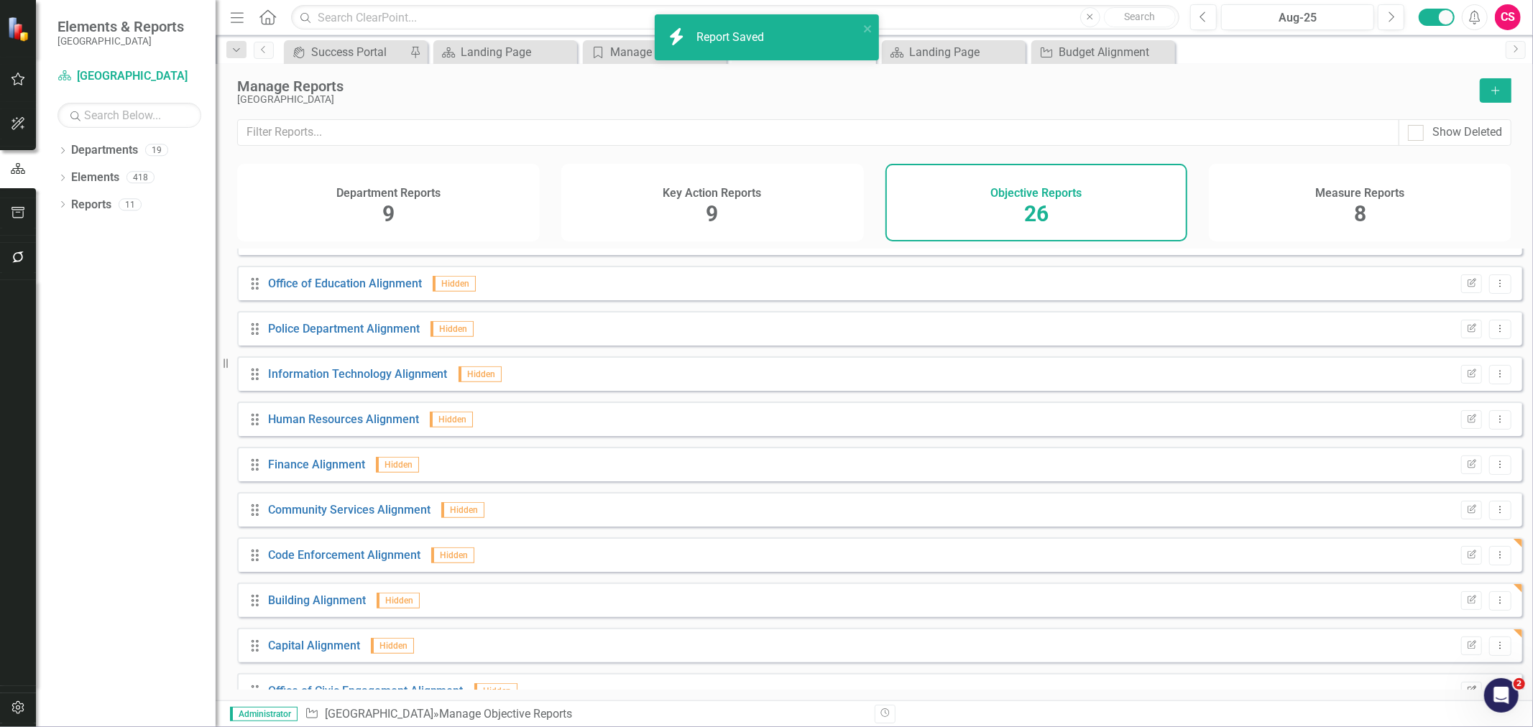
click at [1466, 696] on icon "Edit Report" at bounding box center [1471, 691] width 11 height 9
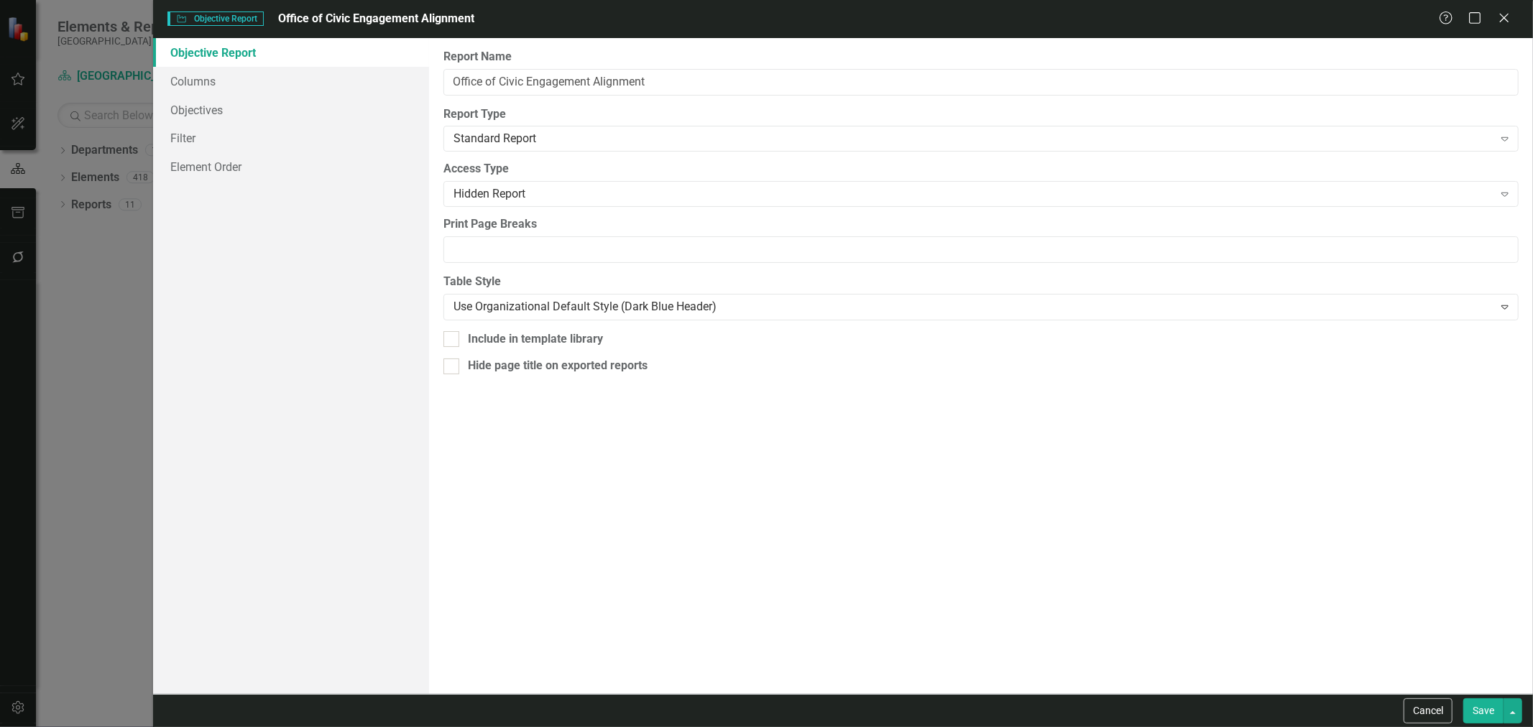
click at [1460, 702] on div "Save" at bounding box center [1490, 710] width 63 height 25
click at [1456, 707] on div "Cancel Save" at bounding box center [1461, 710] width 122 height 25
click at [1447, 707] on button "Cancel" at bounding box center [1427, 710] width 49 height 25
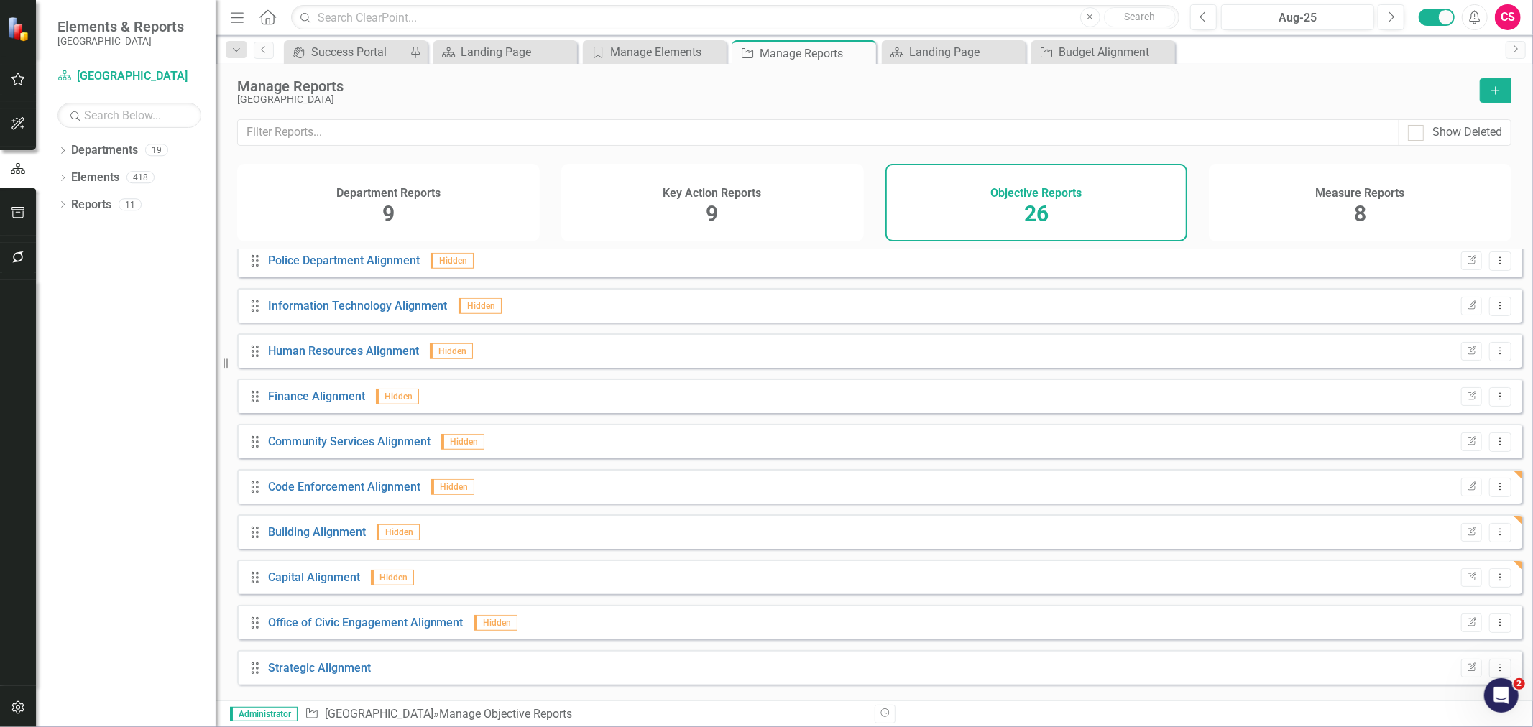
scroll to position [736, 0]
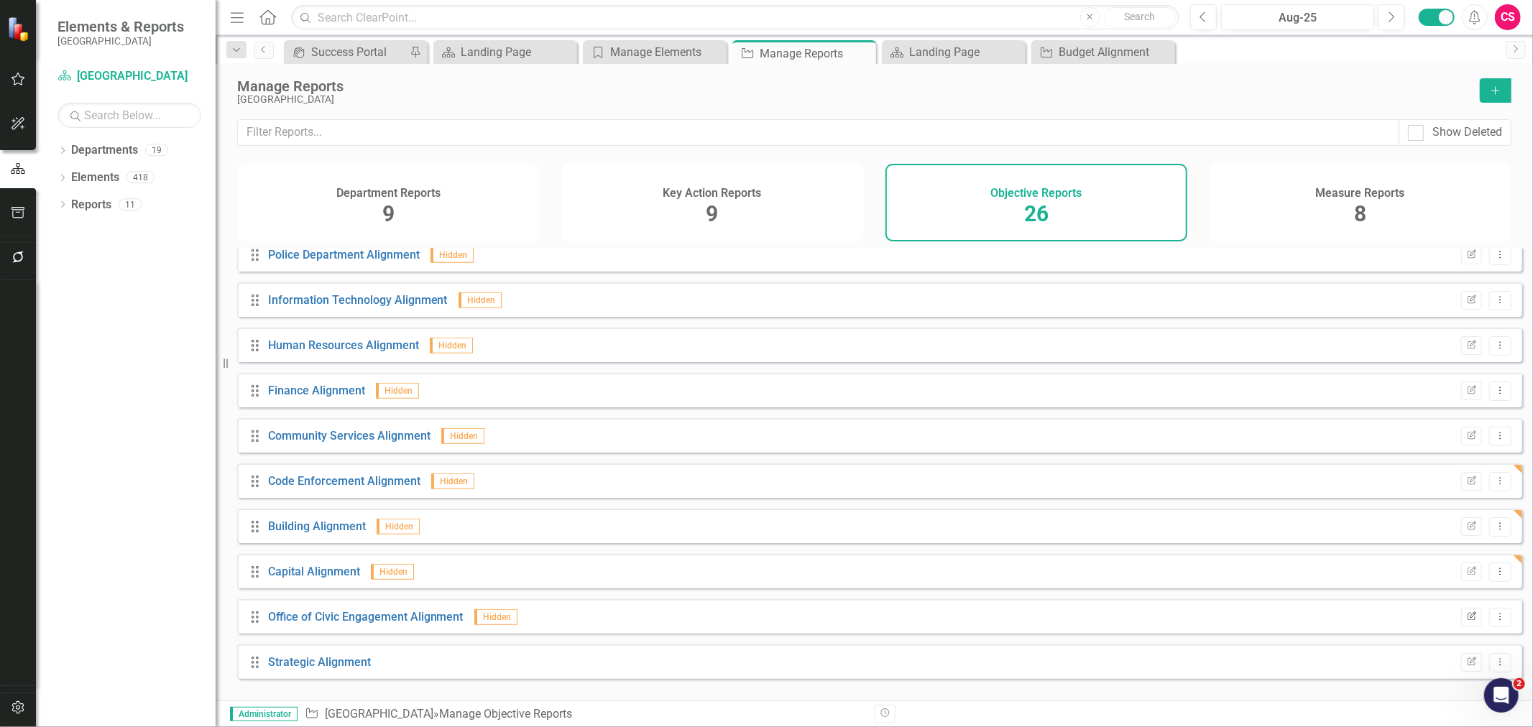
click at [1461, 627] on button "Edit Report" at bounding box center [1471, 617] width 21 height 19
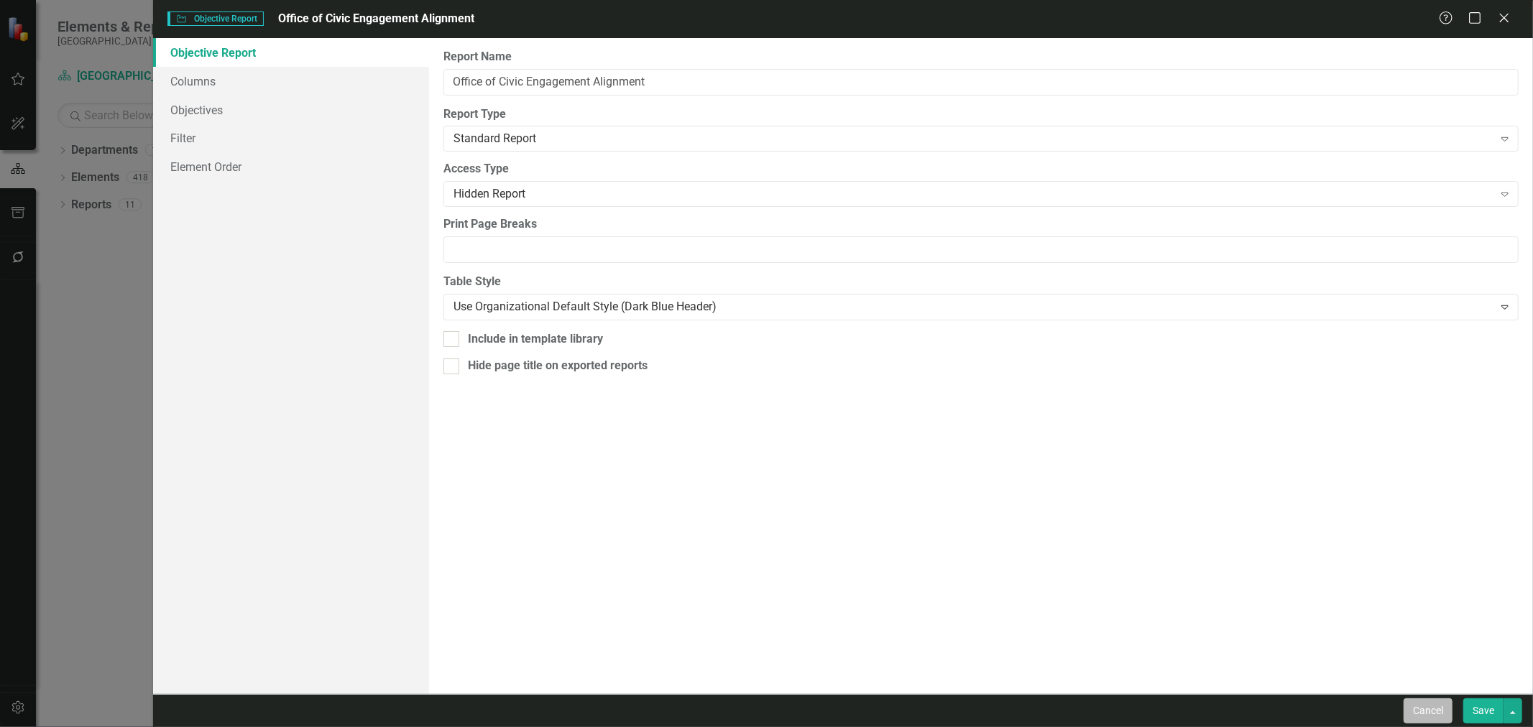
click at [1439, 711] on button "Cancel" at bounding box center [1427, 710] width 49 height 25
